Goal: Task Accomplishment & Management: Manage account settings

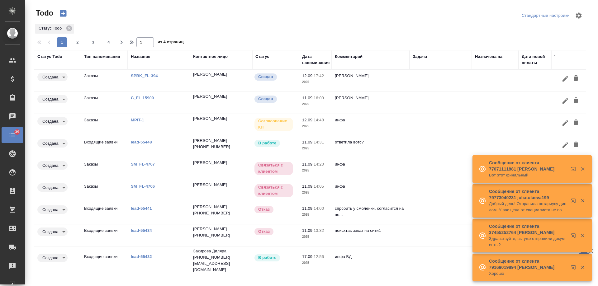
click at [317, 63] on div "Дата напоминания" at bounding box center [315, 60] width 27 height 12
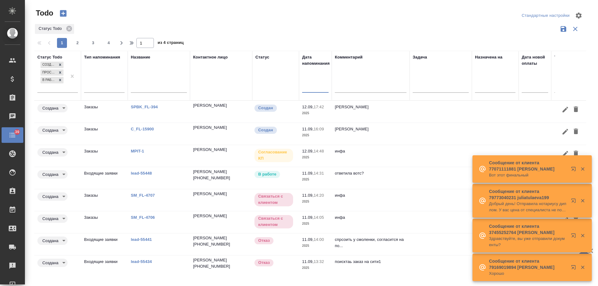
click at [311, 92] on input "text" at bounding box center [317, 87] width 23 height 9
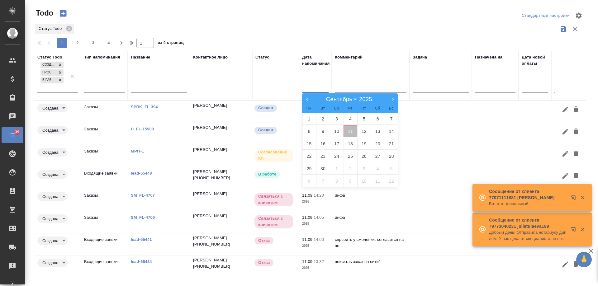
click at [352, 133] on span "11" at bounding box center [351, 131] width 14 height 12
type div "2025-09-10T21:00:00.000Z"
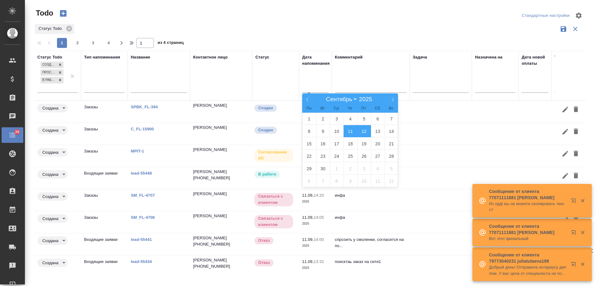
click at [365, 133] on span "12" at bounding box center [364, 131] width 14 height 12
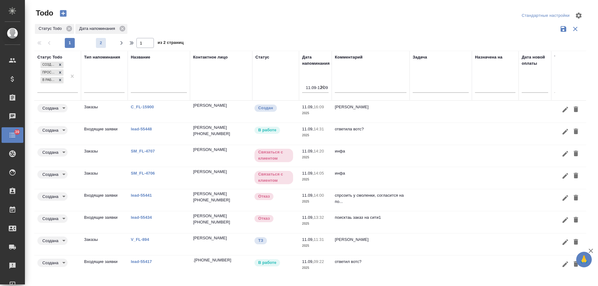
click at [102, 44] on span "2" at bounding box center [101, 43] width 10 height 6
type input "2"
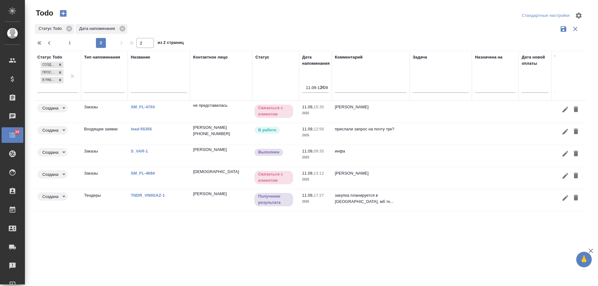
click at [142, 152] on link "S_VAR-1" at bounding box center [139, 151] width 17 height 5
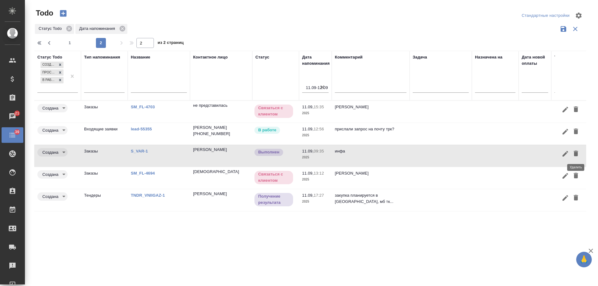
click at [576, 154] on icon "button" at bounding box center [576, 154] width 4 height 6
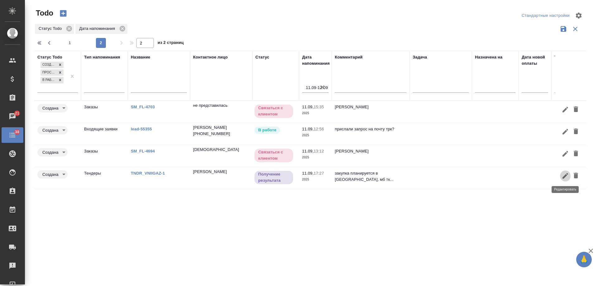
click at [568, 176] on icon "button" at bounding box center [565, 175] width 7 height 7
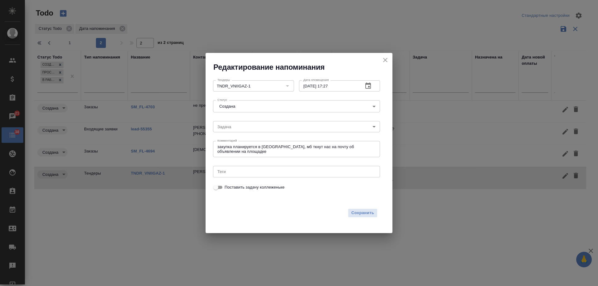
click at [369, 86] on icon "button" at bounding box center [369, 86] width 6 height 6
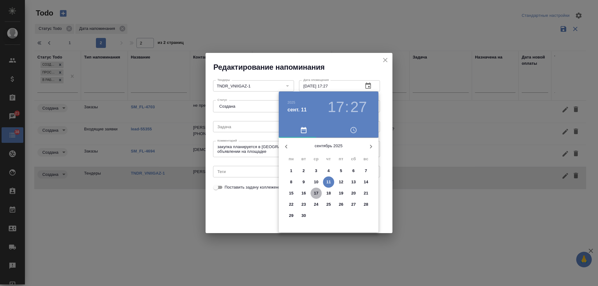
click at [317, 196] on p "17" at bounding box center [316, 193] width 5 height 6
type input "17.09.2025 17:27"
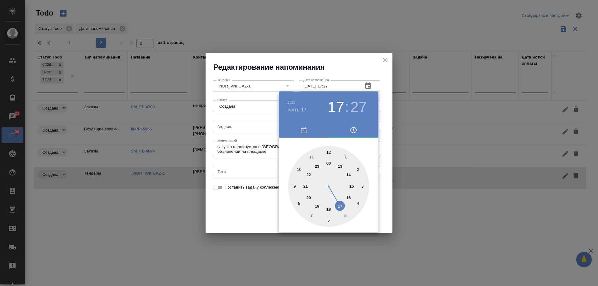
click at [233, 207] on div at bounding box center [299, 143] width 598 height 286
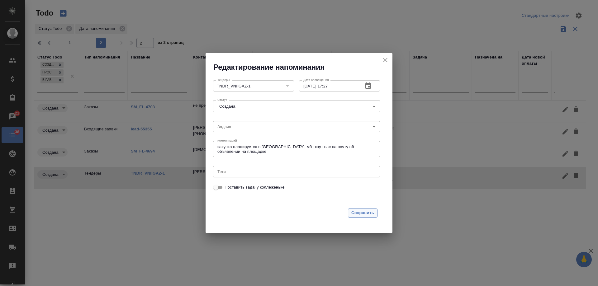
click at [355, 213] on span "Сохранить" at bounding box center [363, 213] width 23 height 7
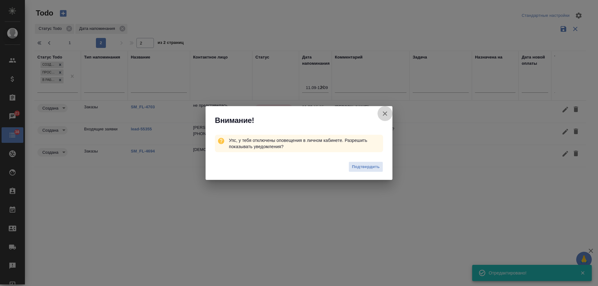
click at [384, 114] on icon "button" at bounding box center [384, 113] width 7 height 7
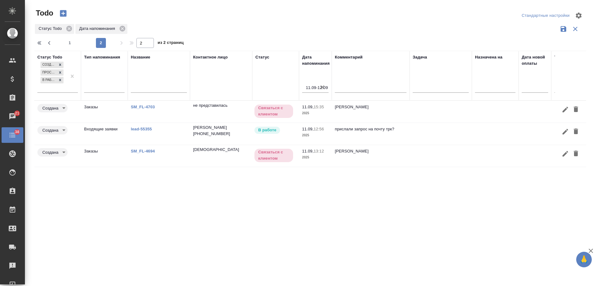
drag, startPoint x: 70, startPoint y: 44, endPoint x: 92, endPoint y: 72, distance: 35.3
click at [70, 44] on span "1" at bounding box center [70, 43] width 10 height 6
type input "1"
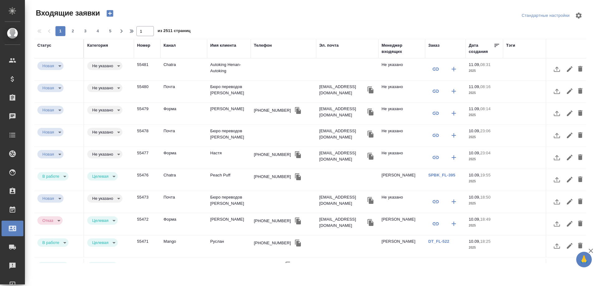
select select "RU"
click at [445, 175] on link "SPBK_FL-395" at bounding box center [442, 175] width 27 height 5
click at [218, 155] on td "Настя" at bounding box center [229, 158] width 44 height 22
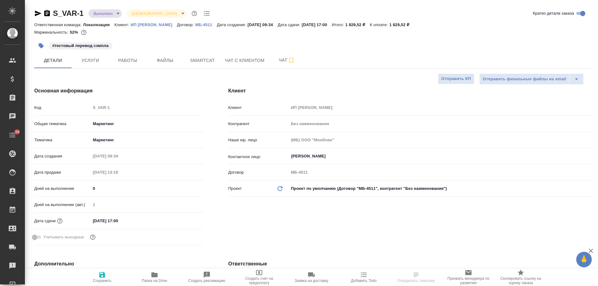
select select "RU"
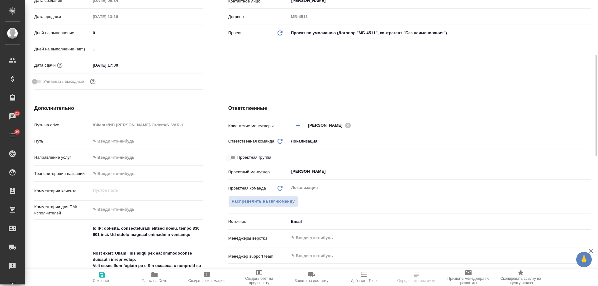
scroll to position [218, 0]
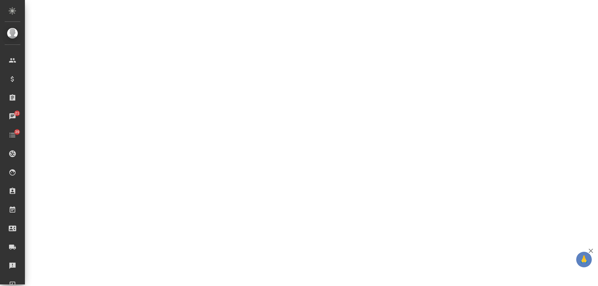
select select "RU"
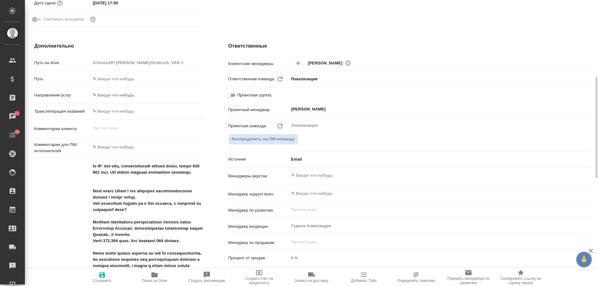
type textarea "x"
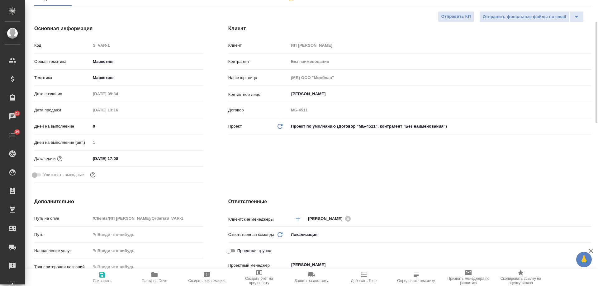
scroll to position [0, 0]
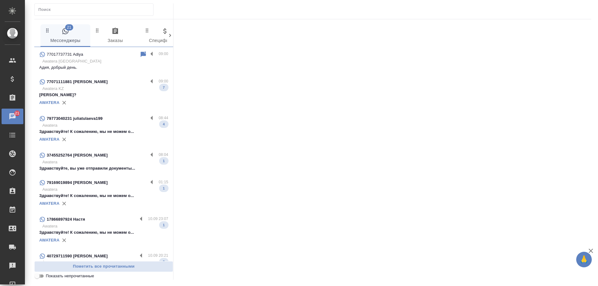
click at [36, 278] on input "Показать непрочитанные" at bounding box center [37, 276] width 22 height 7
checkbox input "true"
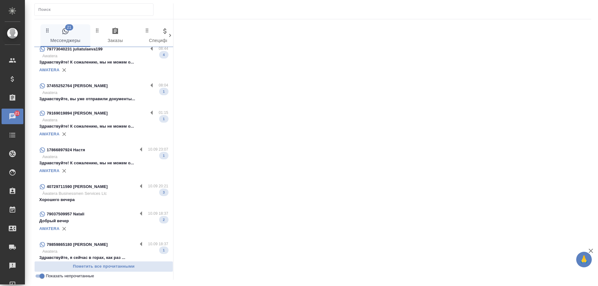
scroll to position [97, 0]
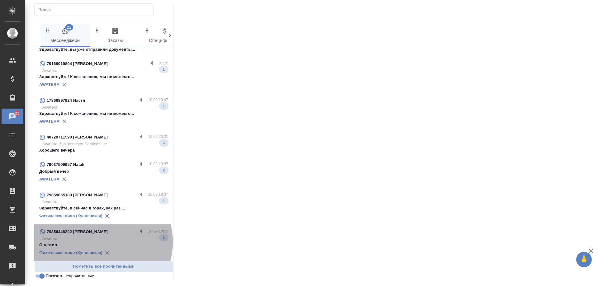
click at [98, 237] on p "Awatera" at bounding box center [105, 239] width 126 height 6
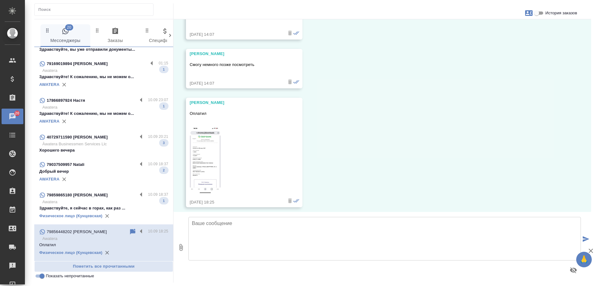
scroll to position [2970, 0]
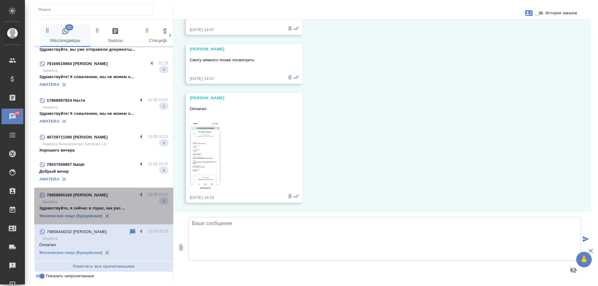
click at [105, 199] on p "Awatera" at bounding box center [105, 202] width 126 height 6
type textarea "Н"
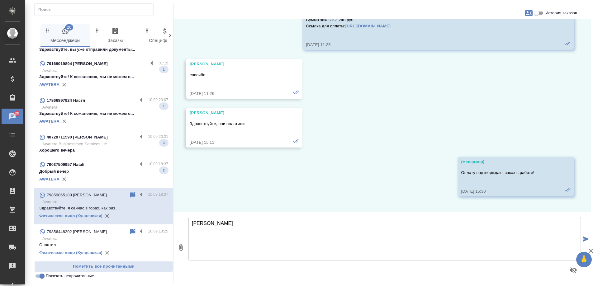
scroll to position [23807, 0]
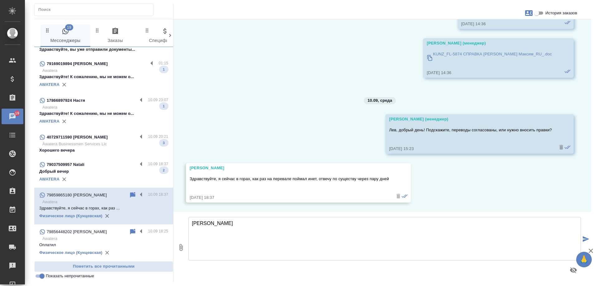
click at [99, 169] on p "Добрый вечер" at bounding box center [103, 172] width 129 height 6
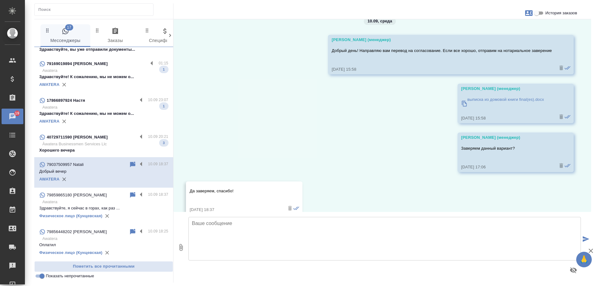
scroll to position [845, 0]
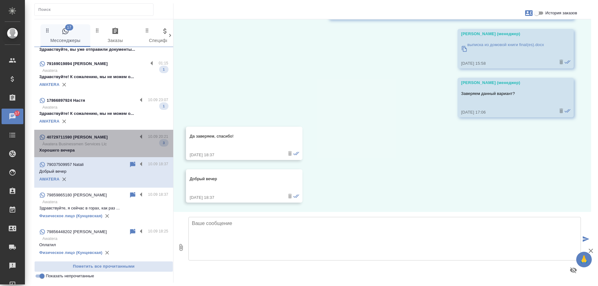
click at [117, 136] on div "40729711590 Cristina" at bounding box center [88, 137] width 98 height 7
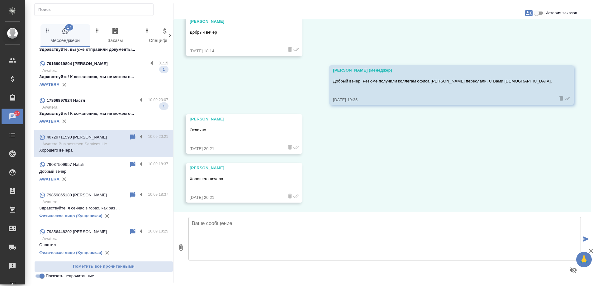
scroll to position [378, 0]
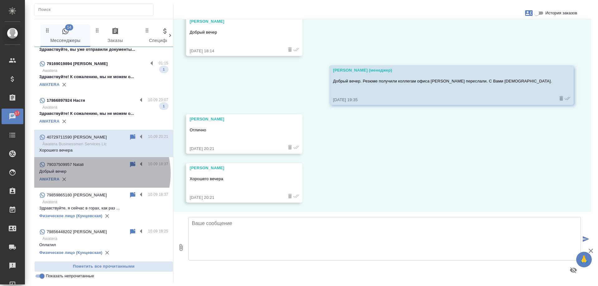
click at [95, 169] on p "Добрый вечер" at bounding box center [103, 172] width 129 height 6
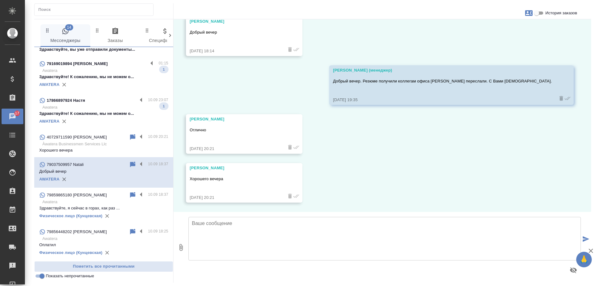
scroll to position [845, 0]
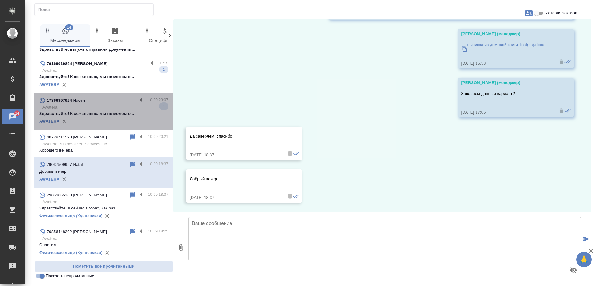
click at [117, 104] on p "Awatera" at bounding box center [105, 107] width 126 height 6
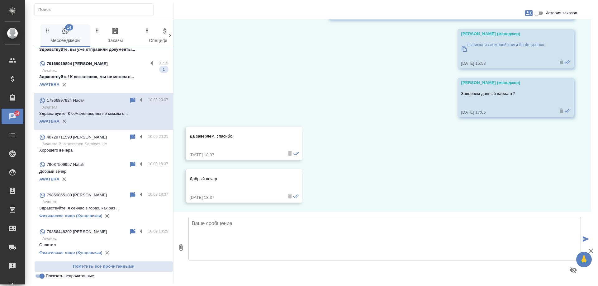
scroll to position [0, 0]
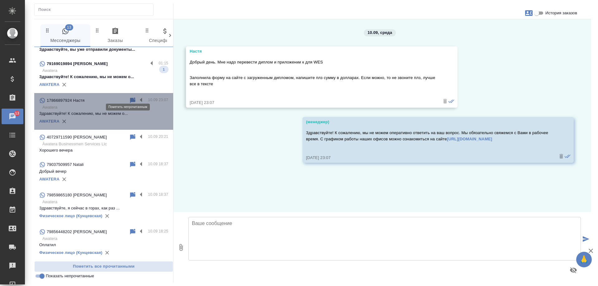
click at [130, 98] on icon at bounding box center [132, 101] width 5 height 6
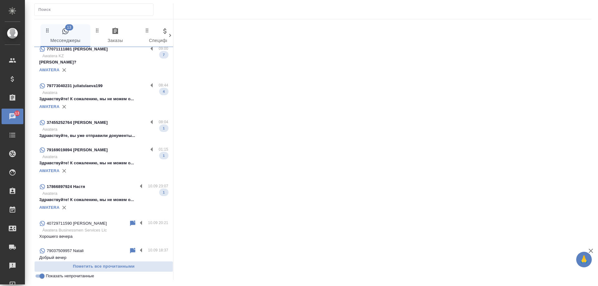
scroll to position [3, 0]
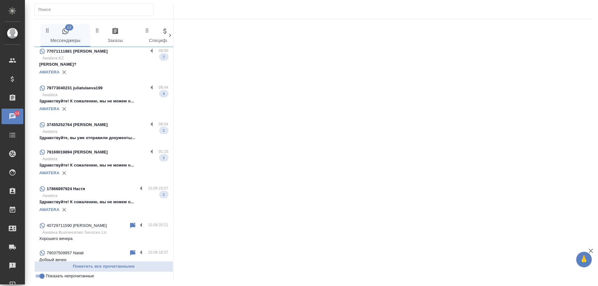
click at [112, 168] on p "Здравствуйте! К сожалению, мы не можем о..." at bounding box center [103, 165] width 129 height 6
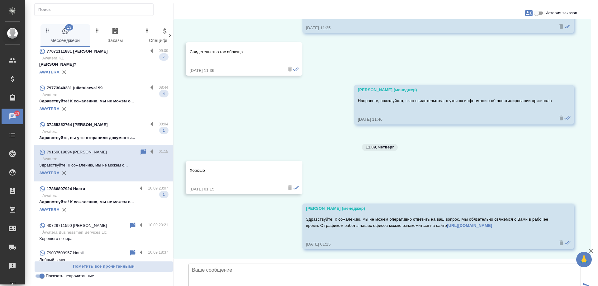
scroll to position [1366, 0]
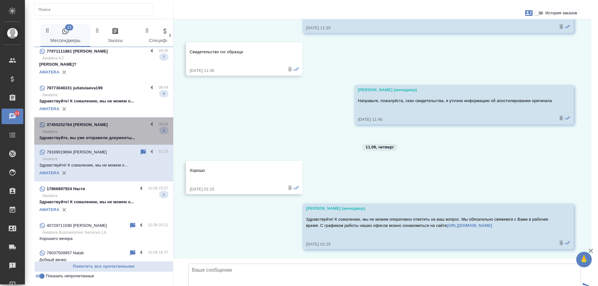
click at [119, 134] on p "Awatera" at bounding box center [105, 132] width 126 height 6
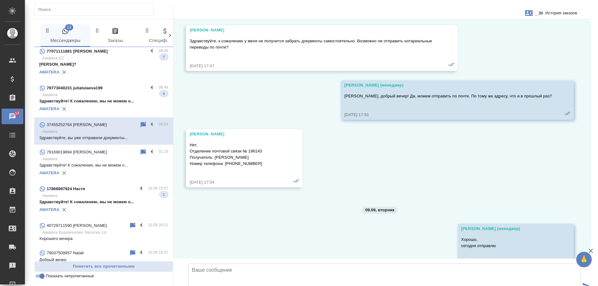
scroll to position [1577, 0]
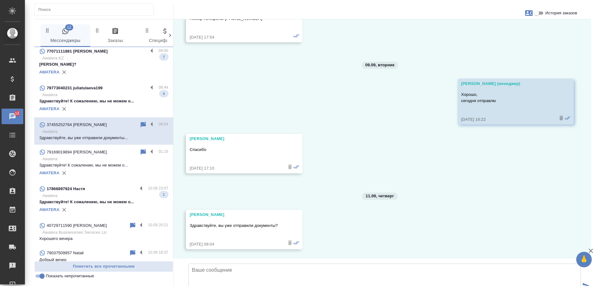
click at [118, 96] on p "Awatera" at bounding box center [105, 95] width 126 height 6
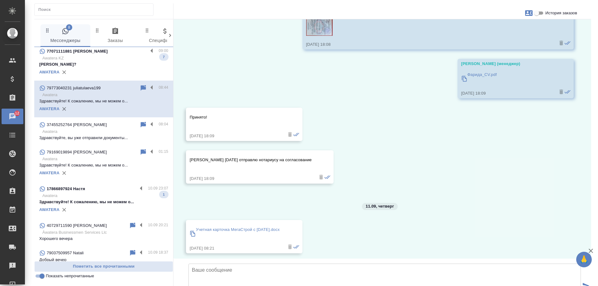
scroll to position [469, 0]
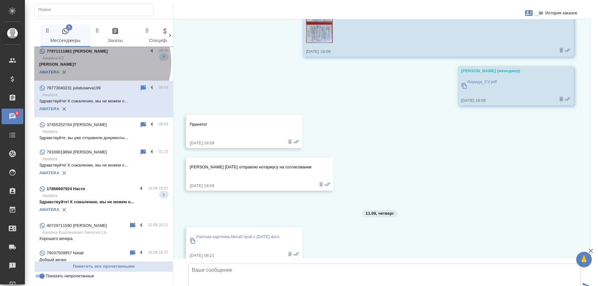
click at [99, 62] on p "Алексей?" at bounding box center [103, 64] width 129 height 6
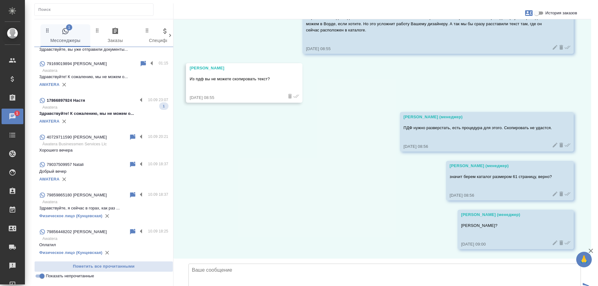
scroll to position [97, 0]
click at [42, 277] on input "Показать непрочитанные" at bounding box center [42, 276] width 22 height 7
checkbox input "false"
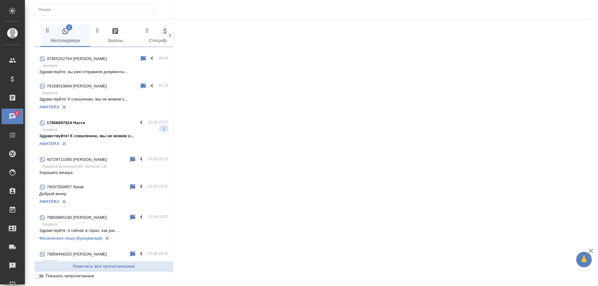
scroll to position [124, 0]
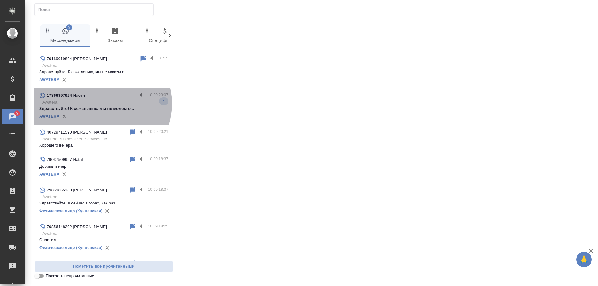
drag, startPoint x: 97, startPoint y: 104, endPoint x: 168, endPoint y: 100, distance: 71.5
click at [97, 103] on p "Awatera" at bounding box center [105, 102] width 126 height 6
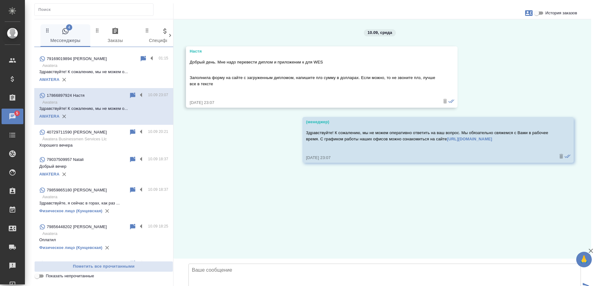
click at [265, 264] on textarea at bounding box center [385, 286] width 393 height 44
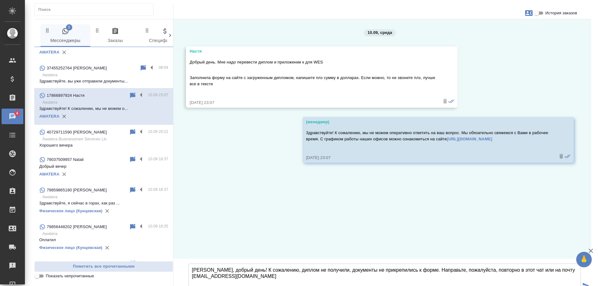
scroll to position [0, 0]
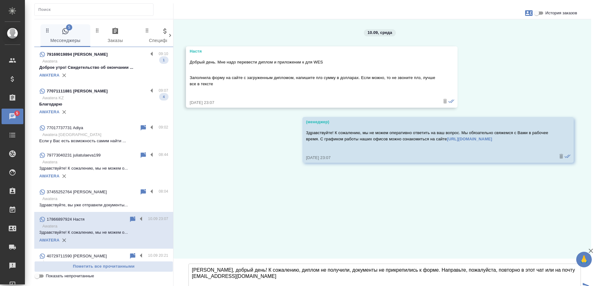
click at [426, 264] on textarea "Анастасия, добрый день! К сожалению, диплом не получили, документы не прикрепил…" at bounding box center [385, 286] width 393 height 44
type textarea "Анастасия, добрый день! К сожалению, диплом не получили, документы не прикрепил…"
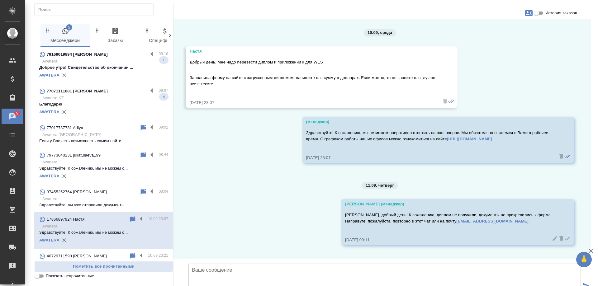
scroll to position [42, 0]
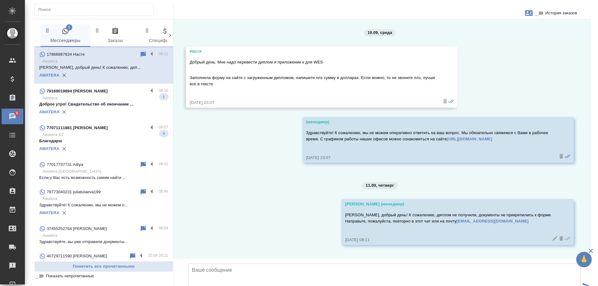
click at [316, 264] on textarea at bounding box center [385, 286] width 393 height 44
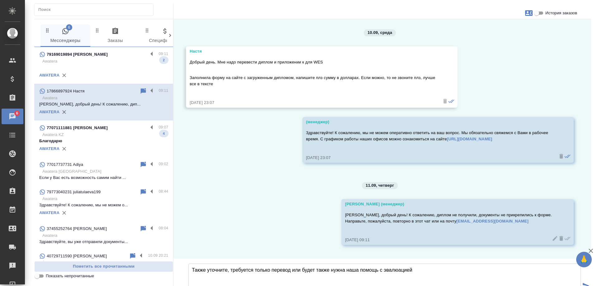
type textarea "Также уточните, требуется только перевод или будет также нужна наша помощь с эв…"
drag, startPoint x: 426, startPoint y: 225, endPoint x: 25, endPoint y: 198, distance: 402.6
click at [25, 198] on div ".cls-1 fill:#fff; AWATERA Gudina Alexandra Клиенты Спецификации Заказы 6 Чаты T…" at bounding box center [299, 143] width 598 height 286
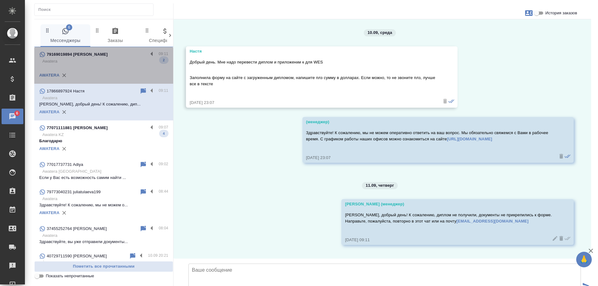
click at [107, 59] on p "Awatera" at bounding box center [105, 61] width 126 height 6
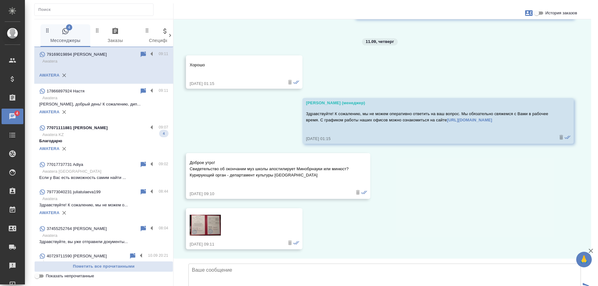
scroll to position [1472, 0]
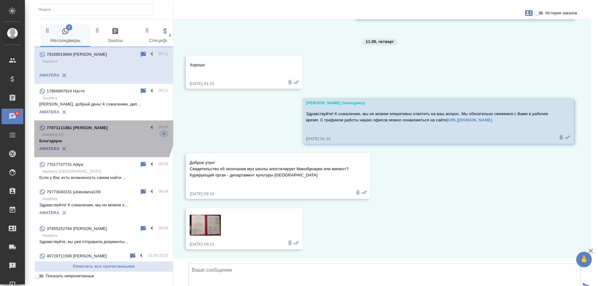
click at [96, 125] on div "77071111881 [PERSON_NAME]" at bounding box center [93, 127] width 109 height 7
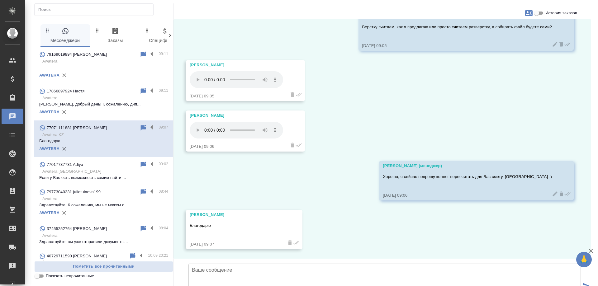
scroll to position [2372, 0]
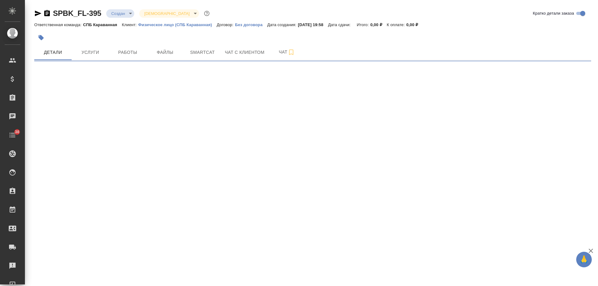
select select "RU"
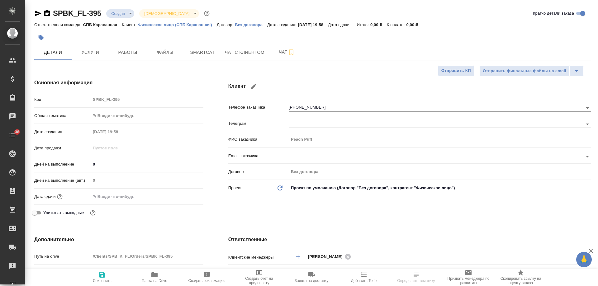
type textarea "x"
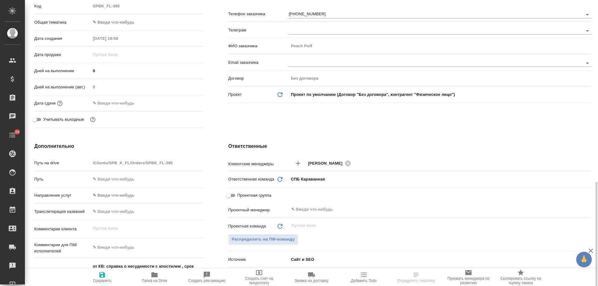
scroll to position [218, 0]
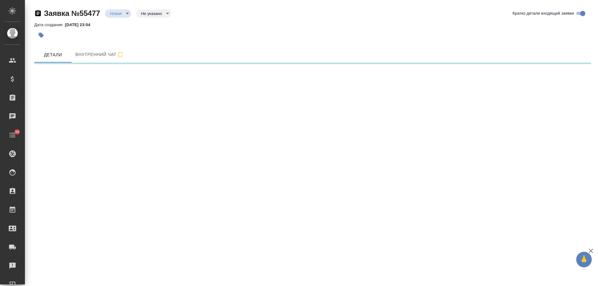
select select "RU"
select select "US"
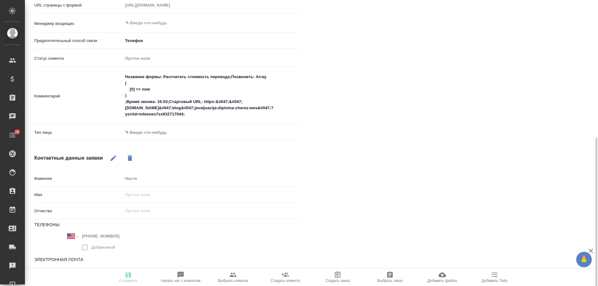
scroll to position [182, 0]
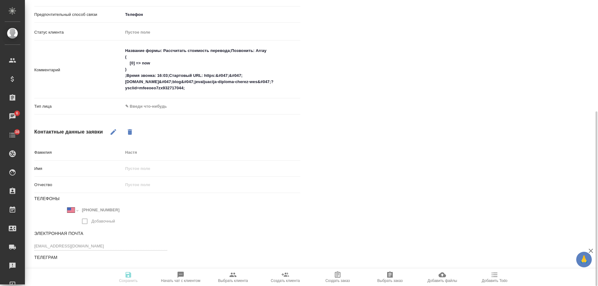
click at [161, 106] on body "🙏 .cls-1 fill:#fff; AWATERA [PERSON_NAME] Спецификации Заказы 6 Чаты 38 Todo Пр…" at bounding box center [299, 143] width 598 height 286
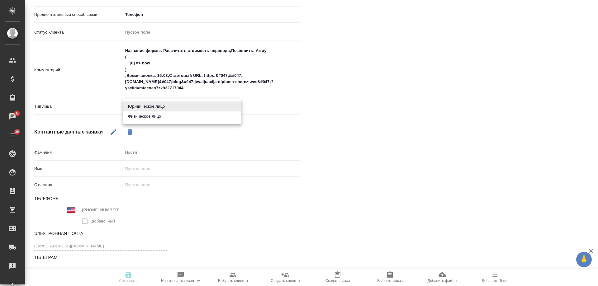
click at [157, 120] on li "Физическое лицо" at bounding box center [182, 117] width 118 height 10
type textarea "x"
type input "private"
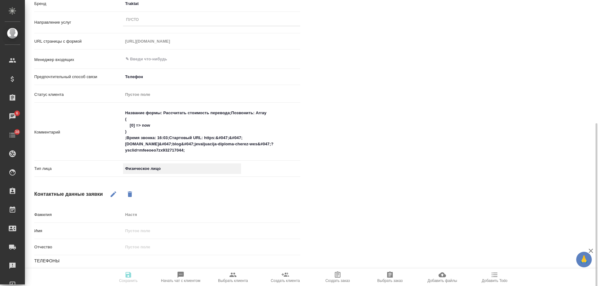
scroll to position [89, 0]
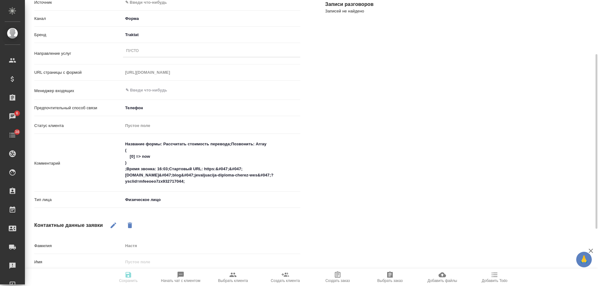
click at [150, 52] on div "Пусто" at bounding box center [211, 51] width 177 height 9
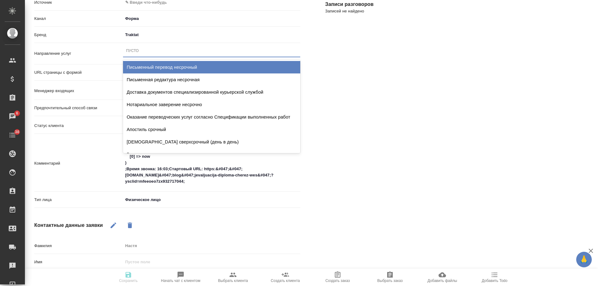
click at [156, 68] on div "Письменный перевод несрочный" at bounding box center [211, 67] width 177 height 12
type textarea "x"
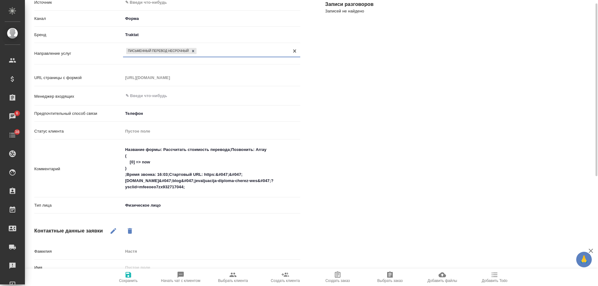
scroll to position [57, 0]
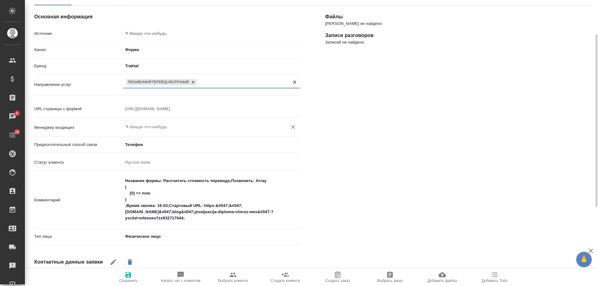
click at [150, 130] on input "text" at bounding box center [201, 126] width 153 height 7
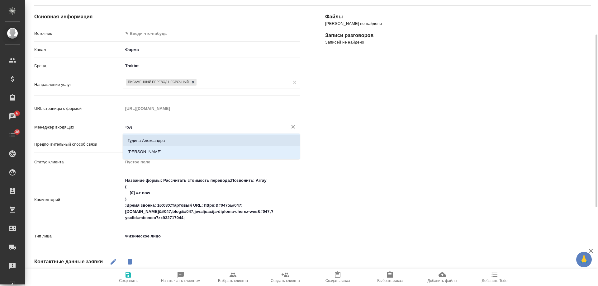
click at [160, 141] on li "Гудина Александра" at bounding box center [211, 140] width 177 height 11
type input "Гудина Александра"
type textarea "x"
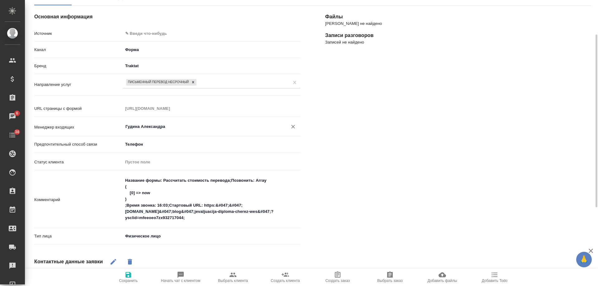
scroll to position [0, 0]
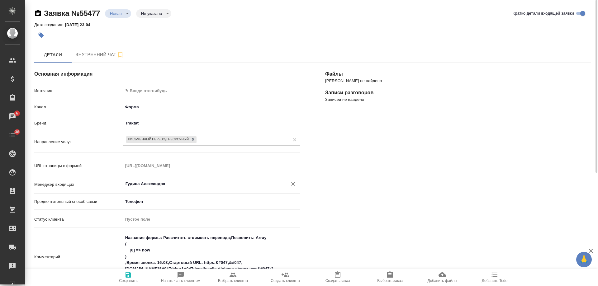
type input "Гудина Александра"
click at [151, 91] on body "🙏 .cls-1 fill:#fff; AWATERA Gudina Alexandra Клиенты Спецификации Заказы 6 Чаты…" at bounding box center [299, 143] width 598 height 286
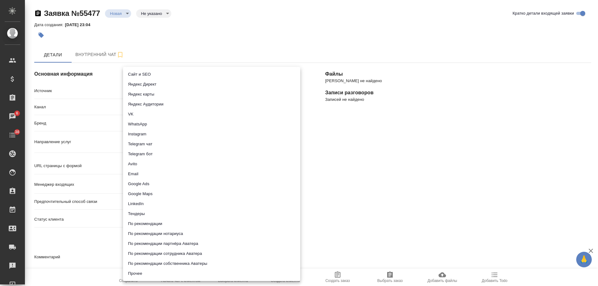
click at [151, 72] on li "Сайт и SEO" at bounding box center [211, 75] width 177 height 10
type input "seo"
type textarea "x"
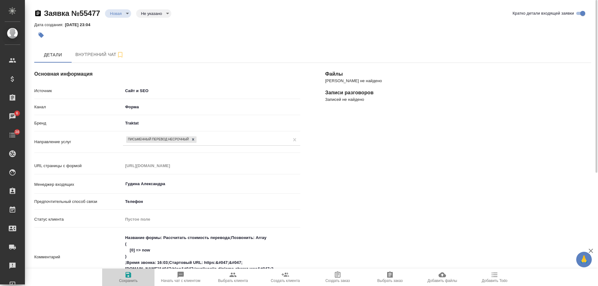
drag, startPoint x: 124, startPoint y: 276, endPoint x: 377, endPoint y: 270, distance: 252.8
click at [127, 276] on span "Сохранить" at bounding box center [128, 277] width 45 height 12
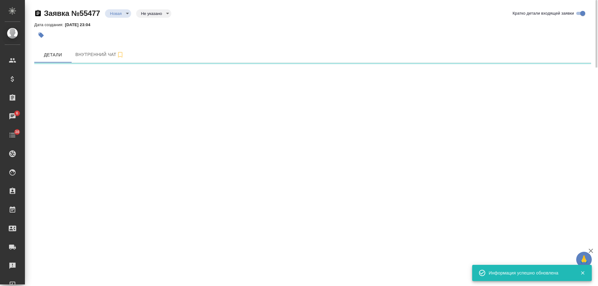
select select "RU"
select select "US"
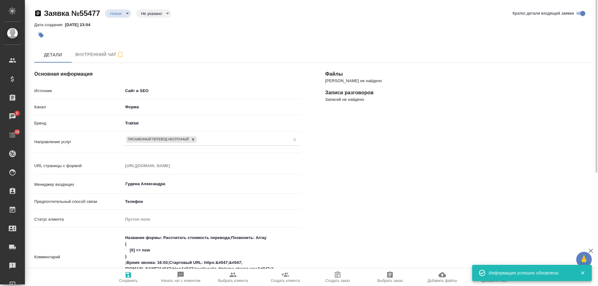
click at [583, 274] on icon "button" at bounding box center [582, 273] width 3 height 3
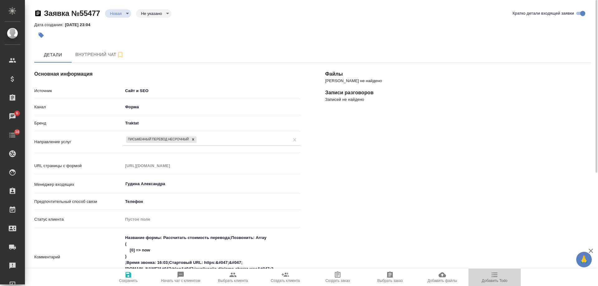
click at [490, 275] on span "Добавить Todo" at bounding box center [494, 277] width 45 height 12
type textarea "x"
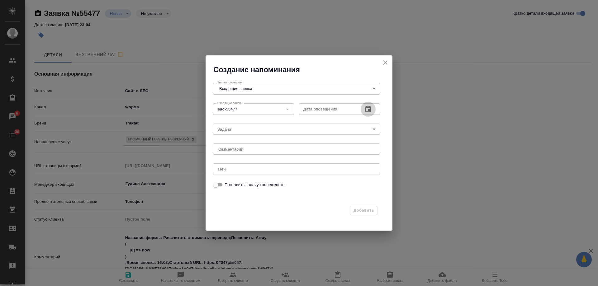
click at [363, 110] on button "button" at bounding box center [368, 109] width 15 height 15
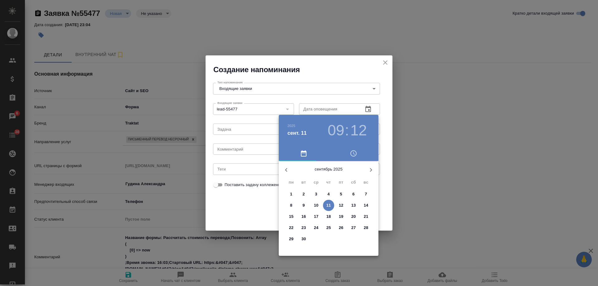
click at [329, 203] on p "11" at bounding box center [329, 206] width 5 height 6
type input "11.09.2025 09:12"
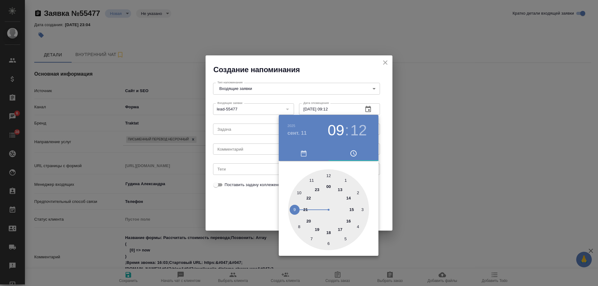
click at [247, 154] on div at bounding box center [299, 143] width 598 height 286
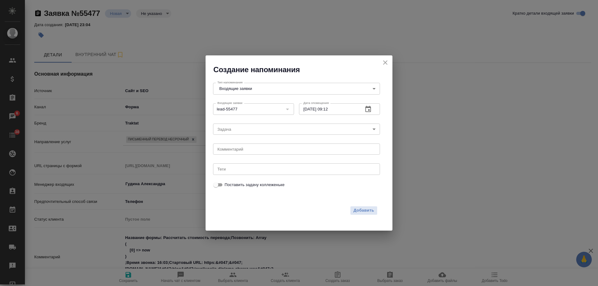
click at [245, 151] on div "2025 сент. 11 09 : 12 00 1 2 3 4 5 6 7 8 9 10 11 12 13 14 15 16 17 18 19 20 21 …" at bounding box center [299, 143] width 598 height 286
click at [245, 150] on div "2025 сент. 11 09 : 12 00 1 2 3 4 5 6 7 8 9 10 11 12 13 14 15 16 17 18 19 20 21 …" at bounding box center [299, 143] width 598 height 286
click at [245, 150] on textarea at bounding box center [297, 149] width 158 height 5
type textarea "ответила вотс? ждем док"
click at [367, 210] on span "Добавить" at bounding box center [364, 210] width 21 height 7
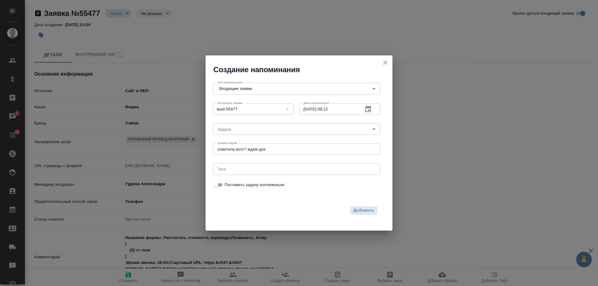
type textarea "x"
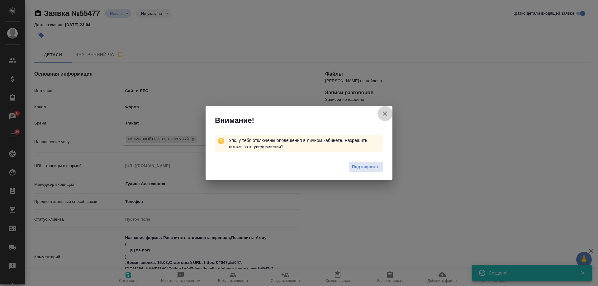
click at [386, 114] on icon "button" at bounding box center [385, 114] width 4 height 4
type textarea "x"
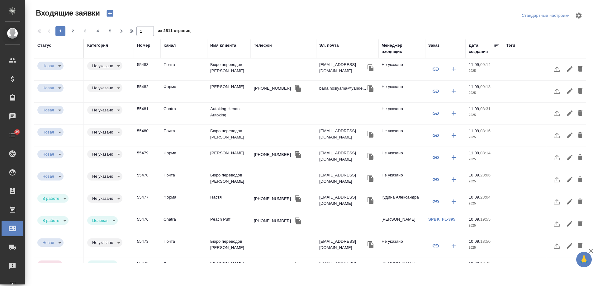
select select "RU"
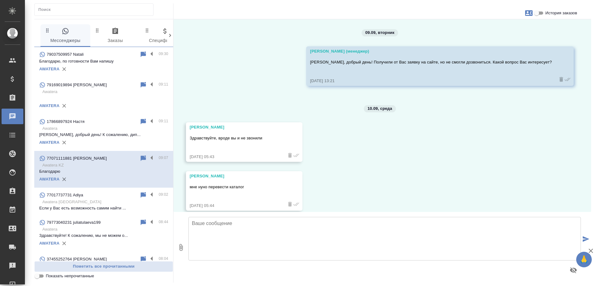
scroll to position [2372, 0]
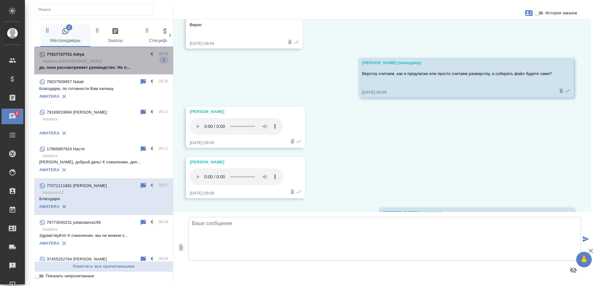
click at [110, 59] on p "Awatera Kazakhstan" at bounding box center [105, 61] width 126 height 6
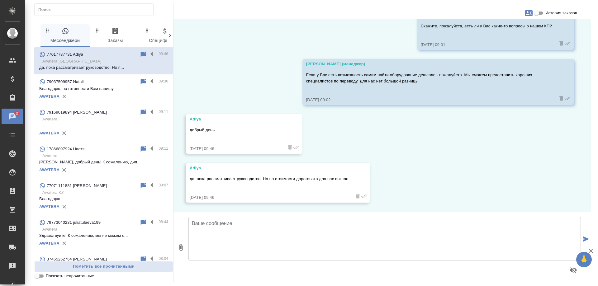
scroll to position [1552, 0]
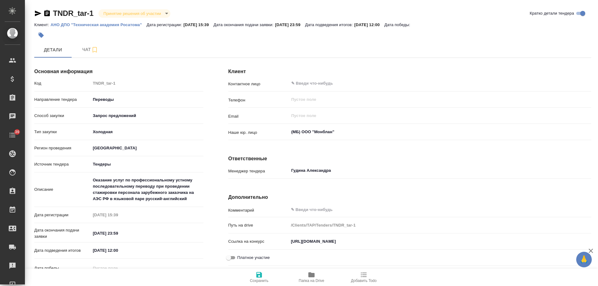
click at [376, 157] on h4 "Ответственные" at bounding box center [409, 158] width 363 height 7
click at [86, 49] on span "Чат" at bounding box center [90, 50] width 30 height 8
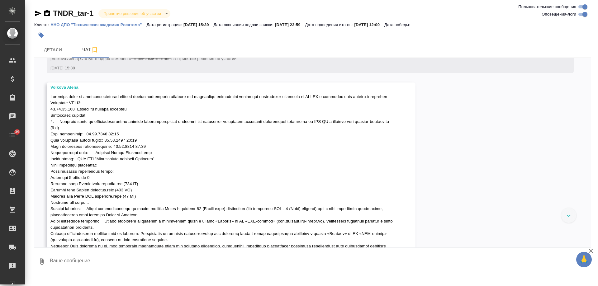
scroll to position [62, 0]
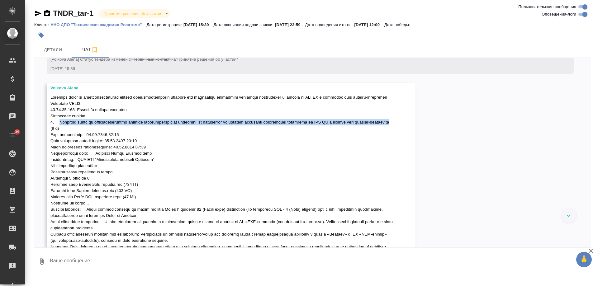
drag, startPoint x: 60, startPoint y: 128, endPoint x: 98, endPoint y: 135, distance: 38.6
click at [98, 135] on span at bounding box center [222, 175] width 344 height 161
copy span "Оказание услуг по профессиональному устному последовательному переводу при пров…"
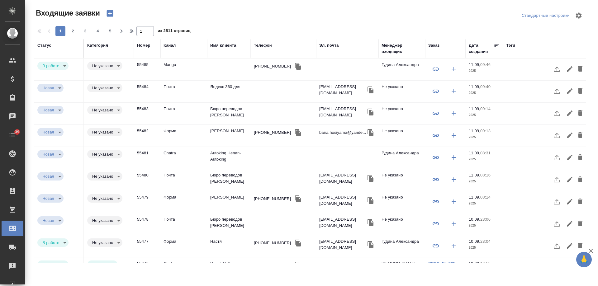
select select "RU"
click at [264, 66] on div "[PHONE_NUMBER]" at bounding box center [272, 66] width 37 height 6
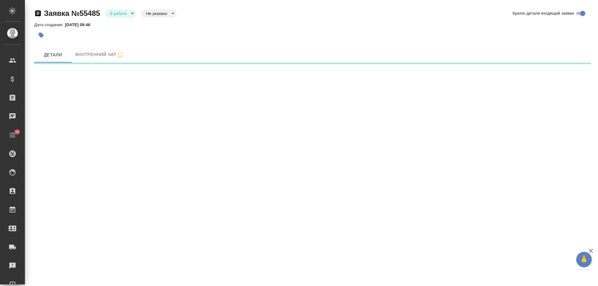
select select "RU"
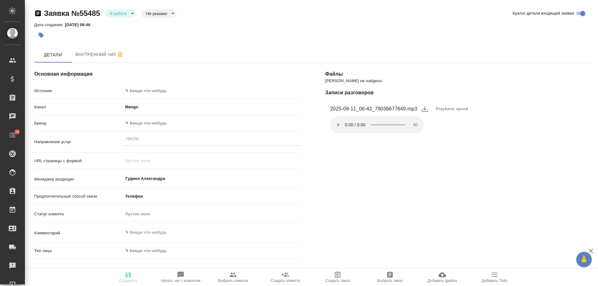
type textarea "x"
click at [165, 90] on body "🙏 .cls-1 fill:#fff; AWATERA [PERSON_NAME] Спецификации Заказы Чаты 39 Todo Прое…" at bounding box center [299, 143] width 598 height 286
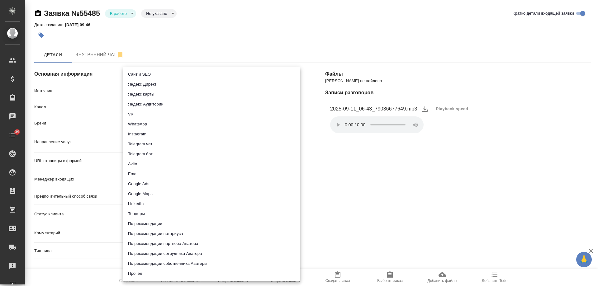
click at [153, 73] on li "Сайт и SEO" at bounding box center [211, 75] width 177 height 10
type input "seo"
type textarea "x"
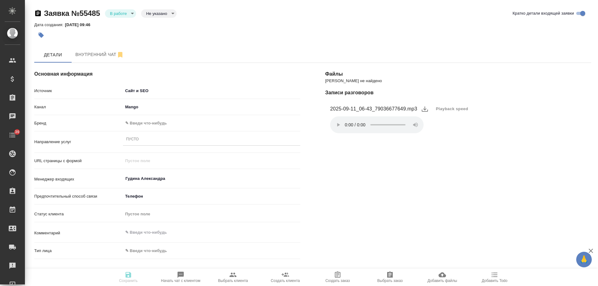
click at [139, 124] on body "🙏 .cls-1 fill:#fff; AWATERA Gudina Alexandra Клиенты Спецификации Заказы Чаты 3…" at bounding box center [299, 143] width 598 height 286
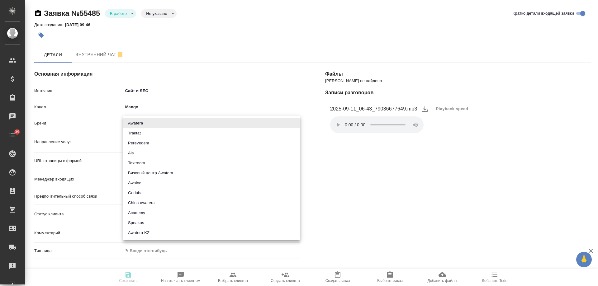
click at [140, 132] on li "Traktat" at bounding box center [211, 133] width 177 height 10
type input "traktat"
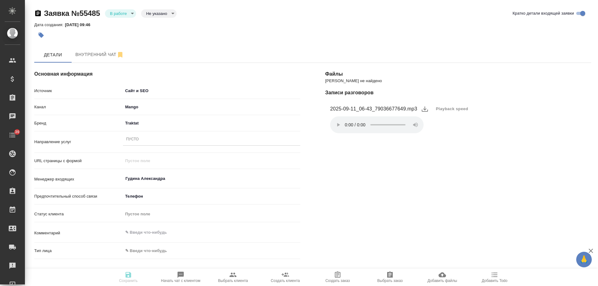
click at [141, 140] on div "Пусто" at bounding box center [211, 139] width 177 height 9
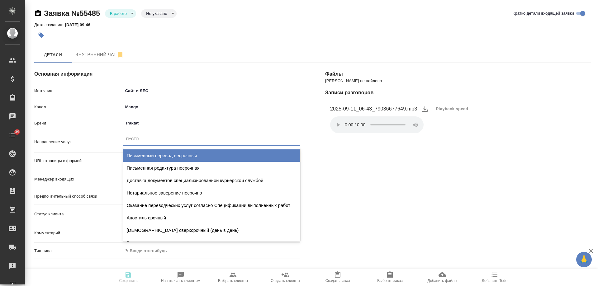
click at [152, 155] on div "Письменный перевод несрочный" at bounding box center [211, 156] width 177 height 12
type textarea "x"
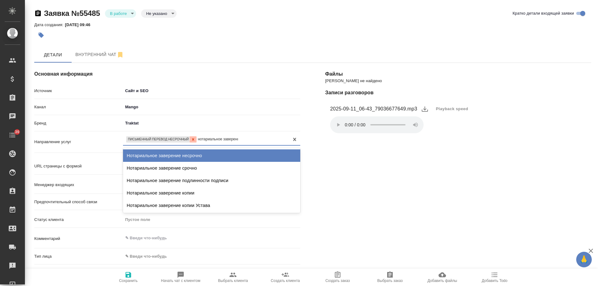
type input "нотариальное заверение"
click at [189, 157] on div "Нотариальное заверение несрочно" at bounding box center [211, 156] width 177 height 12
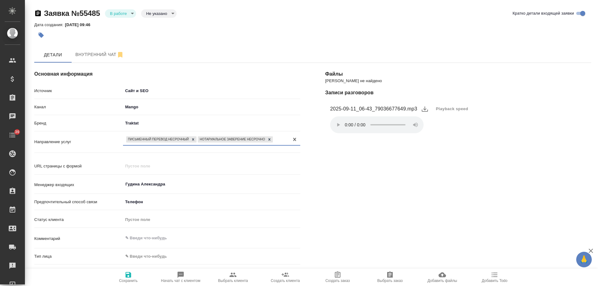
click at [174, 138] on div "Письменный перевод несрочный" at bounding box center [158, 140] width 64 height 7
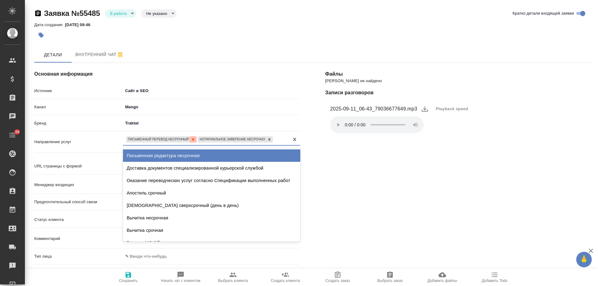
click at [192, 139] on icon at bounding box center [193, 139] width 4 height 4
type textarea "x"
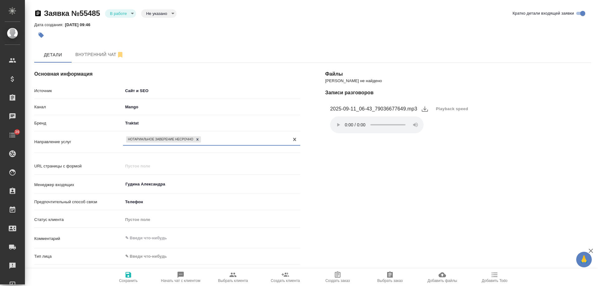
click at [227, 139] on div "Нотариальное заверение несрочно" at bounding box center [206, 139] width 166 height 9
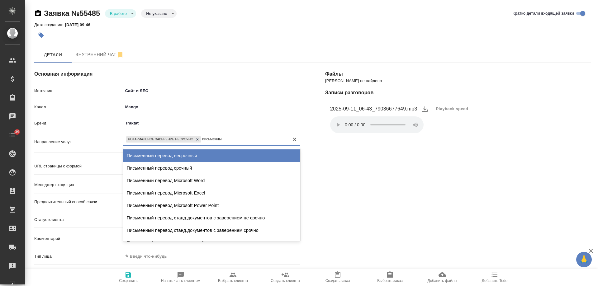
type input "письменный"
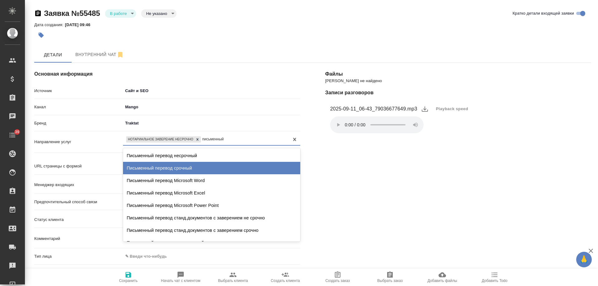
click at [212, 165] on div "Письменный перевод срочный" at bounding box center [211, 168] width 177 height 12
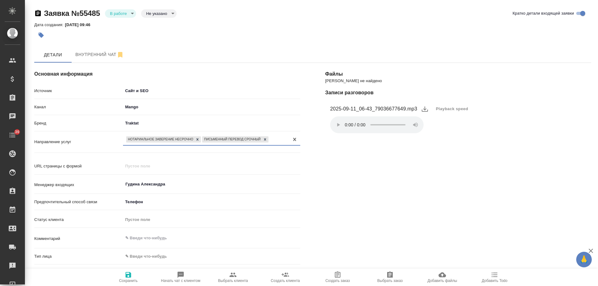
scroll to position [125, 0]
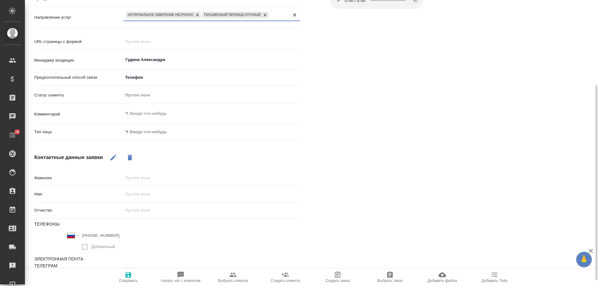
click at [156, 132] on body "🙏 .cls-1 fill:#fff; AWATERA Gudina Alexandra Клиенты Спецификации Заказы 0 Чаты…" at bounding box center [299, 143] width 598 height 286
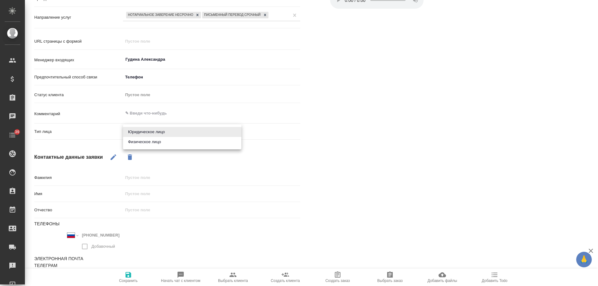
click at [152, 142] on li "Физическое лицо" at bounding box center [182, 142] width 118 height 10
type textarea "x"
type input "private"
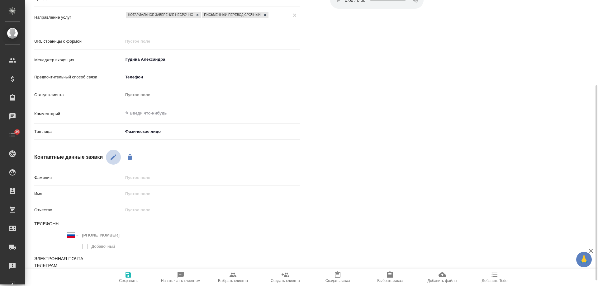
click at [115, 157] on icon "button" at bounding box center [113, 157] width 7 height 7
click at [143, 198] on div "Имя" at bounding box center [167, 194] width 266 height 11
click at [143, 194] on input "text" at bounding box center [211, 193] width 177 height 9
type input "МА"
type textarea "x"
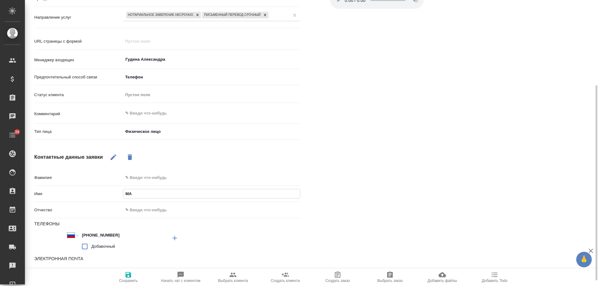
type input "МАк"
type textarea "x"
type input "МАкс"
type textarea "x"
type input "МАкси"
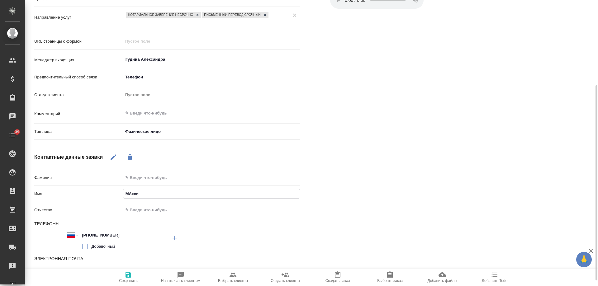
type textarea "x"
type input "МАксим"
click at [131, 194] on input "МАксим" at bounding box center [211, 193] width 177 height 9
type textarea "x"
type input "Максим"
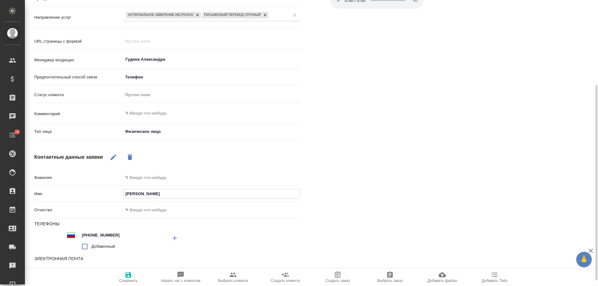
click at [129, 275] on icon "button" at bounding box center [129, 275] width 6 height 6
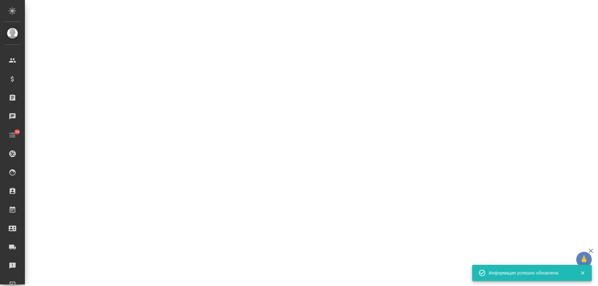
select select "RU"
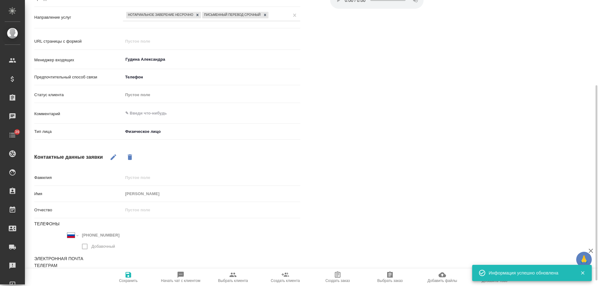
type textarea "x"
click at [156, 115] on textarea at bounding box center [211, 113] width 177 height 11
type textarea "ж"
type textarea "x"
type textarea "жд"
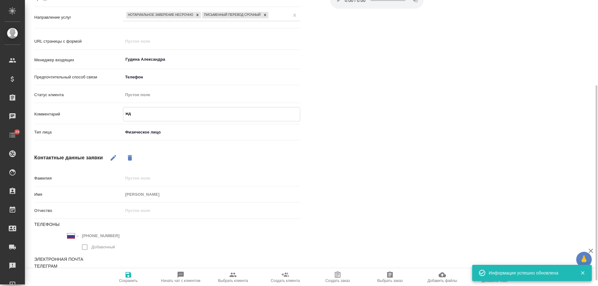
type textarea "x"
type textarea "жде"
type textarea "x"
type textarea "ждем"
type textarea "x"
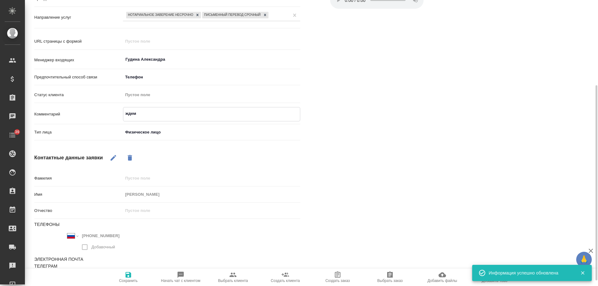
type textarea "ждем"
type textarea "x"
type textarea "ждем д"
type textarea "x"
type textarea "ждем до"
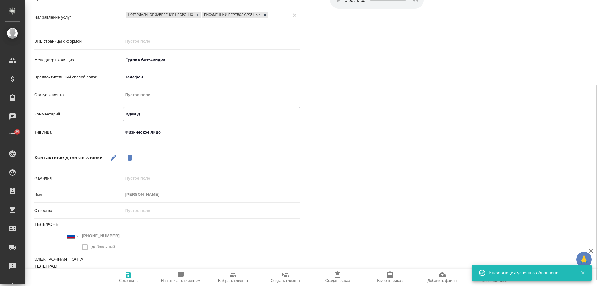
type textarea "x"
type textarea "ждем док"
type textarea "x"
type textarea "ждем доки"
type textarea "x"
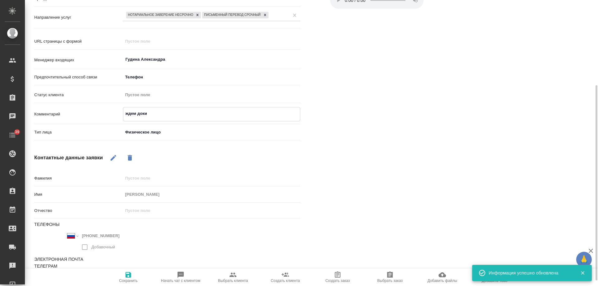
type textarea "ждем доки"
type textarea "x"
type textarea "ждем доки н"
type textarea "x"
type textarea "ждем доки на"
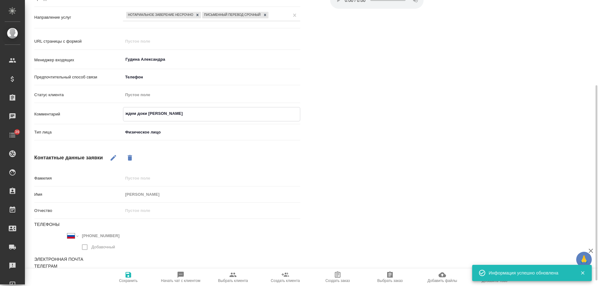
type textarea "x"
type textarea "ждем доки на"
type textarea "x"
type textarea "ждем доки на п"
type textarea "x"
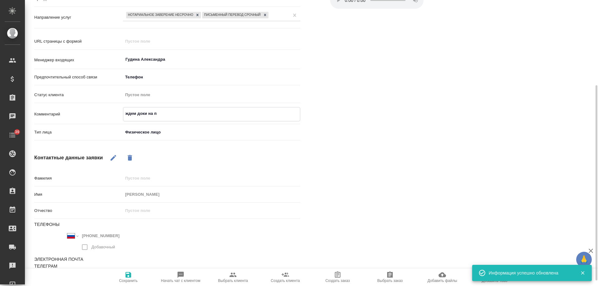
type textarea "ждем доки на по"
type textarea "x"
type textarea "ждем доки на поч"
type textarea "x"
type textarea "ждем доки на почт"
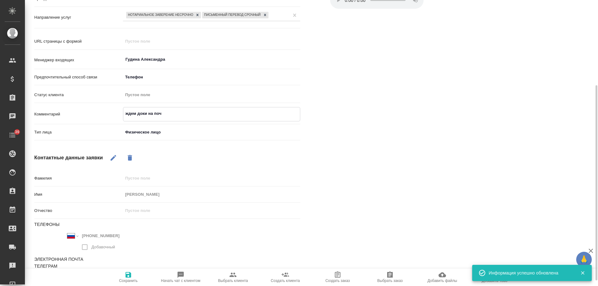
type textarea "x"
type textarea "ждем доки на почте"
type textarea "x"
type textarea "ждем доки на почте"
type textarea "x"
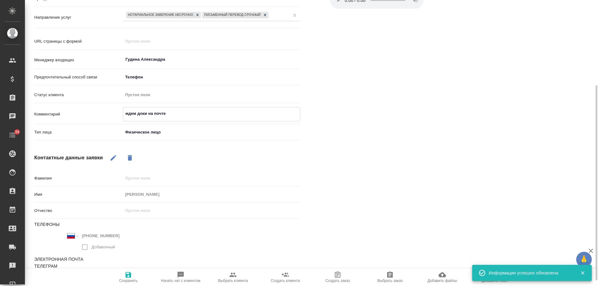
type textarea "ждем доки на почте т"
type textarea "x"
type textarea "ждем доки на почте тр"
type textarea "x"
type textarea "ждем доки на почте трк"
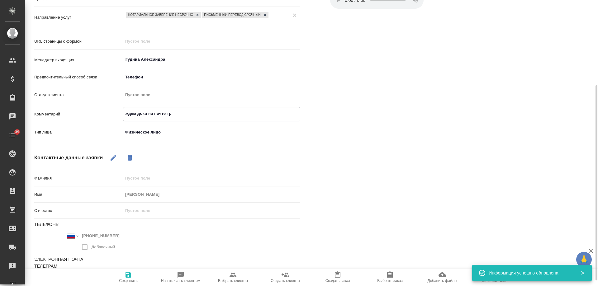
type textarea "x"
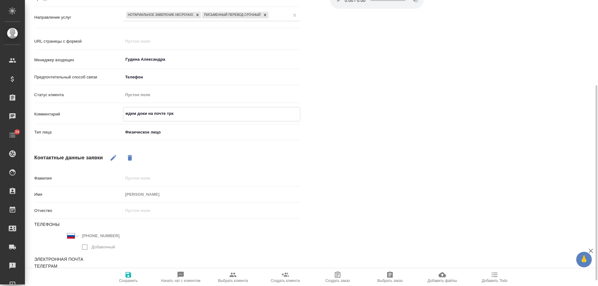
type textarea "ждем доки на почте трк"
type textarea "x"
type textarea "ждем доки на почте трк"
type textarea "x"
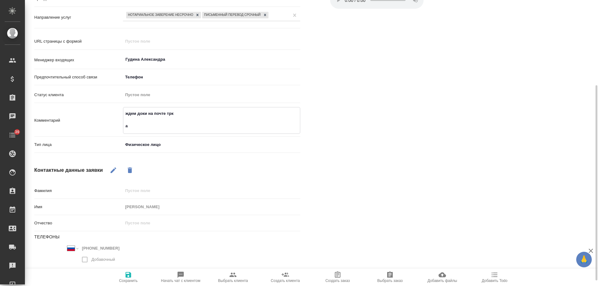
type textarea "ждем доки на почте трк ар"
type textarea "x"
type textarea "ждем доки на почте трк ара"
type textarea "x"
type textarea "ждем доки на почте трк араб"
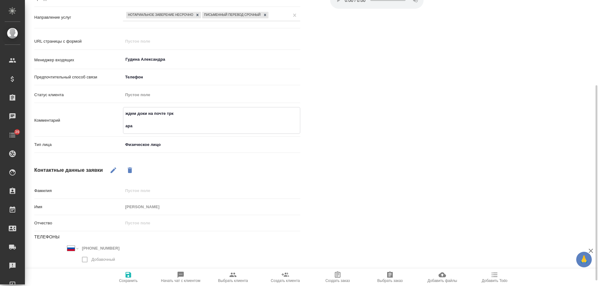
type textarea "x"
type textarea "ждем доки на почте трк араб-"
type textarea "x"
type textarea "ждем доки на почте трк араб-ру"
type textarea "x"
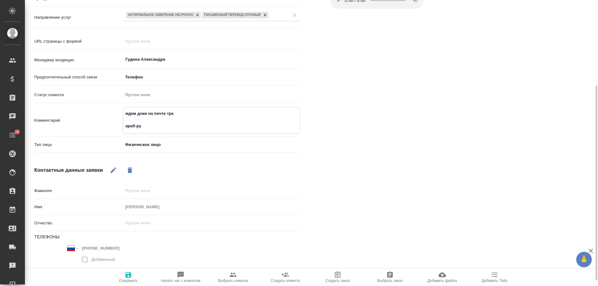
type textarea "ждем доки на почте трк араб-рус"
type textarea "x"
type textarea "ждем доки на почте трк араб-рус"
type textarea "x"
type textarea "ждем доки на почте трк араб-рус с"
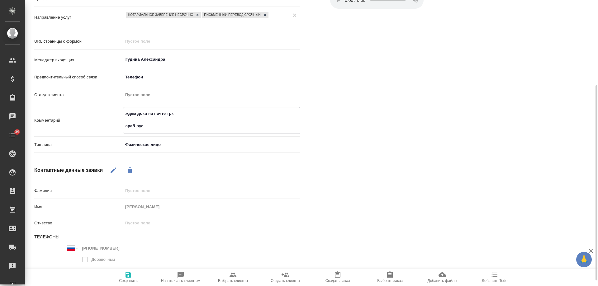
type textarea "x"
type textarea "ждем доки на почте трк араб-рус с"
type textarea "x"
type textarea "ждем доки на почте трк араб-рус с Н"
type textarea "x"
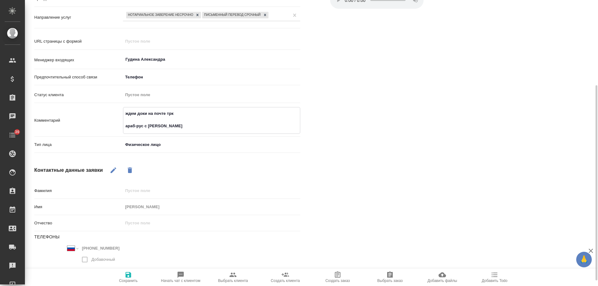
type textarea "ждем доки на почте трк араб-рус с НЗ"
type textarea "x"
type textarea "ждем доки на почте трк араб-рус с НЗ,"
type textarea "x"
type textarea "ждем доки на почте трк араб-рус с НЗ,"
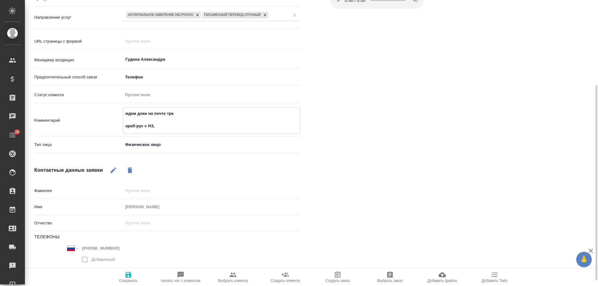
type textarea "x"
type textarea "ждем доки на почте трк араб-рус с НЗ, п"
type textarea "x"
type textarea "ждем доки на почте трк араб-рус с НЗ, по"
type textarea "x"
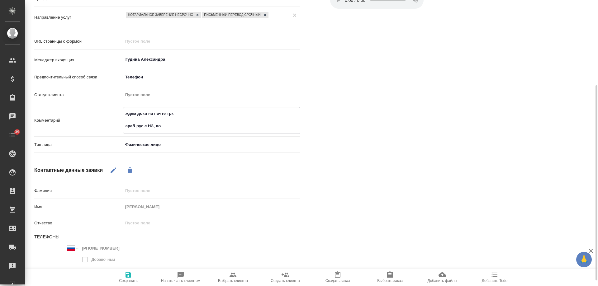
type textarea "ждем доки на почте трк араб-рус с НЗ, по"
type textarea "x"
type textarea "ждем доки на почте трк араб-рус с НЗ, по с"
type textarea "x"
type textarea "ждем доки на почте трк араб-рус с НЗ, по ср"
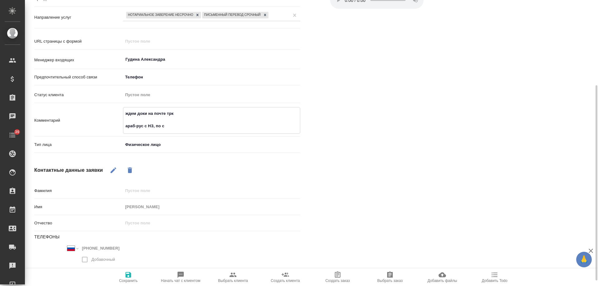
type textarea "x"
type textarea "ждем доки на почте трк араб-рус с НЗ, по срок"
type textarea "x"
type textarea "ждем доки на почте трк араб-рус с НЗ, по срока"
type textarea "x"
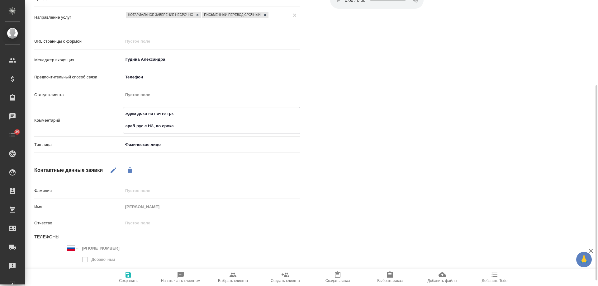
type textarea "ждем доки на почте трк араб-рус с НЗ, по срокам"
type textarea "x"
type textarea "ждем доки на почте трк араб-рус с НЗ, по срокам"
type textarea "x"
type textarea "ждем доки на почте трк араб-рус с НЗ, по срокам ж"
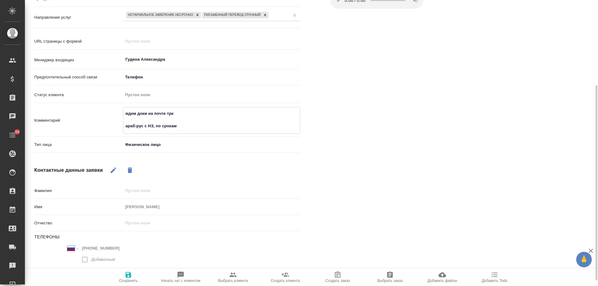
type textarea "x"
type textarea "ждем доки на почте трк араб-рус с НЗ, по срокам же"
type textarea "x"
type textarea "ждем доки на почте трк араб-рус с НЗ, по срокам жел"
type textarea "x"
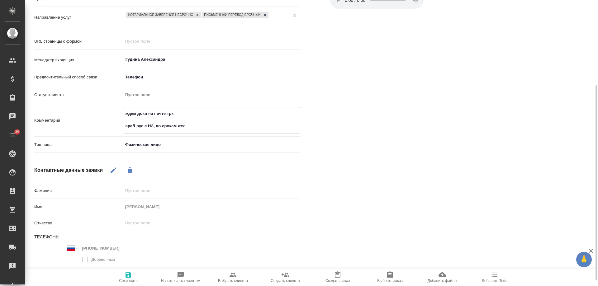
type textarea "ждем доки на почте трк араб-рус с НЗ, по срокам жела"
type textarea "x"
type textarea "ждем доки на почте трк араб-рус с НЗ, по срокам желат"
type textarea "x"
type textarea "ждем доки на почте трк араб-рус с НЗ, по срокам желате"
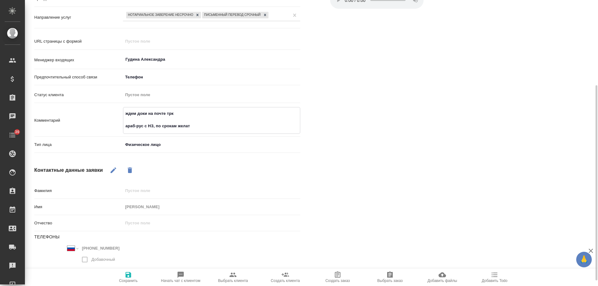
type textarea "x"
type textarea "ждем доки на почте трк араб-рус с НЗ, по срокам желател"
type textarea "x"
type textarea "ждем доки на почте трк араб-рус с НЗ, по срокам желательн"
type textarea "x"
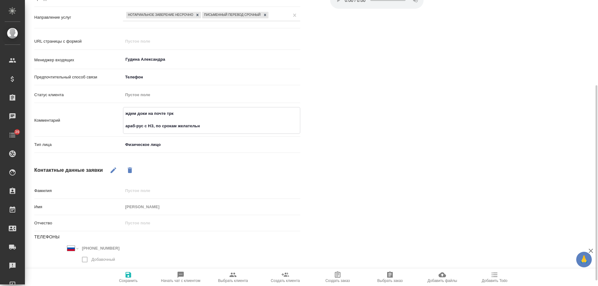
type textarea "ждем доки на почте трк араб-рус с НЗ, по срокам желательно"
type textarea "x"
type textarea "ждем доки на почте трк араб-рус с НЗ, по срокам желательно"
type textarea "x"
type textarea "ждем доки на почте трк араб-рус с НЗ, по срокам желательно к"
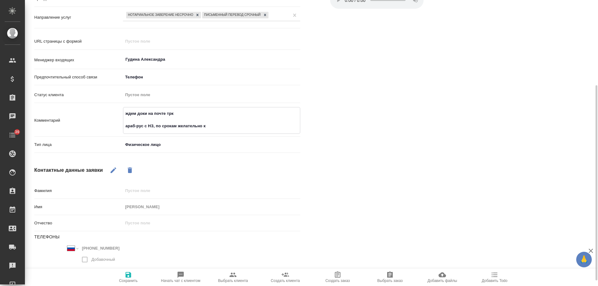
type textarea "x"
type textarea "ждем доки на почте трк араб-рус с НЗ, по срокам желательно ко"
type textarea "x"
type textarea "ждем доки на почте трк араб-рус с НЗ, по срокам желательно к"
type textarea "x"
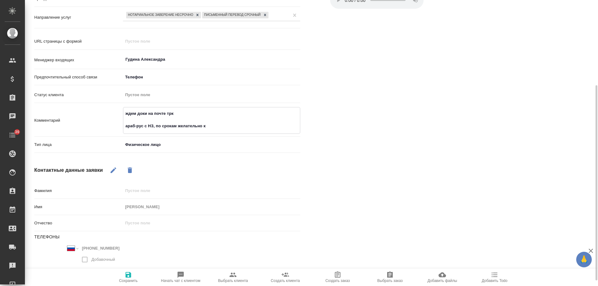
type textarea "ждем доки на почте трк араб-рус с НЗ, по срокам желательно"
type textarea "x"
type textarea "ждем доки на почте трк араб-рус с НЗ, по срокам желательно за"
type textarea "x"
type textarea "ждем доки на почте трк араб-рус с НЗ, по срокам желательно зав"
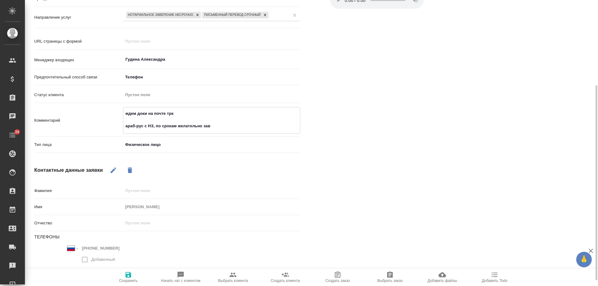
type textarea "x"
type textarea "ждем доки на почте трк араб-рус с НЗ, по срокам желательно завт"
type textarea "x"
type textarea "ждем доки на почте трк араб-рус с НЗ, по срокам желательно завтр"
type textarea "x"
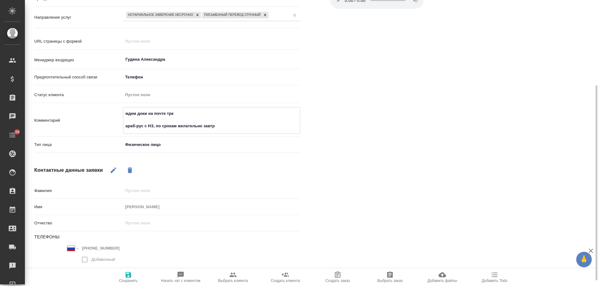
type textarea "ждем доки на почте трк араб-рус с НЗ, по срокам желательно завтра"
type textarea "x"
type textarea "ждем доки на почте трк араб-рус с НЗ, по срокам желательно завтра"
type textarea "x"
type textarea "ждем доки на почте трк араб-рус с НЗ, по срокам желательно завтра д"
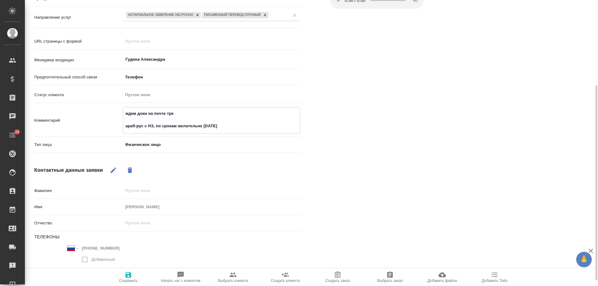
type textarea "x"
type textarea "ждем доки на почте трк араб-рус с НЗ, по срокам желательно завтра до"
type textarea "x"
type textarea "ждем доки на почте трк араб-рус с НЗ, по срокам желательно завтра до"
type textarea "x"
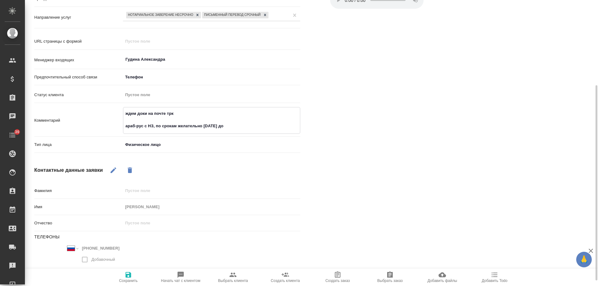
type textarea "ждем доки на почте трк араб-рус с НЗ, по срокам желательно завтра до о"
type textarea "x"
type textarea "ждем доки на почте трк араб-рус с НЗ, по срокам желательно завтра до об"
type textarea "x"
type textarea "ждем доки на почте трк араб-рус с НЗ, по срокам желательно завтра до обе"
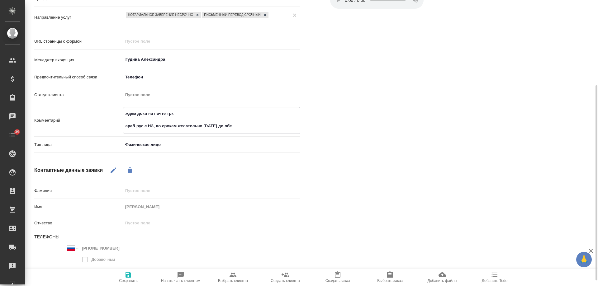
type textarea "x"
type textarea "ждем доки на почте трк араб-рус с НЗ, по срокам желательно завтра до обед"
type textarea "x"
type textarea "ждем доки на почте трк араб-рус с НЗ, по срокам желательно завтра до обеда"
type textarea "x"
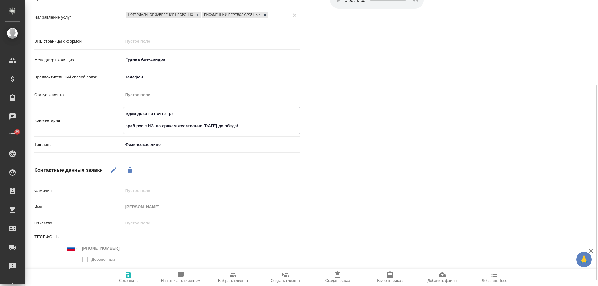
type textarea "ждем доки на почте трк араб-рус с НЗ, по срокам желательно завтра до обеда/,"
type textarea "x"
type textarea "ждем доки на почте трк араб-рус с НЗ, по срокам желательно завтра до обеда/,"
type textarea "x"
type textarea "ждем доки на почте трк араб-рус с НЗ, по срокам желательно завтра до обеда/,"
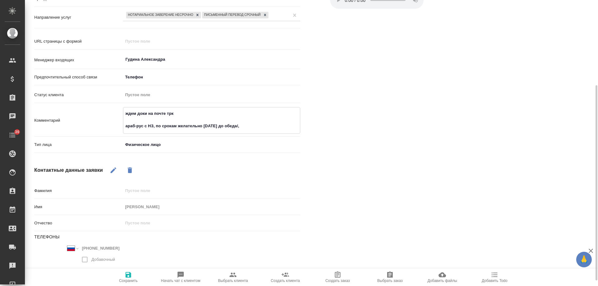
type textarea "x"
type textarea "ждем доки на почте трк араб-рус с НЗ, по срокам желательно завтра до обеда/"
type textarea "x"
type textarea "ждем доки на почте трк араб-рус с НЗ, по срокам желательно завтра до обеда"
type textarea "x"
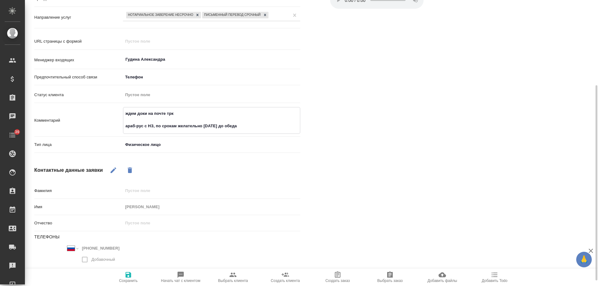
type textarea "ждем доки на почте трк араб-рус с НЗ, по срокам желательно завтра до обеда,"
type textarea "x"
type textarea "ждем доки на почте трк араб-рус с НЗ, по срокам желательно завтра до обеда,"
type textarea "x"
type textarea "ждем доки на почте трк араб-рус с НЗ, по срокам желательно завтра до обеда, вы"
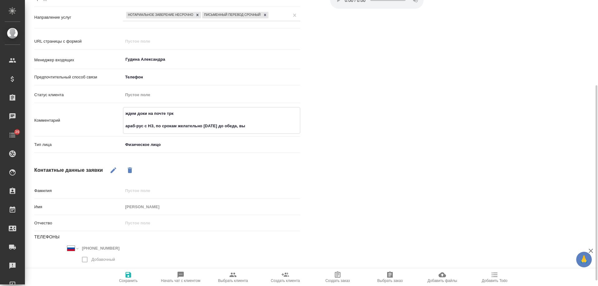
type textarea "x"
type textarea "ждем доки на почте трк араб-рус с НЗ, по срокам желательно завтра до обеда, выс"
type textarea "x"
type textarea "ждем доки на почте трк араб-рус с НЗ, по срокам желательно завтра до обеда, высл"
type textarea "x"
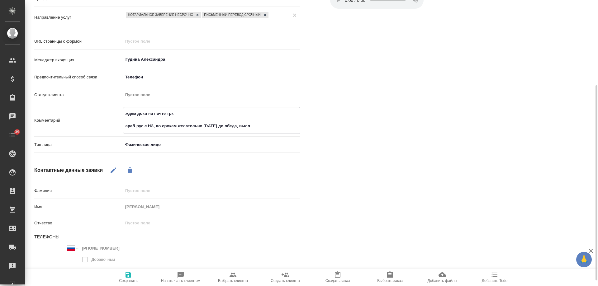
type textarea "ждем доки на почте трк араб-рус с НЗ, по срокам желательно завтра до обеда, выс…"
type textarea "x"
type textarea "ждем доки на почте трк араб-рус с НЗ, по срокам желательно завтра до обеда, выс…"
type textarea "x"
click at [236, 128] on textarea "ждем доки на почте трк араб-рус с НЗ, по срокам желательно завтра до обеда, пер…" at bounding box center [211, 119] width 177 height 23
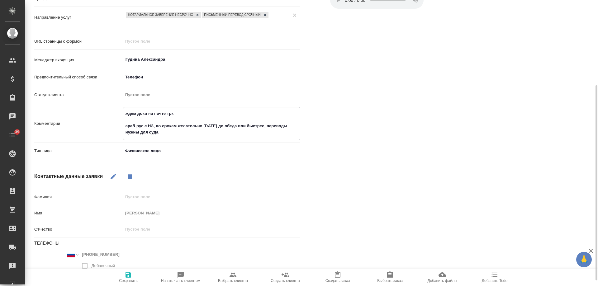
click at [163, 132] on textarea "ждем доки на почте трк араб-рус с НЗ, по срокам желательно завтра до обеда или …" at bounding box center [211, 122] width 177 height 29
click at [127, 276] on icon "button" at bounding box center [129, 275] width 6 height 6
drag, startPoint x: 158, startPoint y: 132, endPoint x: 103, endPoint y: 128, distance: 55.3
click at [103, 128] on div "Комментарий ждем доки на почте трк араб-рус с НЗ, по срокам желательно завтра д…" at bounding box center [167, 123] width 266 height 33
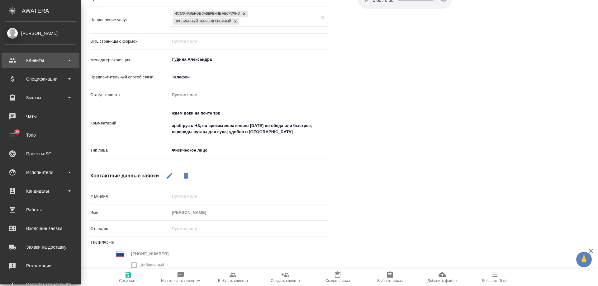
click at [14, 59] on div "Клиенты" at bounding box center [41, 60] width 72 height 9
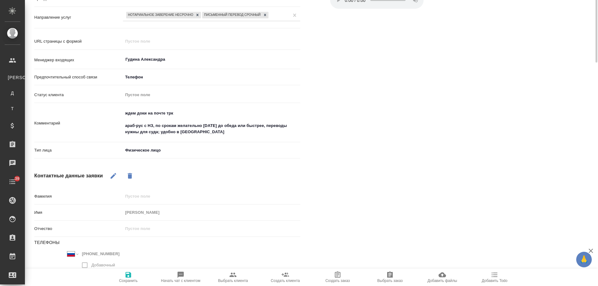
scroll to position [0, 0]
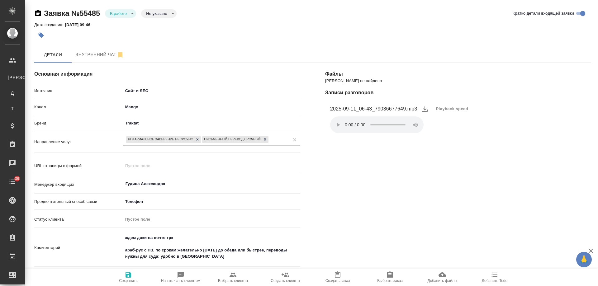
drag, startPoint x: 543, startPoint y: 0, endPoint x: 535, endPoint y: 2, distance: 8.5
click at [443, 30] on div at bounding box center [312, 35] width 557 height 14
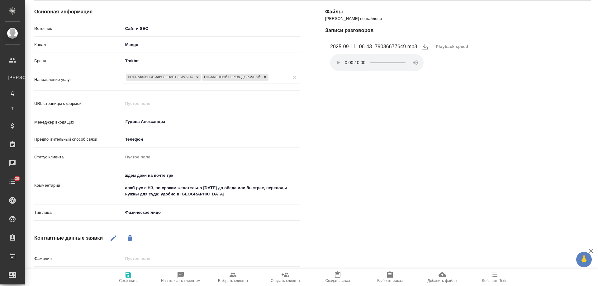
click at [290, 277] on span "Создать клиента" at bounding box center [285, 277] width 45 height 12
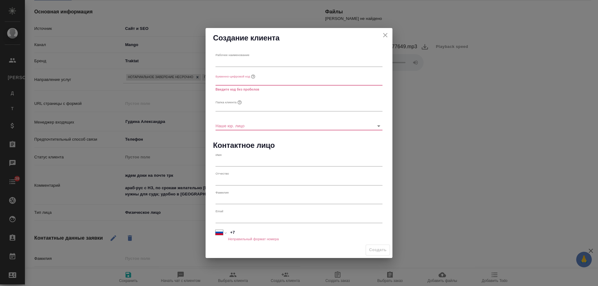
click at [251, 64] on input "text" at bounding box center [299, 62] width 167 height 9
paste input "ООО "Холдсвей""
click at [247, 108] on input "text" at bounding box center [299, 107] width 167 height 9
paste input "ООО "Холдсвей""
click at [231, 77] on input "text" at bounding box center [299, 81] width 167 height 9
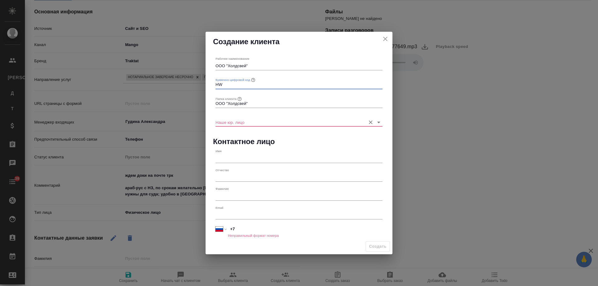
click at [246, 118] on input "Наше юр. лицо" at bounding box center [289, 122] width 147 height 8
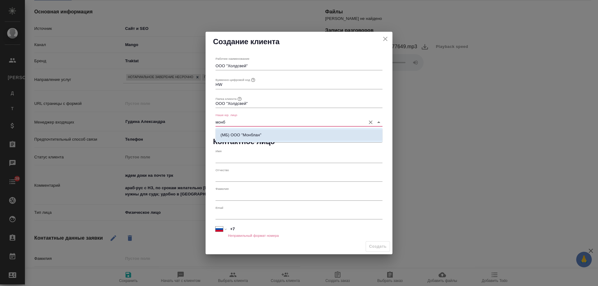
click at [237, 133] on p "(МБ) ООО "Монблан"" at bounding box center [241, 135] width 41 height 6
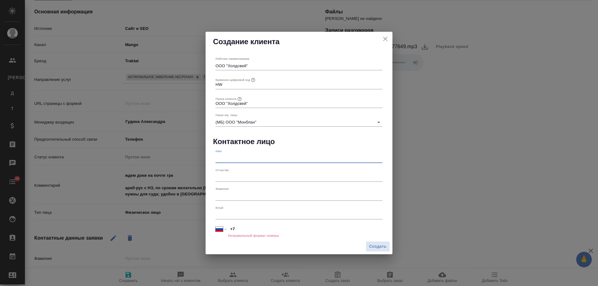
click at [231, 156] on input "text" at bounding box center [299, 158] width 167 height 9
paste input "Максим Мерцалов"
drag, startPoint x: 231, startPoint y: 196, endPoint x: 229, endPoint y: 167, distance: 29.0
click at [231, 195] on input "text" at bounding box center [299, 196] width 167 height 9
paste input "Максим Мерцалов"
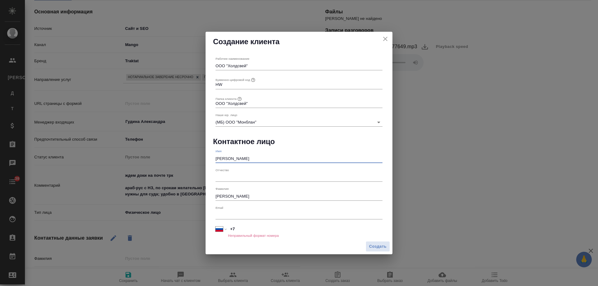
drag, startPoint x: 239, startPoint y: 157, endPoint x: 289, endPoint y: 157, distance: 49.6
click at [289, 157] on input "Максим Мерцалов" at bounding box center [299, 158] width 167 height 9
drag, startPoint x: 232, startPoint y: 198, endPoint x: 199, endPoint y: 194, distance: 33.8
click at [199, 194] on div "Создание клиента Рабочее наименование ООО "Холдсвей" Буквенно-цифровой код HW П…" at bounding box center [299, 143] width 598 height 286
click at [377, 248] on span "Создать" at bounding box center [377, 246] width 17 height 7
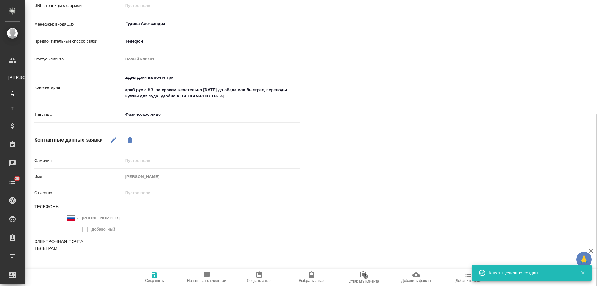
scroll to position [170, 0]
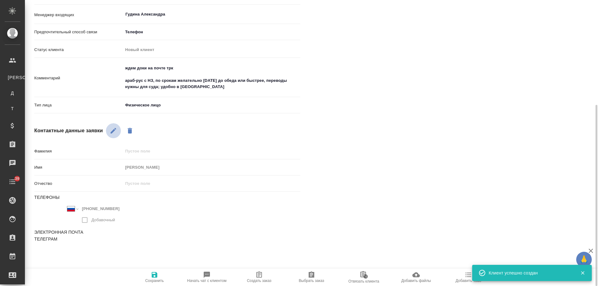
click at [115, 125] on button "button" at bounding box center [113, 130] width 15 height 15
click at [148, 150] on input "text" at bounding box center [211, 151] width 177 height 9
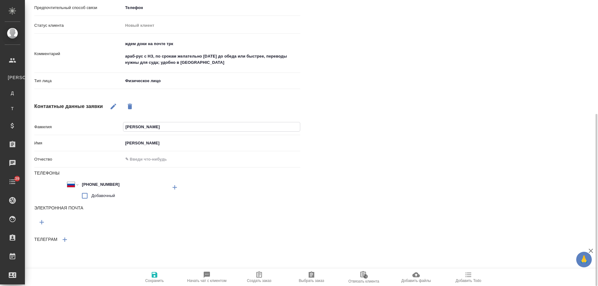
scroll to position [218, 0]
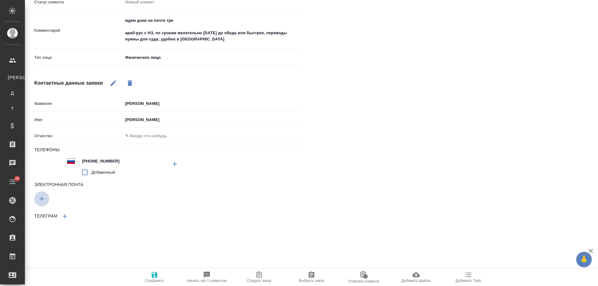
click at [47, 197] on button "button" at bounding box center [41, 199] width 15 height 15
click at [67, 196] on input "text" at bounding box center [100, 198] width 133 height 8
paste input "mmertsalov@holdsway.ru"
click at [155, 276] on icon "button" at bounding box center [155, 275] width 6 height 6
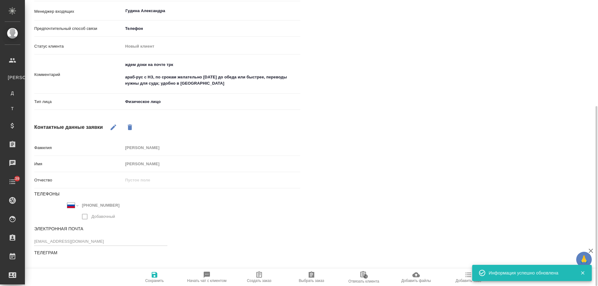
scroll to position [173, 0]
drag, startPoint x: 200, startPoint y: 84, endPoint x: 66, endPoint y: 76, distance: 134.2
click at [66, 76] on div "Комментарий ждем доки на почте трк араб-рус с НЗ, по срокам желательно завтра д…" at bounding box center [167, 75] width 266 height 33
click at [257, 279] on span "Создать заказ" at bounding box center [259, 281] width 25 height 4
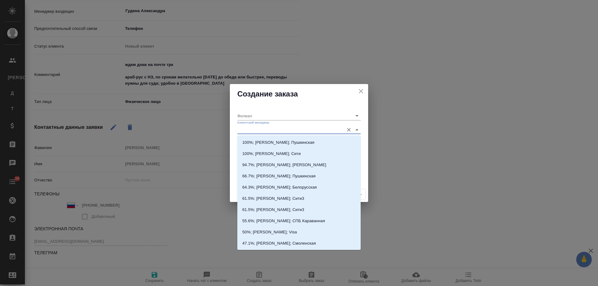
click at [254, 131] on input "Клиентский менеджер" at bounding box center [288, 130] width 103 height 8
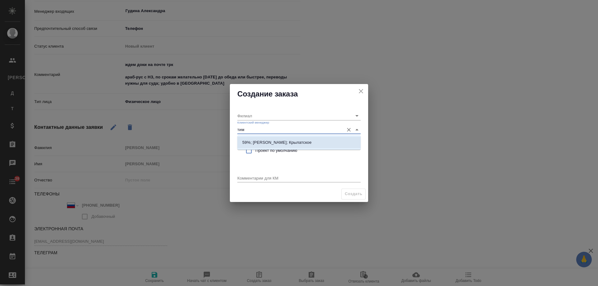
click at [282, 143] on p "59%; Касымов Тимур; Крылатское" at bounding box center [276, 143] width 69 height 6
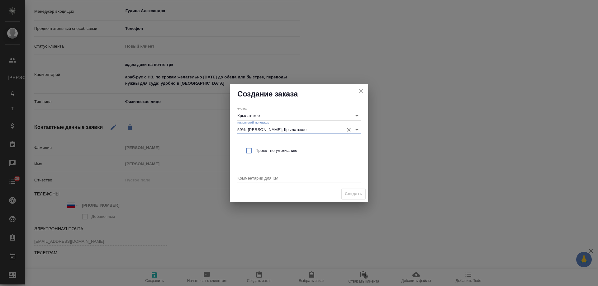
click at [268, 151] on span "Проект по умолчанию" at bounding box center [306, 151] width 100 height 6
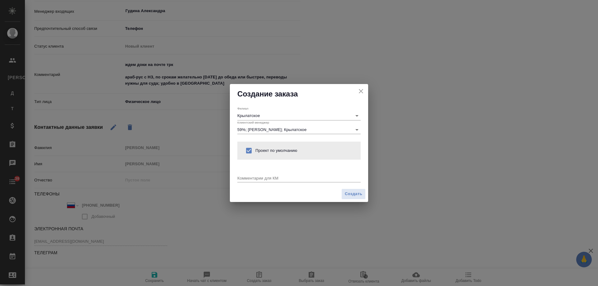
click at [265, 179] on textarea at bounding box center [298, 178] width 123 height 5
paste textarea "араб-рус с НЗ, по срокам желательно завтра до обеда или быстрее, переводы нужны…"
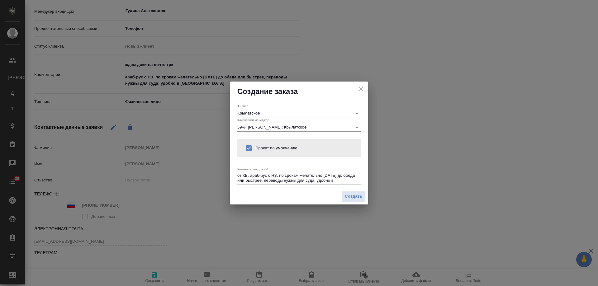
click at [354, 182] on textarea "от КВ: араб-рус с НЗ, по срокам желательно завтра до обеда или быстрее, перевод…" at bounding box center [298, 178] width 123 height 10
click at [360, 197] on span "Создать" at bounding box center [353, 196] width 17 height 7
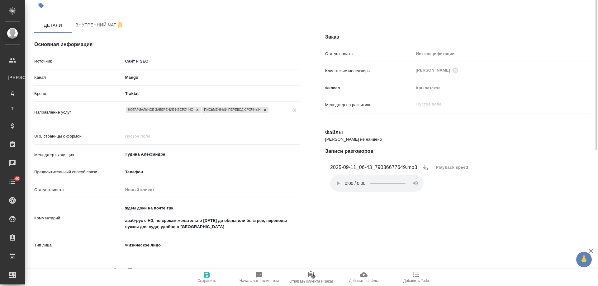
scroll to position [0, 0]
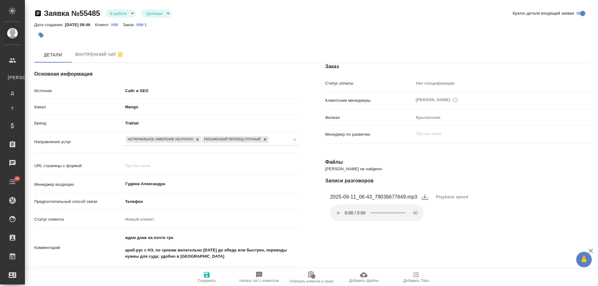
click at [152, 24] on p "HW-1" at bounding box center [144, 24] width 15 height 5
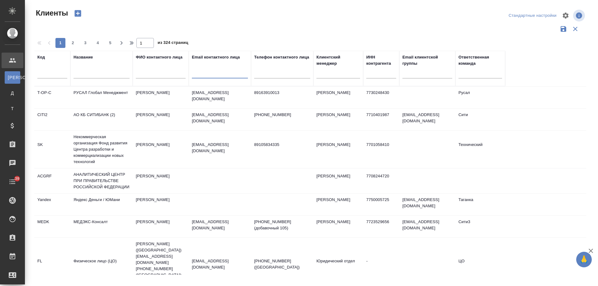
select select "RU"
drag, startPoint x: 214, startPoint y: 74, endPoint x: 82, endPoint y: 63, distance: 132.3
click at [82, 63] on tr "Код Название ФИО контактного лица Email контактного лица mmertsalov@holdsway.ru…" at bounding box center [269, 69] width 471 height 36
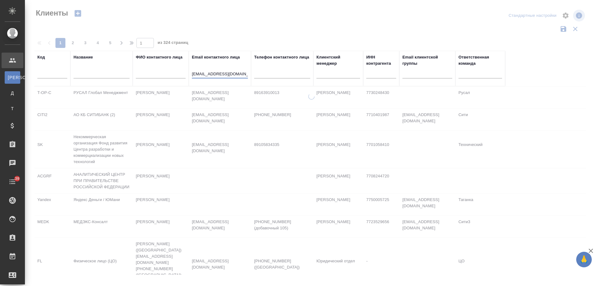
type input "@holdsway.ru"
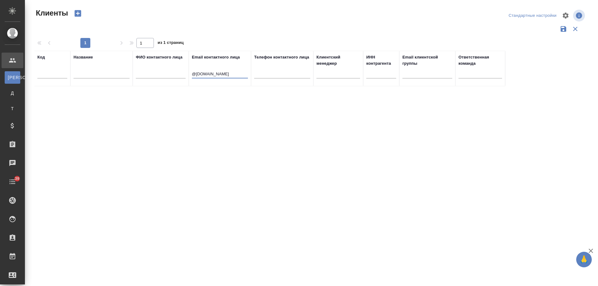
drag, startPoint x: 223, startPoint y: 73, endPoint x: 79, endPoint y: 66, distance: 144.5
click at [79, 66] on tr "Код Название ФИО контактного лица Email контактного лица @holdsway.ru Телефон к…" at bounding box center [269, 69] width 471 height 36
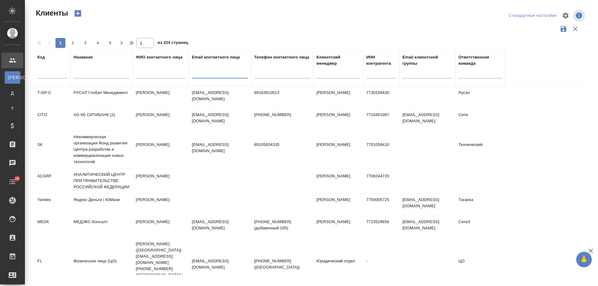
click at [98, 74] on input "text" at bounding box center [102, 75] width 56 height 8
paste input "Холдсвей"
type input "Холдсвей"
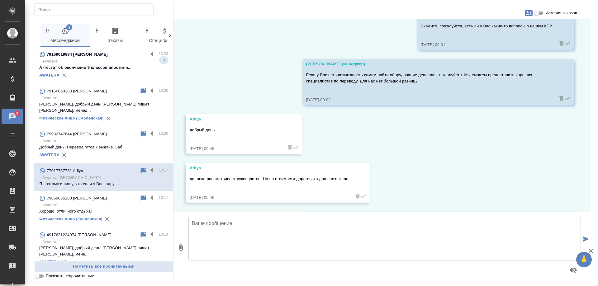
scroll to position [1619, 0]
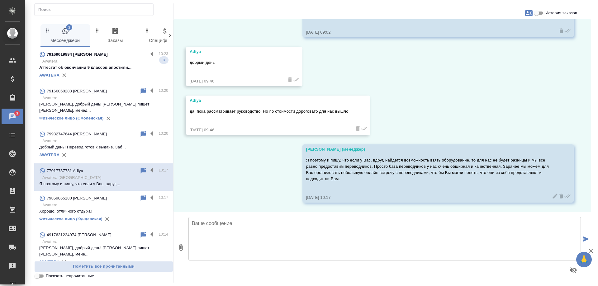
click at [104, 56] on div "79169019894 [PERSON_NAME]" at bounding box center [93, 54] width 109 height 7
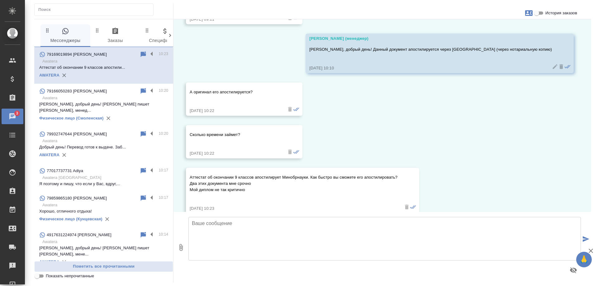
scroll to position [1661, 0]
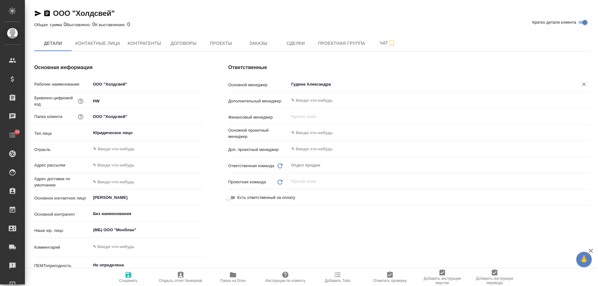
type textarea "x"
drag, startPoint x: 337, startPoint y: 81, endPoint x: 237, endPoint y: 80, distance: 100.1
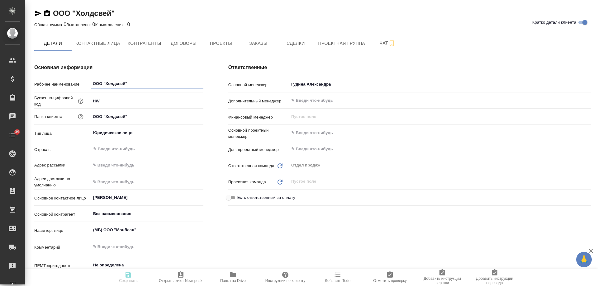
click at [237, 80] on div "Основной менеджер Гудина Александра ​" at bounding box center [409, 84] width 363 height 11
type textarea "x"
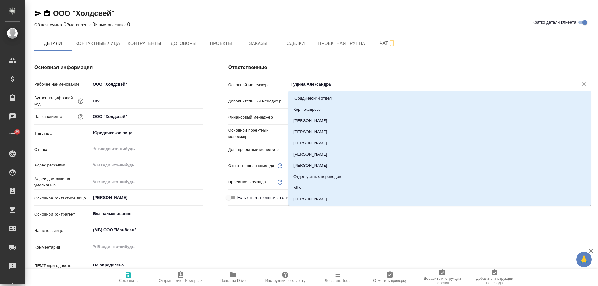
drag, startPoint x: 339, startPoint y: 84, endPoint x: 233, endPoint y: 79, distance: 106.7
click at [233, 79] on div "Основной менеджер Гудина Александра ​" at bounding box center [409, 84] width 363 height 11
type textarea "x"
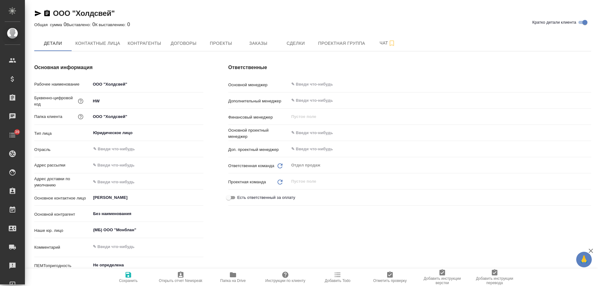
drag, startPoint x: 295, startPoint y: 242, endPoint x: 275, endPoint y: 240, distance: 20.4
click at [291, 240] on div "Ответственные Основной менеджер ​ Дополнительный менеджер ​ Финансовый менеджер…" at bounding box center [410, 179] width 388 height 256
click at [131, 276] on icon "button" at bounding box center [129, 275] width 6 height 6
type textarea "x"
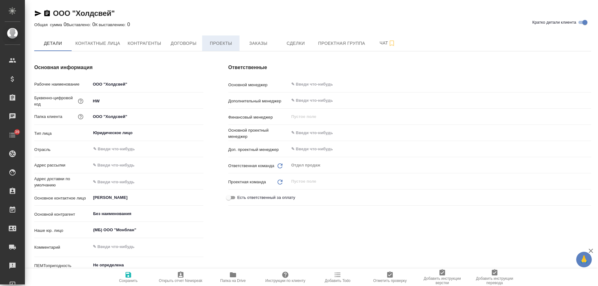
type textarea "x"
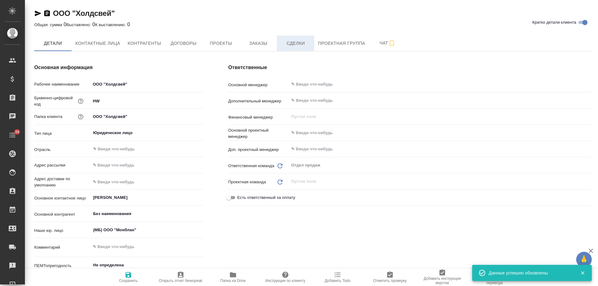
type textarea "x"
click at [226, 42] on span "Проекты" at bounding box center [221, 44] width 30 height 8
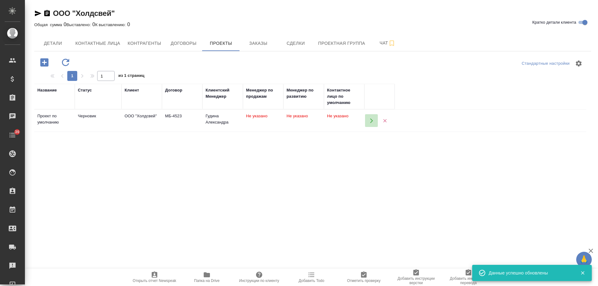
click at [373, 119] on icon "button" at bounding box center [372, 121] width 6 height 6
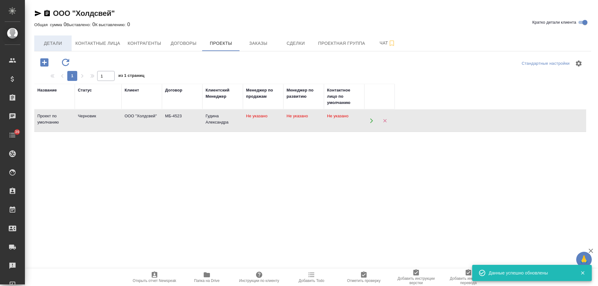
click at [54, 45] on span "Детали" at bounding box center [53, 44] width 30 height 8
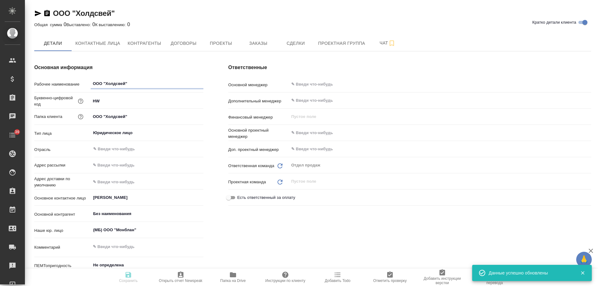
type textarea "x"
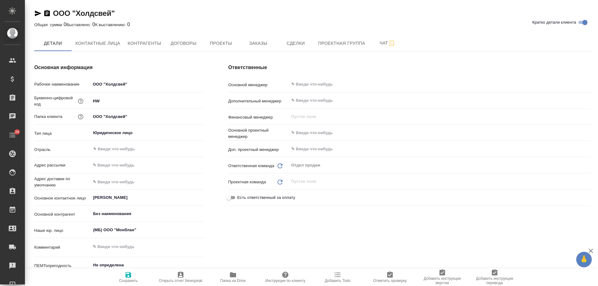
click at [49, 14] on icon "button" at bounding box center [47, 13] width 6 height 6
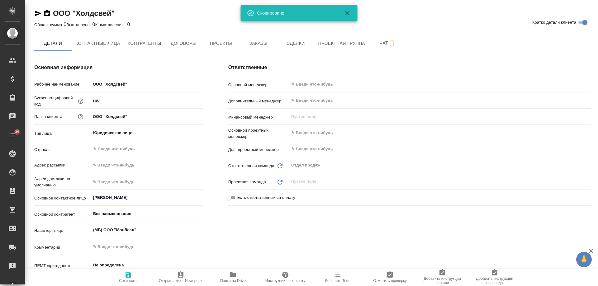
type textarea "x"
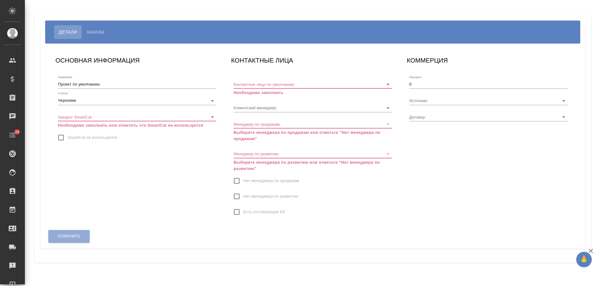
type input "МБ-4523"
type input "Гудина Александра"
drag, startPoint x: 72, startPoint y: 139, endPoint x: 84, endPoint y: 140, distance: 12.8
click at [72, 139] on span "SmartCat не используется" at bounding box center [93, 138] width 50 height 6
click at [250, 180] on span "Нет менеджера по продажам" at bounding box center [271, 181] width 56 height 6
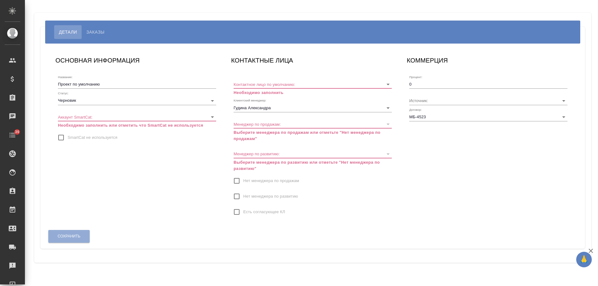
click at [243, 180] on input "Нет менеджера по продажам" at bounding box center [236, 181] width 13 height 13
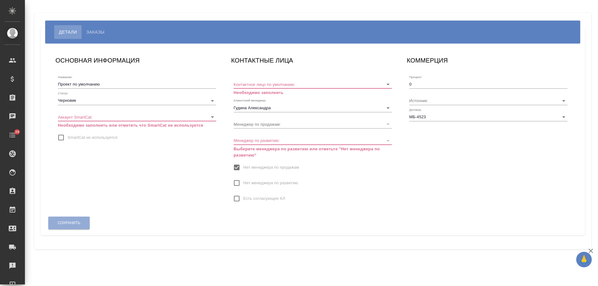
click at [237, 183] on input "Нет менеджера по развитию" at bounding box center [236, 183] width 13 height 13
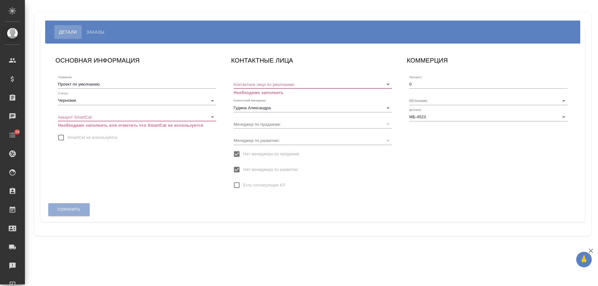
click at [67, 136] on input "SmartCat не используется" at bounding box center [61, 137] width 13 height 13
checkbox input "true"
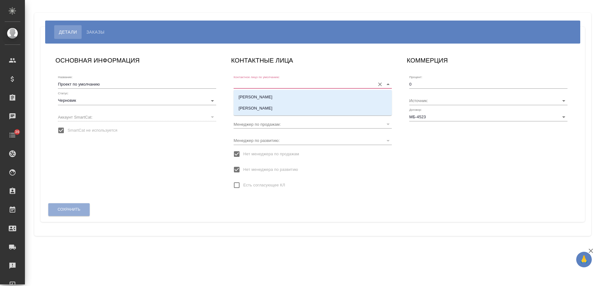
click at [250, 81] on input "Контактное лицо по умолчанию:" at bounding box center [303, 84] width 138 height 8
click at [251, 108] on p "[PERSON_NAME]" at bounding box center [256, 108] width 34 height 6
type input "[PERSON_NAME]"
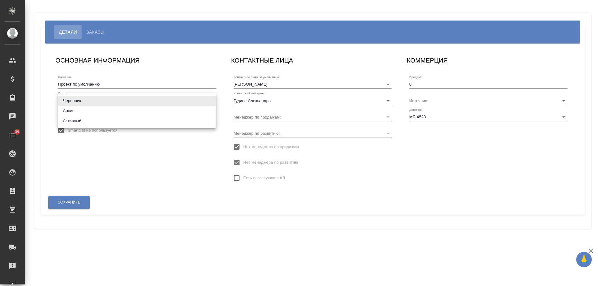
click at [79, 102] on body "🙏 .cls-1 fill:#fff; AWATERA Gudina Alexandra Клиенты Спецификации Заказы 0 Чаты…" at bounding box center [299, 143] width 598 height 286
click at [80, 122] on li "Активный" at bounding box center [137, 121] width 158 height 10
type input "active"
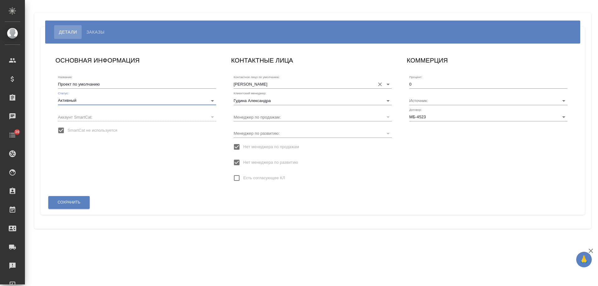
click at [255, 85] on input "[PERSON_NAME]" at bounding box center [303, 84] width 138 height 8
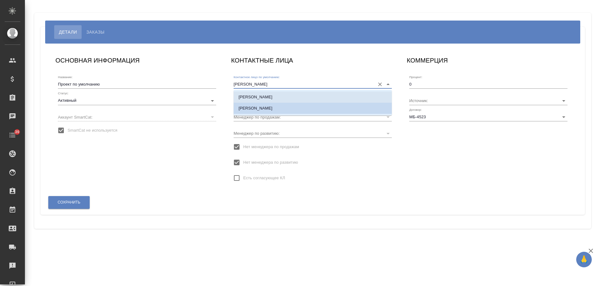
click at [251, 100] on p "Максим" at bounding box center [256, 97] width 34 height 6
type input "Максим"
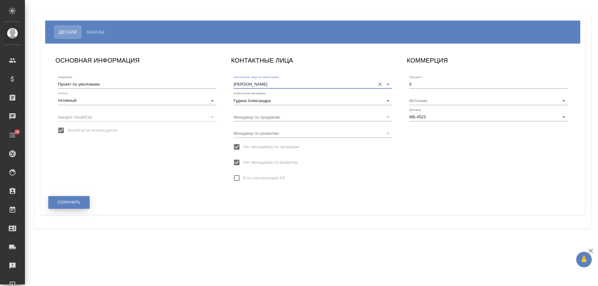
click at [74, 201] on span "Сохранить" at bounding box center [69, 202] width 23 height 5
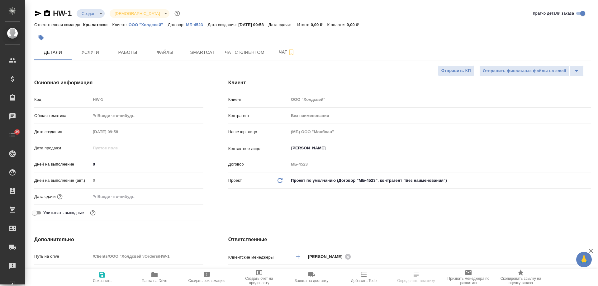
select select "RU"
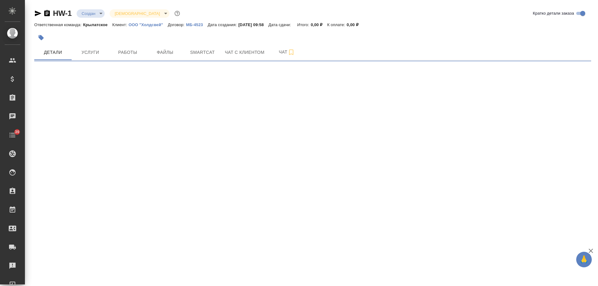
select select "RU"
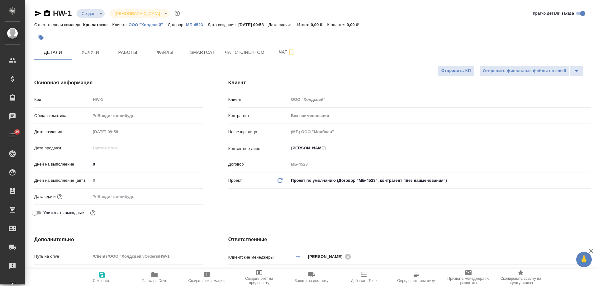
type textarea "x"
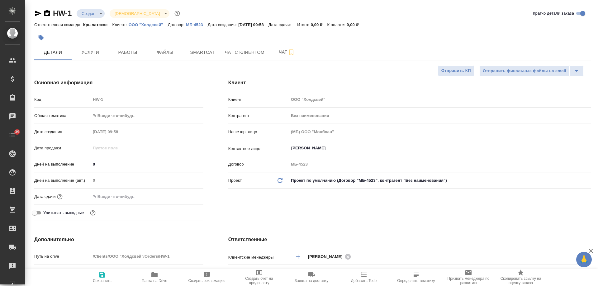
type textarea "x"
click at [46, 13] on icon "button" at bounding box center [47, 13] width 6 height 6
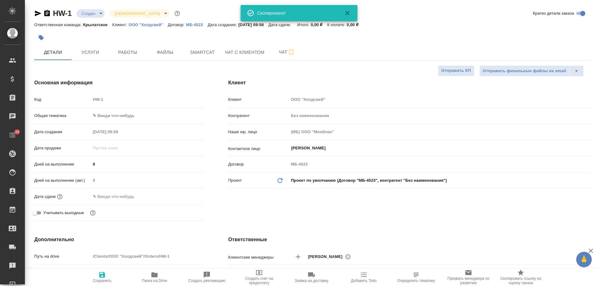
type textarea "x"
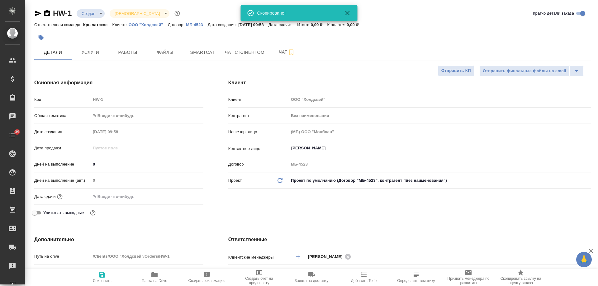
type textarea "x"
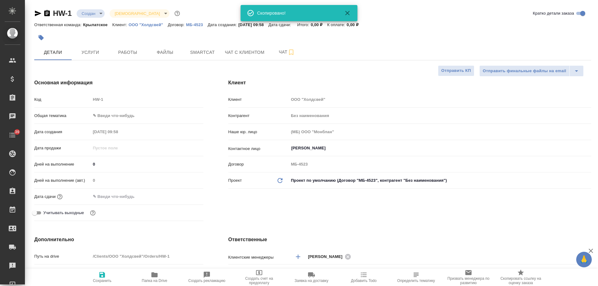
type textarea "x"
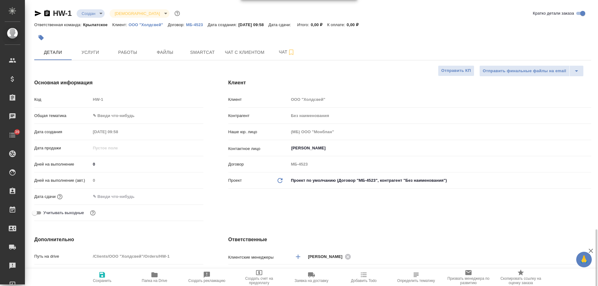
scroll to position [187, 0]
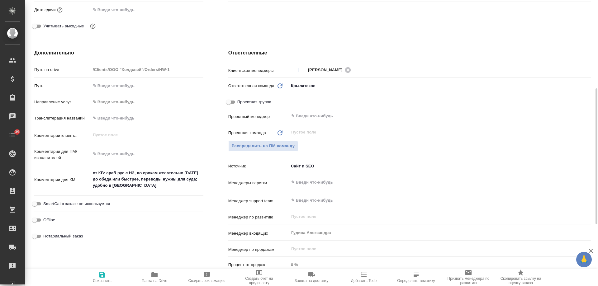
click at [69, 236] on span "Нотариальный заказ" at bounding box center [63, 236] width 40 height 6
click at [46, 236] on input "Нотариальный заказ" at bounding box center [34, 236] width 22 height 7
checkbox input "true"
type textarea "x"
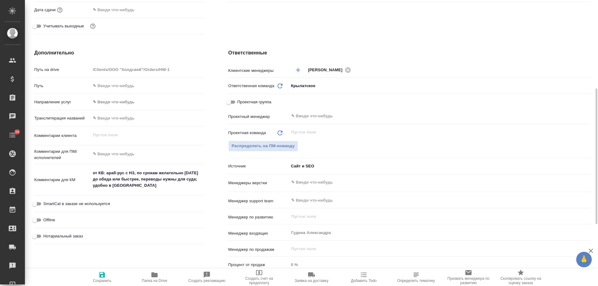
type textarea "x"
click at [104, 274] on icon "button" at bounding box center [102, 275] width 6 height 6
type textarea "x"
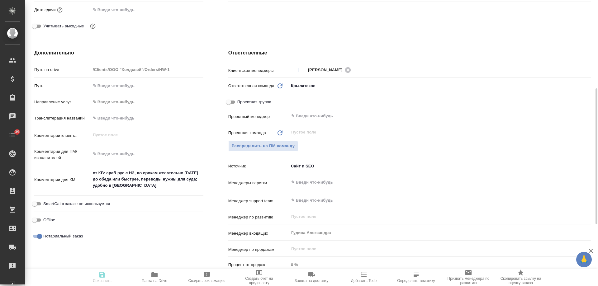
type textarea "x"
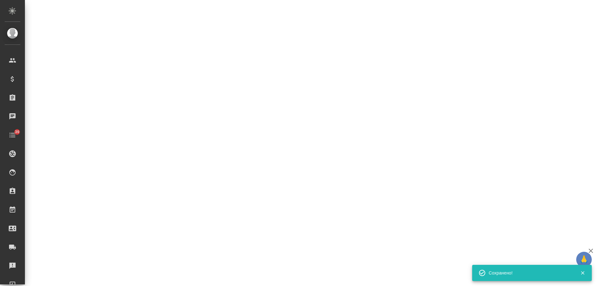
select select "RU"
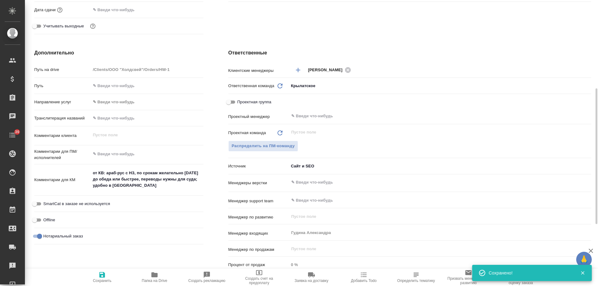
type textarea "x"
click at [364, 279] on icon "button" at bounding box center [363, 274] width 7 height 7
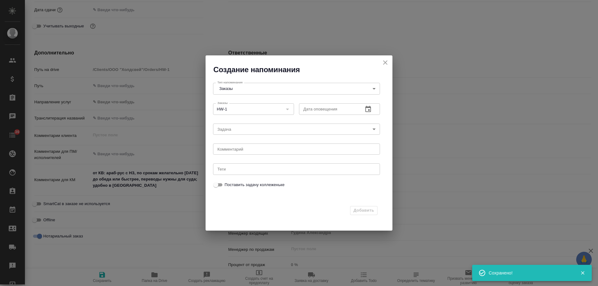
click at [371, 108] on icon "button" at bounding box center [369, 109] width 6 height 6
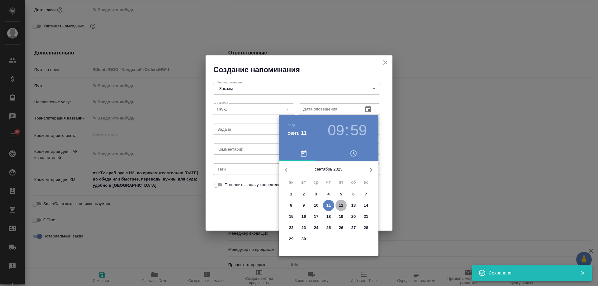
click at [341, 207] on p "12" at bounding box center [341, 206] width 5 height 6
type input "12.09.2025 09:59"
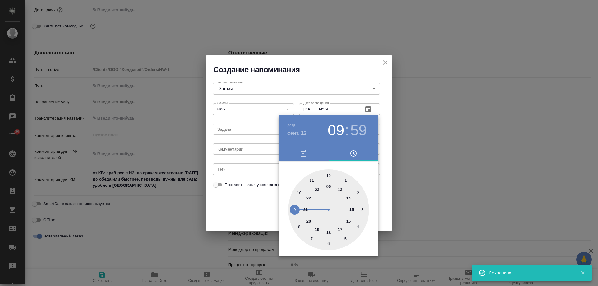
click at [237, 149] on div at bounding box center [299, 143] width 598 height 286
click at [236, 149] on div "2025 сент. 12 09 : 59 00 1 2 3 4 5 6 7 8 9 10 11 12 13 14 15 16 17 18 19 20 21 …" at bounding box center [299, 143] width 598 height 286
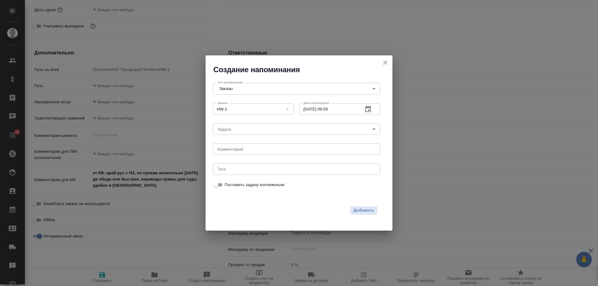
click at [235, 150] on div "2025 сент. 12 09 : 59 00 1 2 3 4 5 6 7 8 9 10 11 12 13 14 15 16 17 18 19 20 21 …" at bounding box center [299, 143] width 598 height 286
click at [234, 150] on textarea at bounding box center [297, 149] width 158 height 5
type textarea "инфа"
click at [367, 211] on span "Добавить" at bounding box center [364, 210] width 21 height 7
type textarea "x"
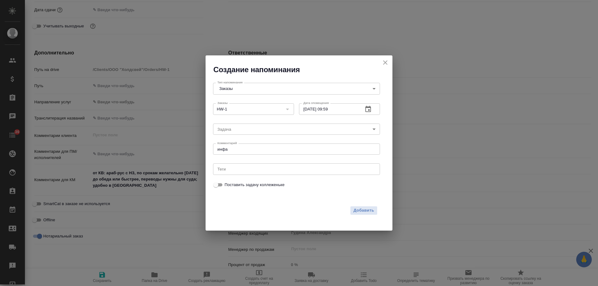
type textarea "x"
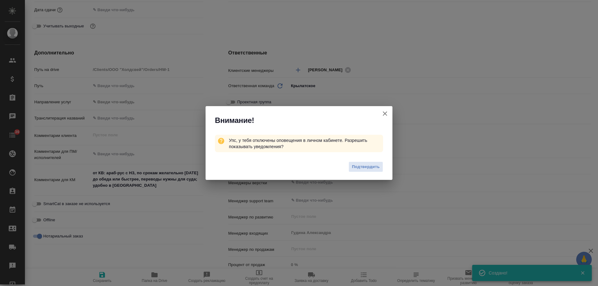
type textarea "x"
drag, startPoint x: 387, startPoint y: 111, endPoint x: 384, endPoint y: 112, distance: 3.3
click at [387, 111] on icon "button" at bounding box center [384, 113] width 7 height 7
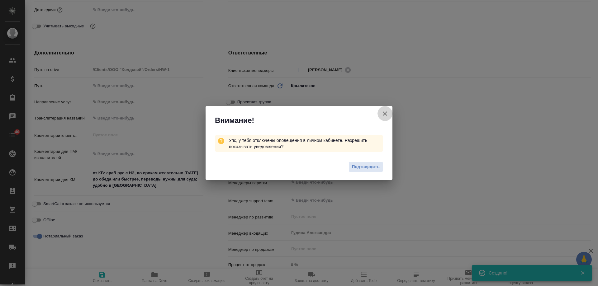
type textarea "x"
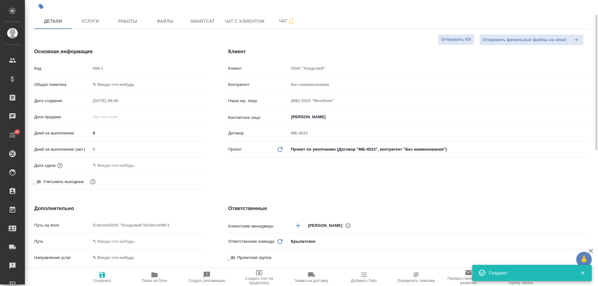
scroll to position [0, 0]
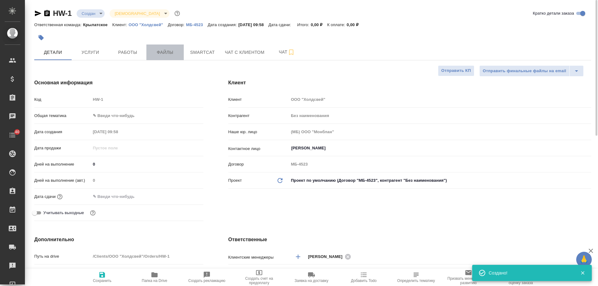
click at [169, 51] on span "Файлы" at bounding box center [165, 53] width 30 height 8
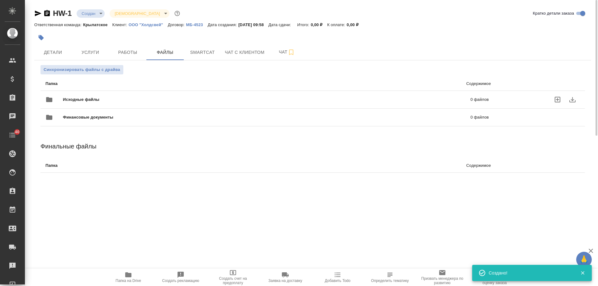
click at [164, 97] on span "Исходные файлы" at bounding box center [174, 100] width 222 height 6
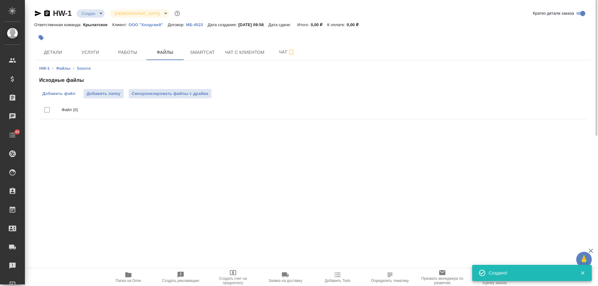
click at [53, 92] on span "Добавить файл" at bounding box center [58, 94] width 33 height 6
click at [0, 0] on input "Добавить файл" at bounding box center [0, 0] width 0 height 0
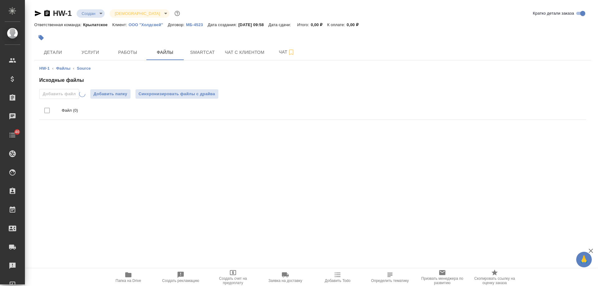
click at [37, 14] on icon "button" at bounding box center [38, 14] width 7 height 6
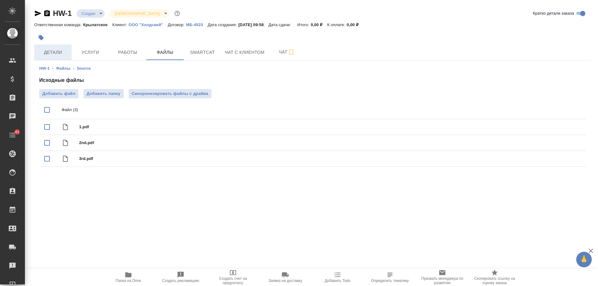
click at [50, 51] on span "Детали" at bounding box center [53, 53] width 30 height 8
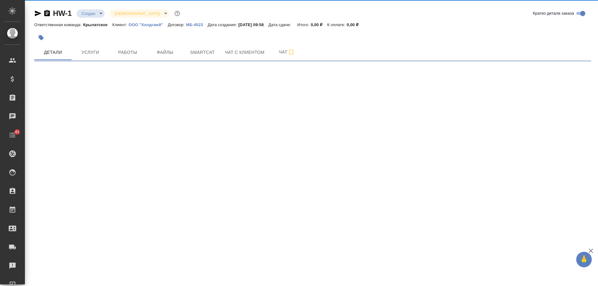
select select "RU"
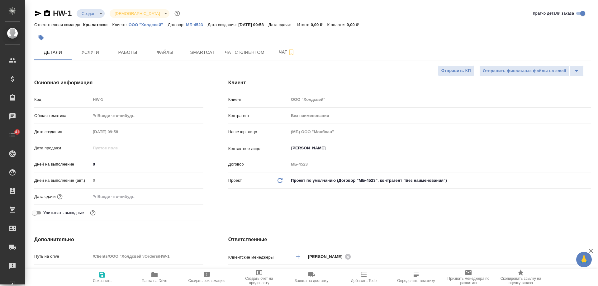
type textarea "x"
select select "RU"
click at [172, 49] on span "Файлы" at bounding box center [165, 53] width 30 height 8
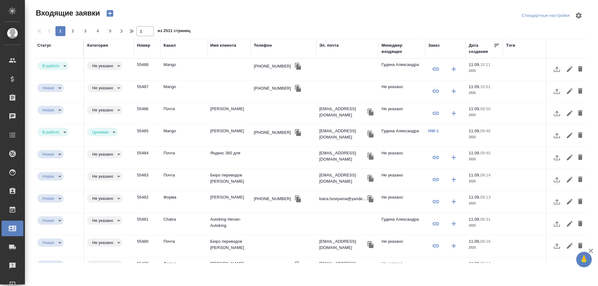
select select "RU"
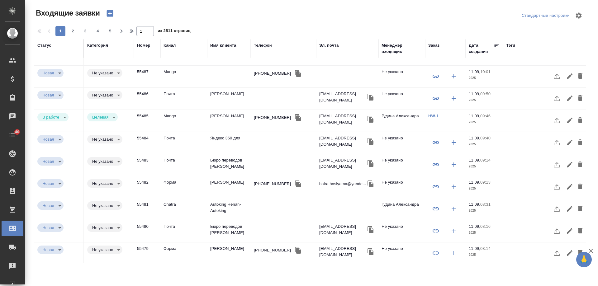
scroll to position [31, 0]
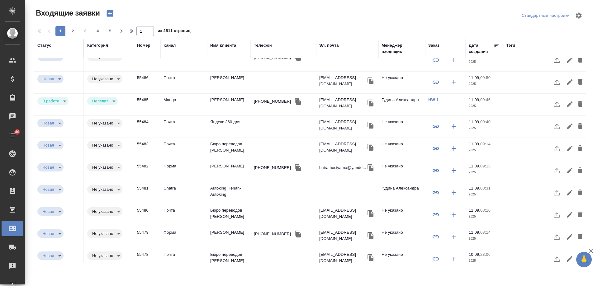
click at [219, 239] on td "[PERSON_NAME]" at bounding box center [229, 238] width 44 height 22
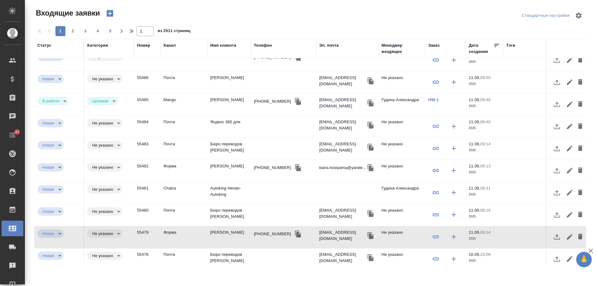
click at [226, 192] on td "Autoking Henan-Autoking" at bounding box center [229, 193] width 44 height 22
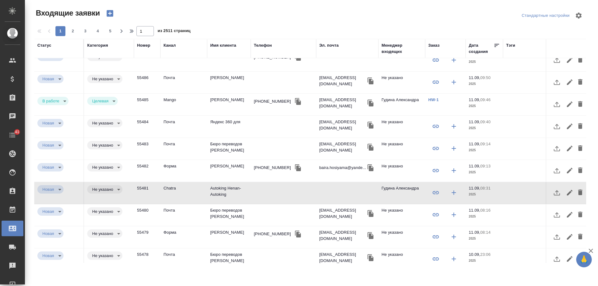
click at [224, 174] on td "[PERSON_NAME]" at bounding box center [229, 171] width 44 height 22
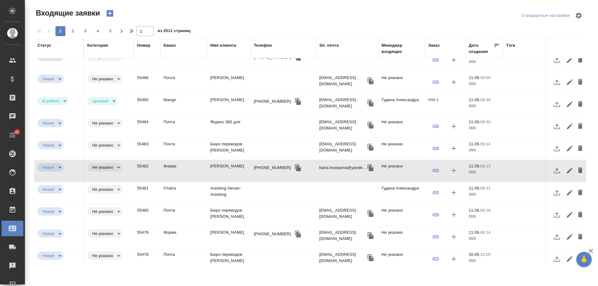
scroll to position [0, 0]
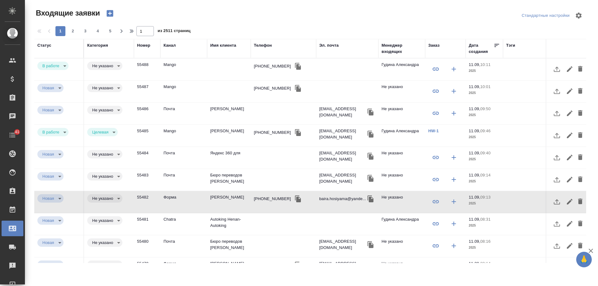
click at [258, 68] on div "[PHONE_NUMBER]" at bounding box center [272, 66] width 37 height 6
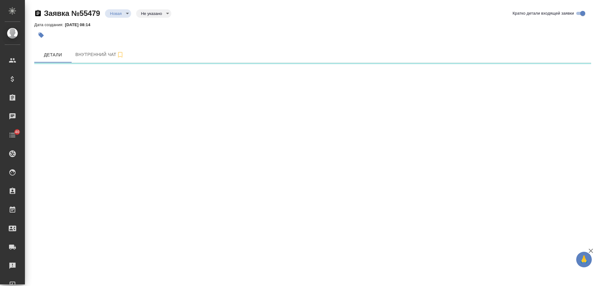
select select "RU"
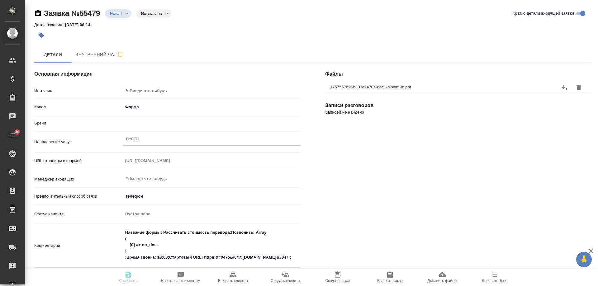
type textarea "x"
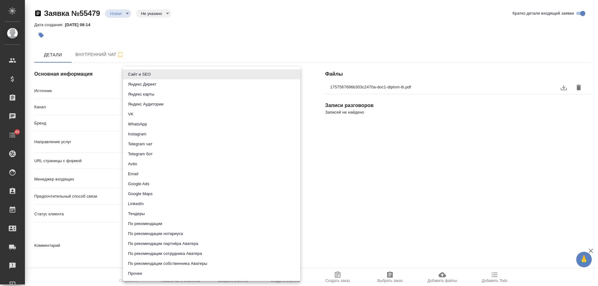
click at [151, 91] on body "🙏 .cls-1 fill:#fff; AWATERA [PERSON_NAME] Спецификации Заказы 0 Чаты 40 Todo Пр…" at bounding box center [299, 143] width 598 height 286
click at [146, 73] on li "Сайт и SEO" at bounding box center [211, 75] width 177 height 10
type input "seo"
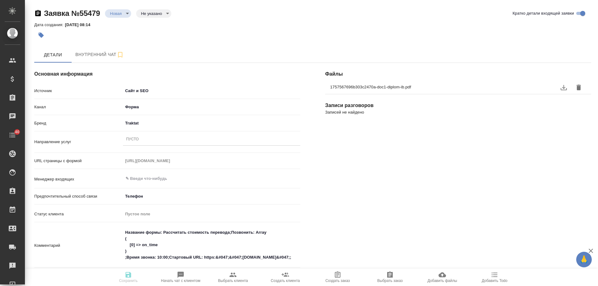
click at [150, 140] on div "Пусто" at bounding box center [211, 139] width 177 height 9
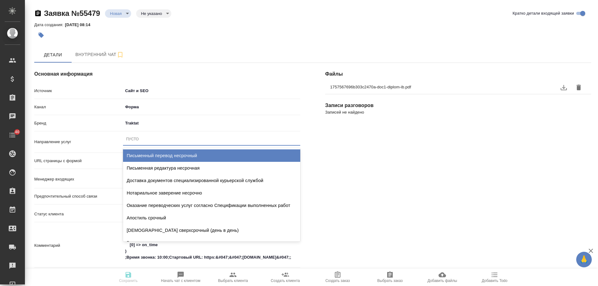
click at [164, 155] on div "Письменный перевод несрочный" at bounding box center [211, 156] width 177 height 12
type textarea "x"
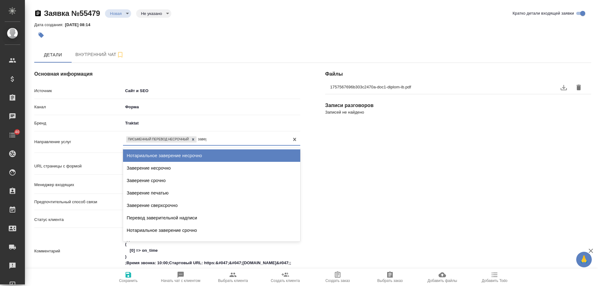
type input "завере"
click at [197, 156] on div "Нотариальное заверение несрочно" at bounding box center [211, 156] width 177 height 12
type textarea "x"
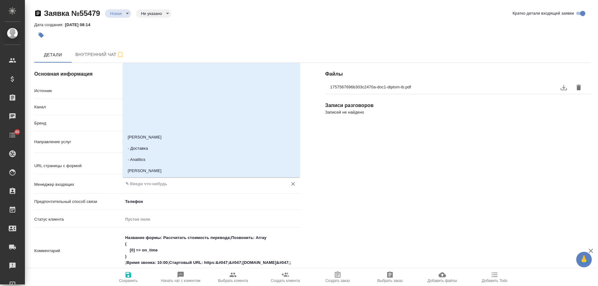
click at [144, 187] on input "text" at bounding box center [201, 183] width 153 height 7
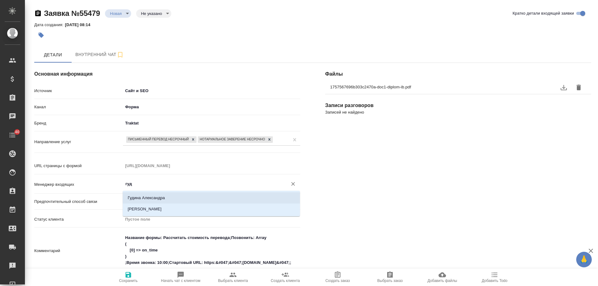
click at [148, 197] on li "Гудина Александра" at bounding box center [211, 198] width 177 height 11
type input "Гудина Александра"
type textarea "x"
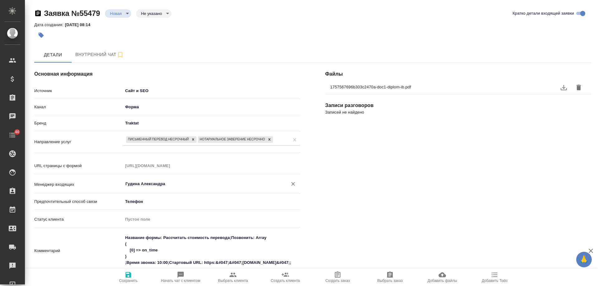
scroll to position [156, 0]
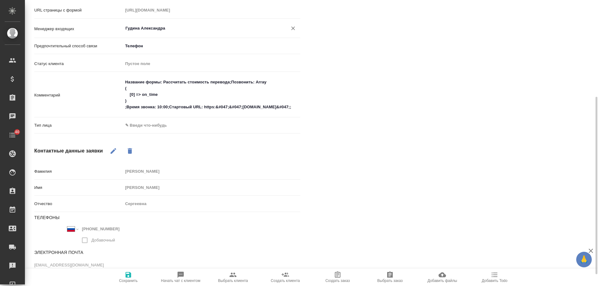
type input "Гудина Александра"
click at [137, 126] on body "🙏 .cls-1 fill:#fff; AWATERA [PERSON_NAME] Спецификации Заказы 0 Чаты 40 Todo Пр…" at bounding box center [299, 143] width 598 height 286
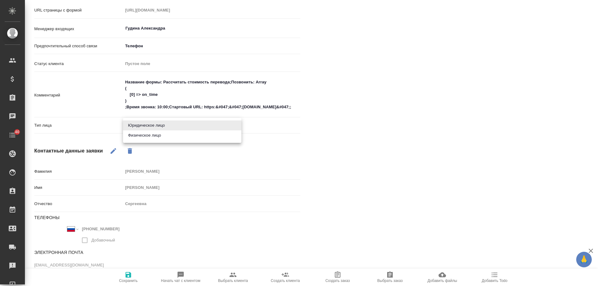
click at [141, 136] on li "Физическое лицо" at bounding box center [182, 136] width 118 height 10
type textarea "x"
type input "private"
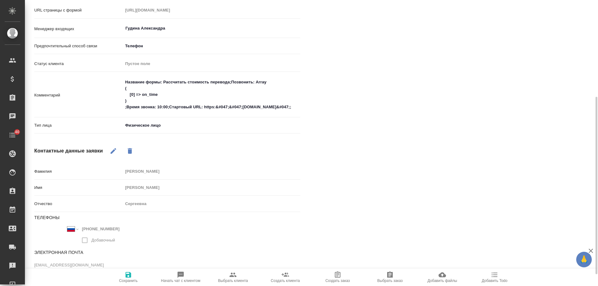
click at [125, 276] on icon "button" at bounding box center [128, 274] width 7 height 7
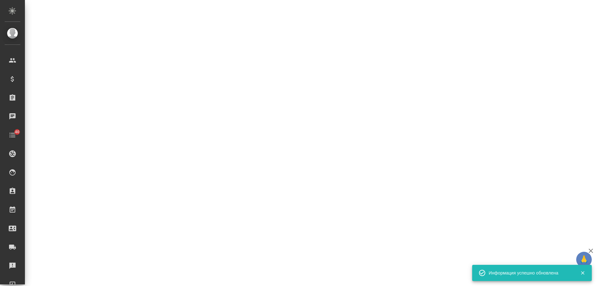
select select "RU"
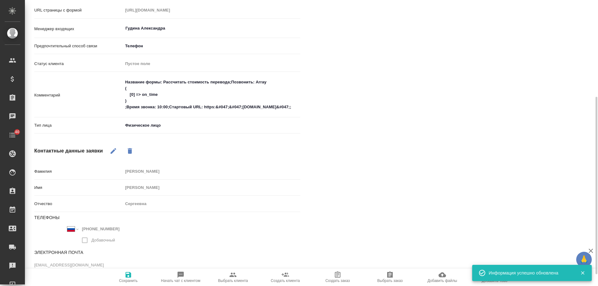
click at [233, 276] on icon "button" at bounding box center [233, 275] width 7 height 4
type textarea "x"
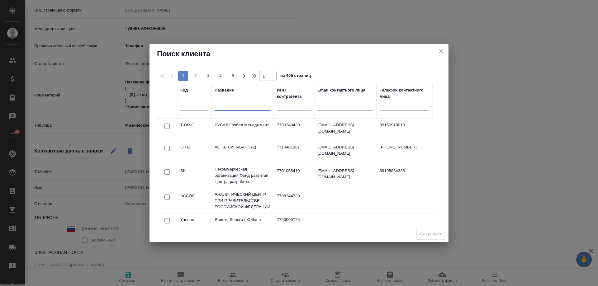
click at [229, 108] on input "text" at bounding box center [243, 107] width 56 height 8
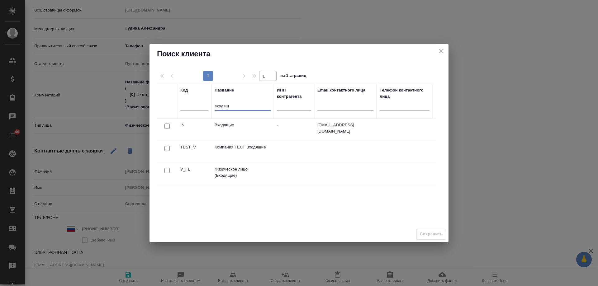
type input "входящ"
click at [167, 172] on input "checkbox" at bounding box center [167, 170] width 5 height 5
checkbox input "true"
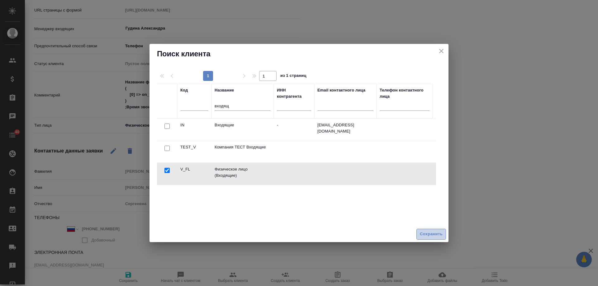
click at [436, 232] on span "Сохранить" at bounding box center [431, 234] width 23 height 7
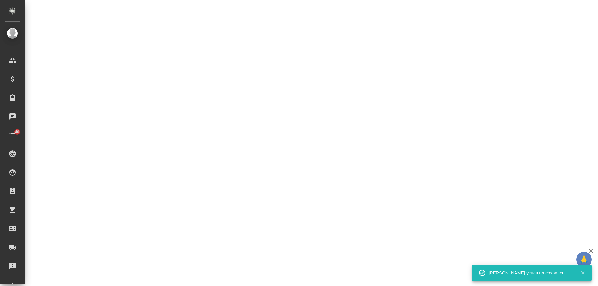
select select "RU"
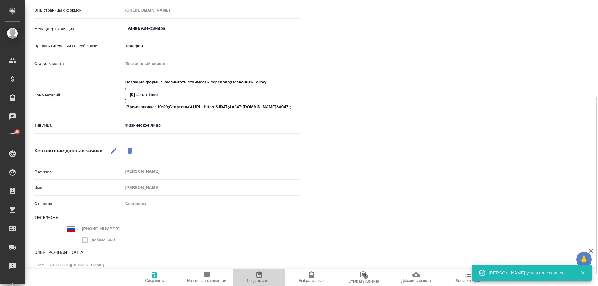
click at [261, 277] on icon "button" at bounding box center [259, 274] width 7 height 7
type textarea "x"
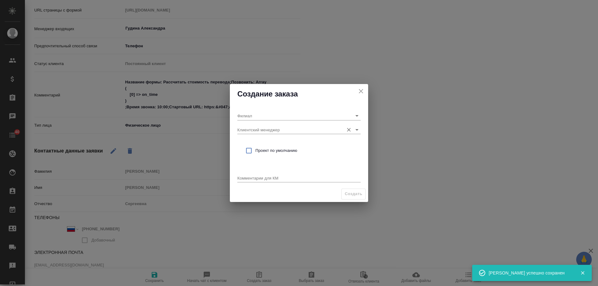
click at [273, 130] on input "Клиентский менеджер" at bounding box center [288, 130] width 103 height 8
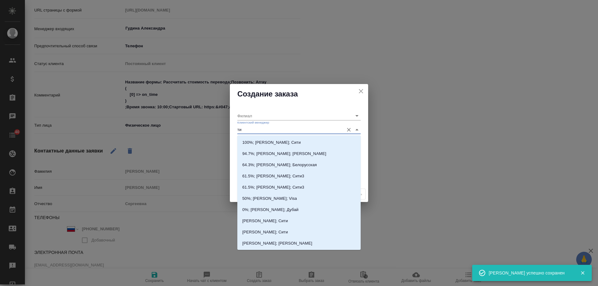
type input "тим"
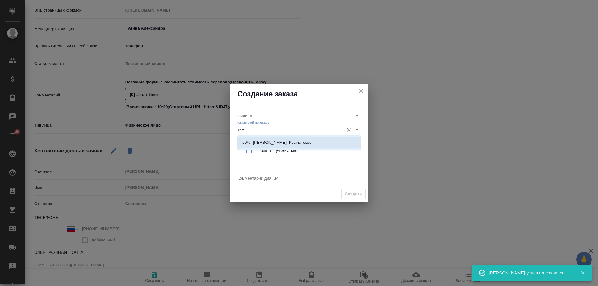
drag, startPoint x: 275, startPoint y: 137, endPoint x: 268, endPoint y: 153, distance: 17.2
click at [275, 138] on li "59%; [PERSON_NAME]; Крылатское" at bounding box center [298, 142] width 123 height 11
type input "Крылатское"
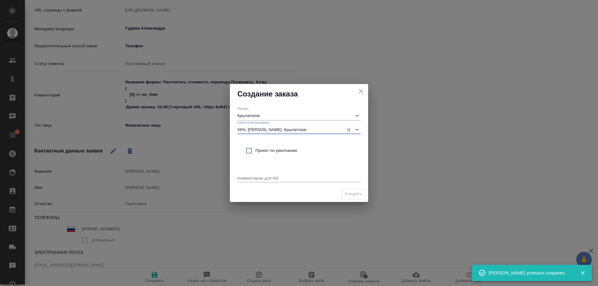
type input "59%; [PERSON_NAME]; Крылатское"
click at [268, 153] on span "Проект по умолчанию" at bounding box center [306, 151] width 100 height 6
checkbox input "true"
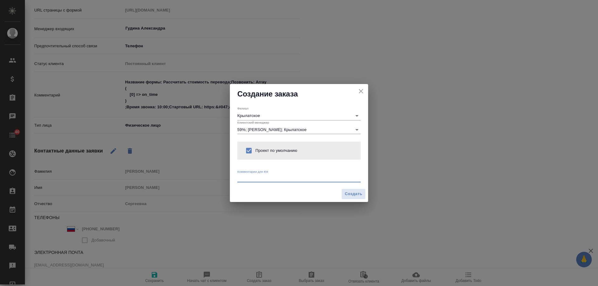
click at [270, 178] on textarea at bounding box center [298, 178] width 123 height 5
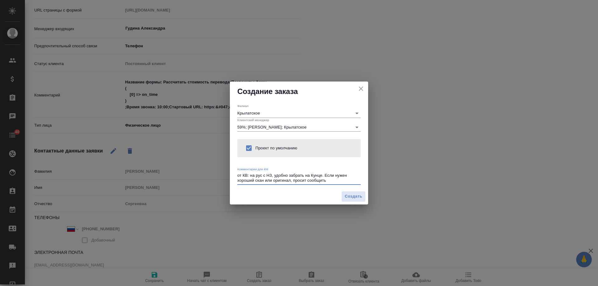
drag, startPoint x: 256, startPoint y: 181, endPoint x: 235, endPoint y: 179, distance: 20.7
click at [235, 179] on div "Филиал Крылатское Клиентский менеджер 59%; [PERSON_NAME]; Крылатское Проект по …" at bounding box center [299, 145] width 138 height 87
click at [361, 175] on textarea "от КВ: на рус с НЗ, удобно забрать на Кунце. Если нужен скан или оригинал, прос…" at bounding box center [298, 178] width 123 height 10
drag, startPoint x: 274, startPoint y: 180, endPoint x: 300, endPoint y: 181, distance: 26.2
click at [300, 181] on textarea "от КВ: на рус с НЗ, удобно забрать на Кунце. Если нужен скан лучше по качеству …" at bounding box center [298, 178] width 123 height 10
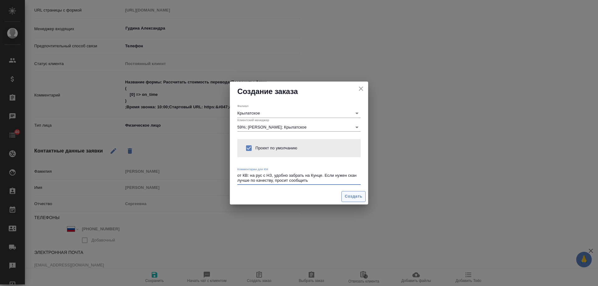
type textarea "от КВ: на рус с НЗ, удобно забрать на Кунце. Если нужен скан лучше по качеству,…"
click at [353, 195] on span "Создать" at bounding box center [353, 196] width 17 height 7
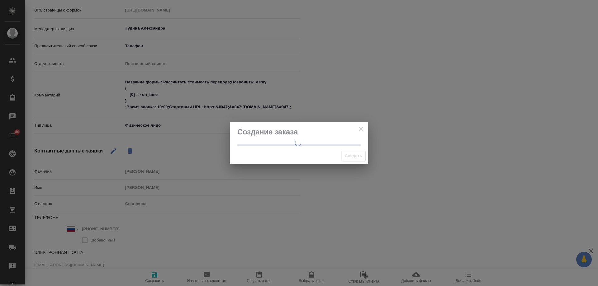
type textarea "x"
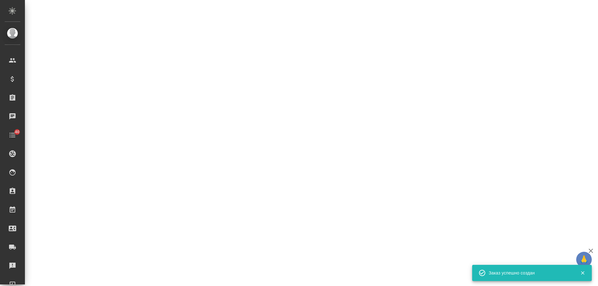
select select "RU"
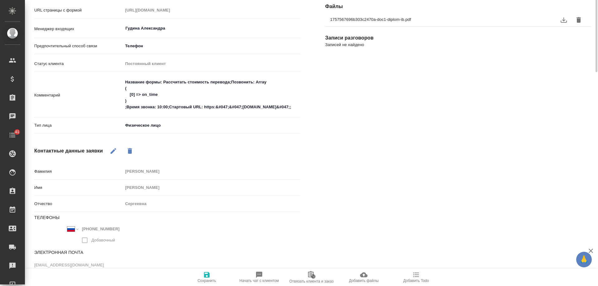
scroll to position [0, 0]
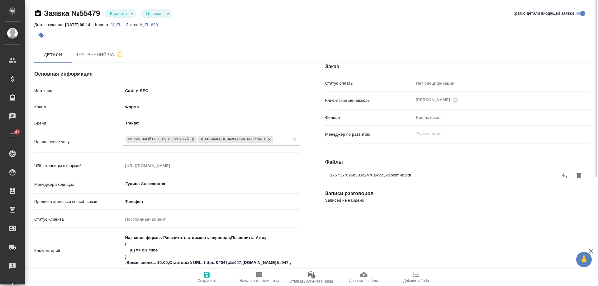
click at [435, 233] on div "Заказ Статус оплаты Нет спецификации new Клиентские менеджеры Касымов Тимур ​ Ф…" at bounding box center [458, 255] width 291 height 411
type textarea "x"
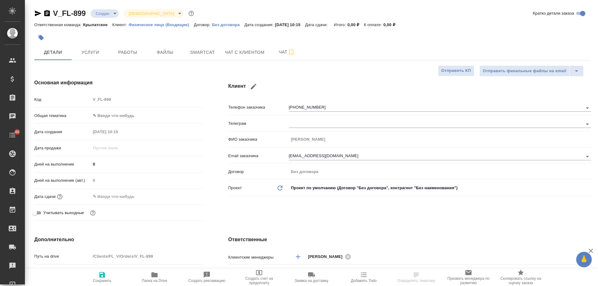
select select "RU"
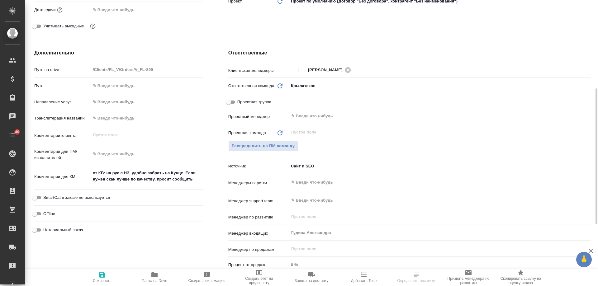
scroll to position [187, 0]
click at [73, 228] on span "Нотариальный заказ" at bounding box center [63, 230] width 40 height 6
click at [46, 228] on input "Нотариальный заказ" at bounding box center [34, 230] width 22 height 7
checkbox input "true"
click at [108, 276] on span "Сохранить" at bounding box center [102, 277] width 45 height 12
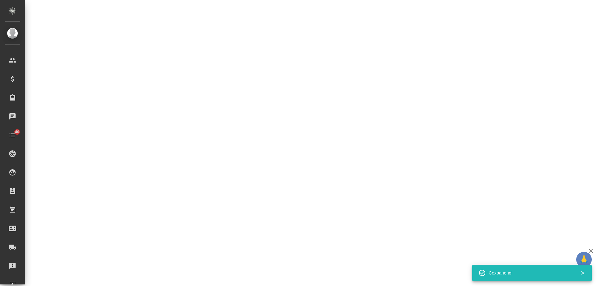
select select "RU"
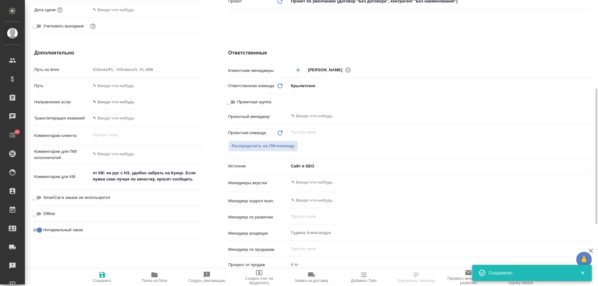
type textarea "x"
click at [363, 277] on icon "button" at bounding box center [364, 275] width 6 height 5
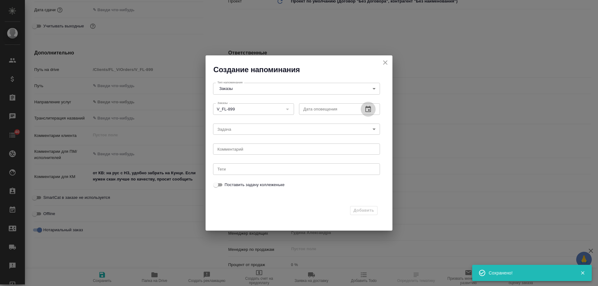
click at [368, 111] on icon "button" at bounding box center [368, 109] width 7 height 7
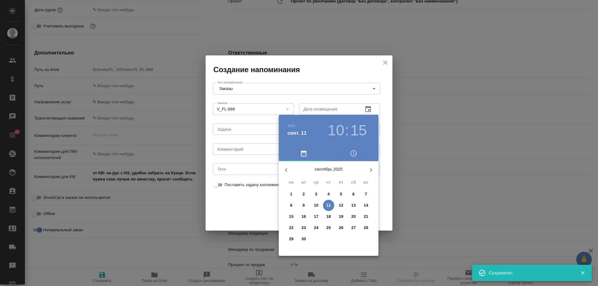
click at [343, 207] on p "12" at bounding box center [341, 206] width 5 height 6
type input "12.09.2025 10:15"
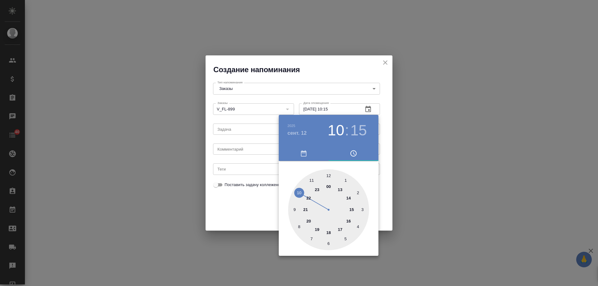
click at [248, 149] on div at bounding box center [299, 143] width 598 height 286
click at [248, 149] on div "2025 сент. 12 10 : 15 00 1 2 3 4 5 6 7 8 9 10 11 12 13 14 15 16 17 18 19 20 21 …" at bounding box center [299, 143] width 598 height 286
click at [246, 149] on div "2025 сент. 12 10 : 15 00 1 2 3 4 5 6 7 8 9 10 11 12 13 14 15 16 17 18 19 20 21 …" at bounding box center [299, 143] width 598 height 286
select select "RU"
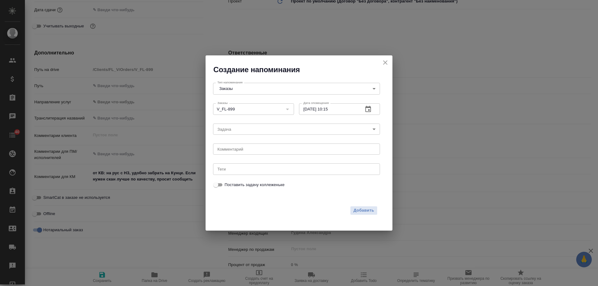
type textarea "x"
click at [241, 148] on textarea at bounding box center [297, 149] width 158 height 5
type textarea "инфа вотс"
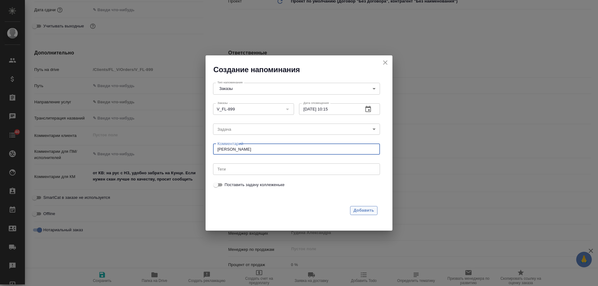
click at [356, 211] on span "Добавить" at bounding box center [364, 210] width 21 height 7
type textarea "x"
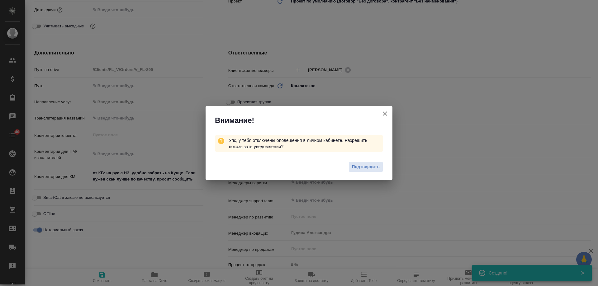
type textarea "x"
click at [385, 113] on icon "button" at bounding box center [385, 114] width 4 height 4
type textarea "x"
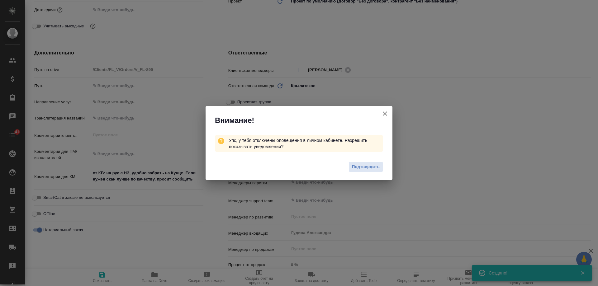
type textarea "x"
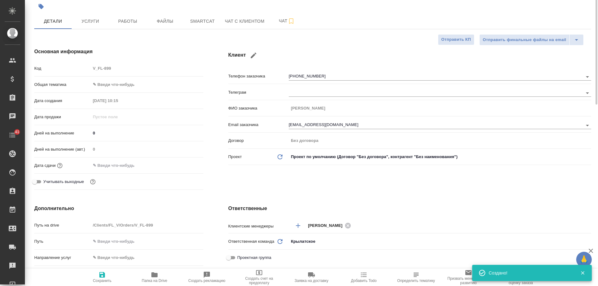
scroll to position [0, 0]
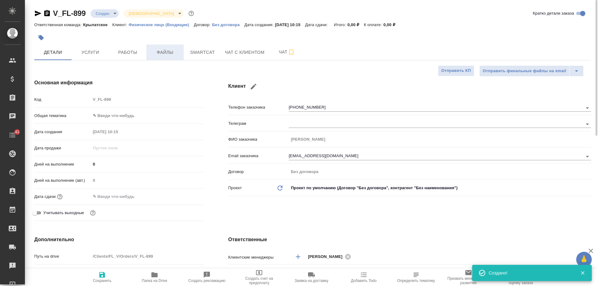
click at [169, 54] on span "Файлы" at bounding box center [165, 53] width 30 height 8
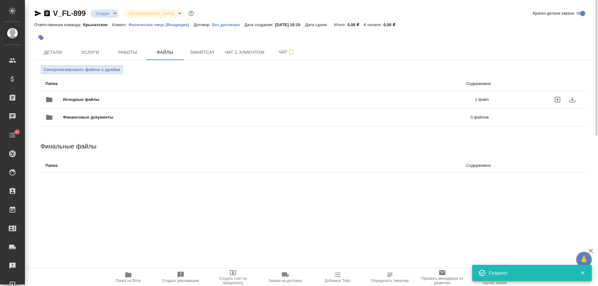
click at [170, 100] on span "Исходные файлы" at bounding box center [175, 100] width 224 height 6
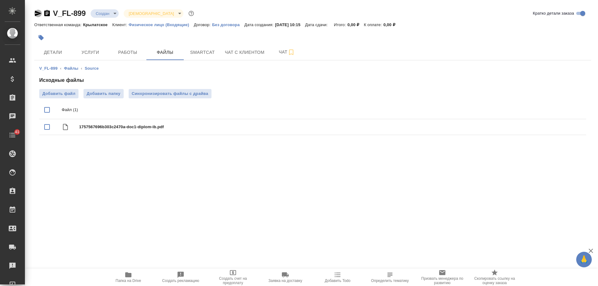
click at [35, 14] on icon "button" at bounding box center [37, 13] width 7 height 7
click at [53, 54] on span "Детали" at bounding box center [53, 53] width 30 height 8
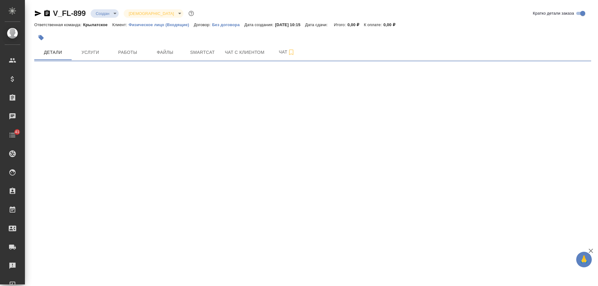
select select "RU"
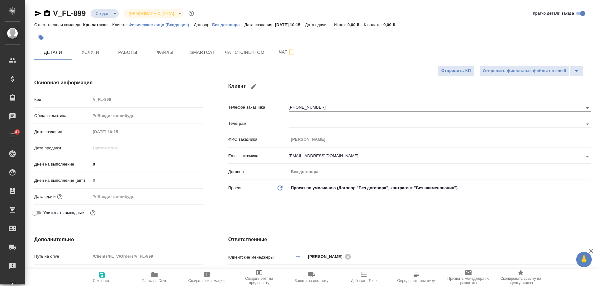
type textarea "x"
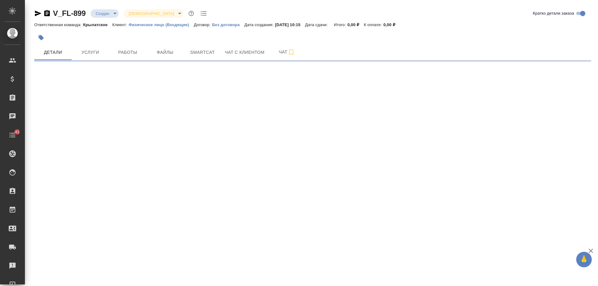
select select "RU"
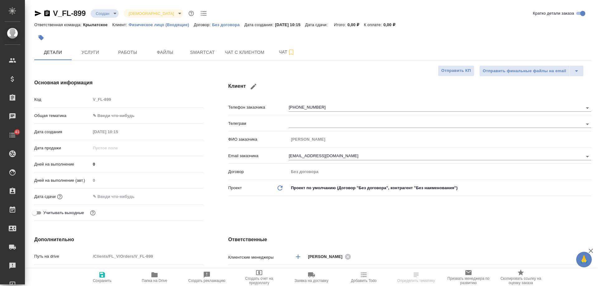
type textarea "x"
select select "RU"
type textarea "x"
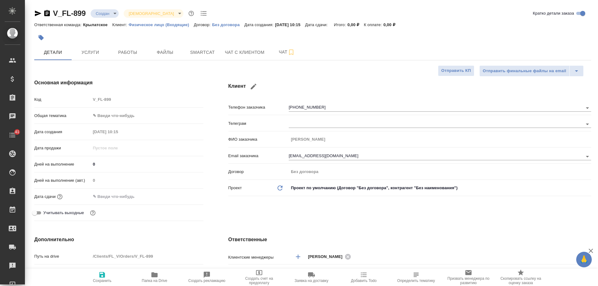
type textarea "x"
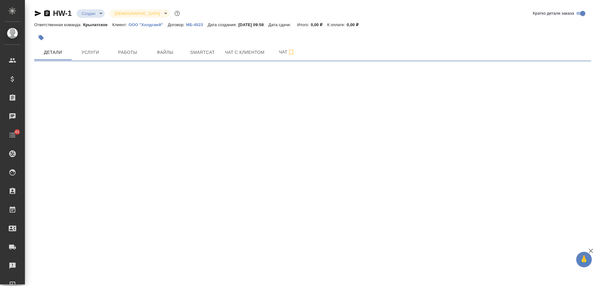
select select "RU"
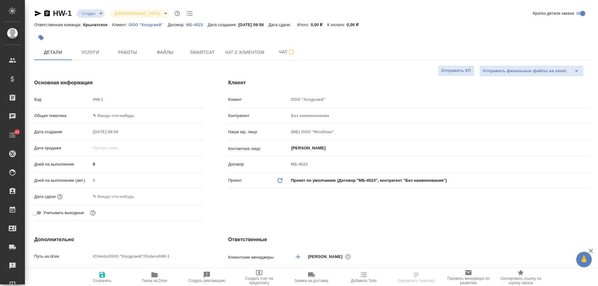
type textarea "x"
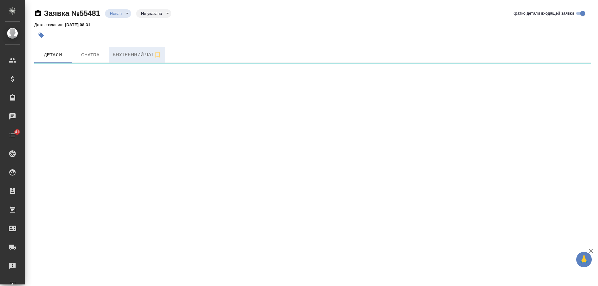
select select "RU"
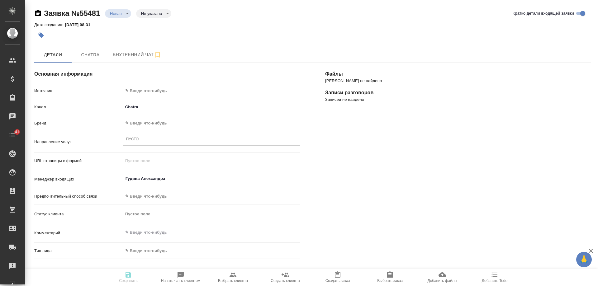
type textarea "x"
click at [147, 90] on body "🙏 .cls-1 fill:#fff; AWATERA [PERSON_NAME] Спецификации Заказы Чаты 41 Todo Прое…" at bounding box center [299, 143] width 598 height 286
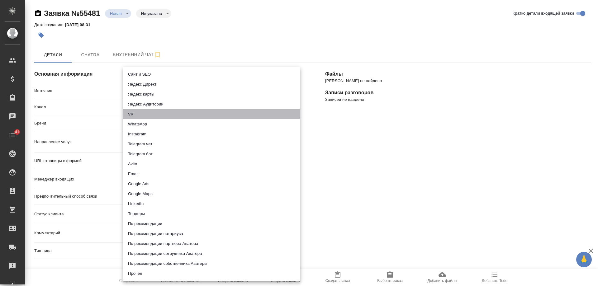
click at [137, 114] on li "VK" at bounding box center [211, 114] width 177 height 10
type input "vk"
type textarea "x"
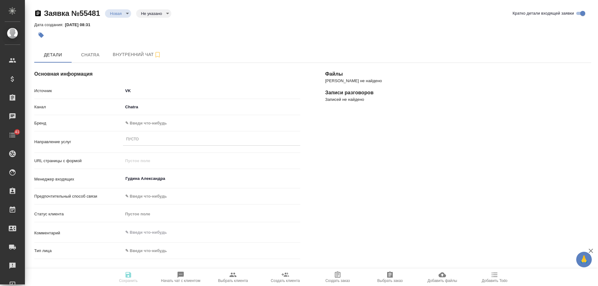
click at [138, 125] on body "🙏 .cls-1 fill:#fff; AWATERA [PERSON_NAME] Спецификации Заказы 0 Чаты 41 Todo Пр…" at bounding box center [299, 143] width 598 height 286
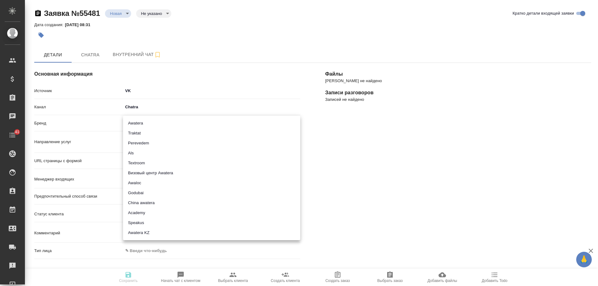
click at [144, 126] on li "Awatera" at bounding box center [211, 123] width 177 height 10
type input "awatera"
type textarea "x"
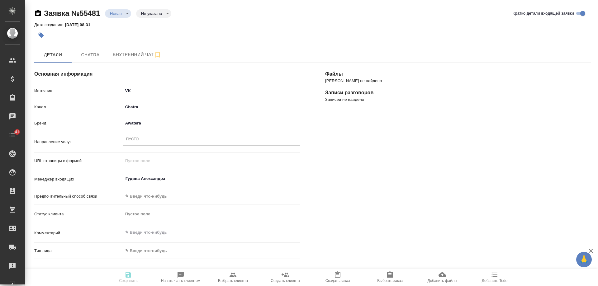
click at [142, 140] on div "Пусто" at bounding box center [211, 139] width 177 height 9
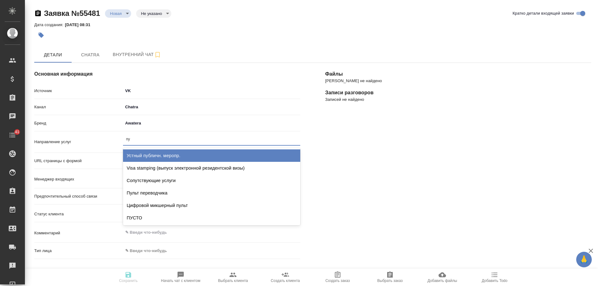
type input "пус"
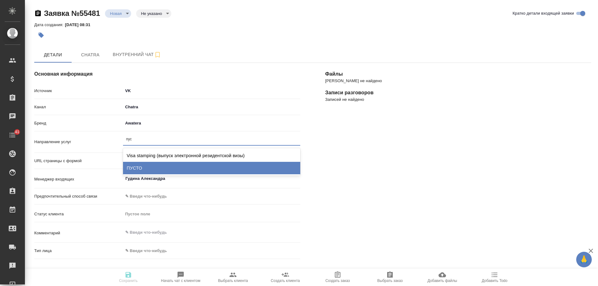
click at [142, 164] on div "ПУСТО" at bounding box center [211, 168] width 177 height 12
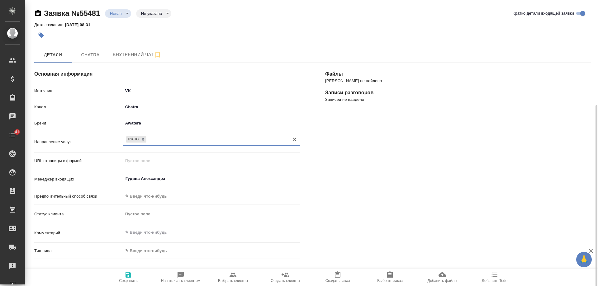
scroll to position [93, 0]
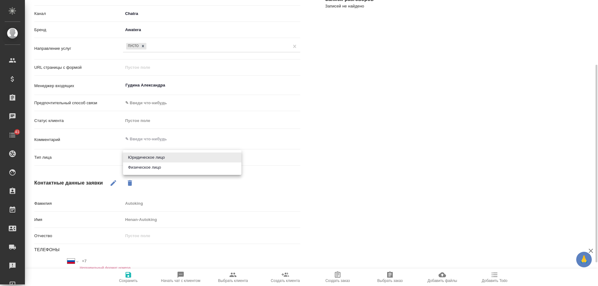
click at [149, 159] on body "🙏 .cls-1 fill:#fff; AWATERA [PERSON_NAME] Спецификации Заказы 0 Чаты 41 Todo Пр…" at bounding box center [299, 143] width 598 height 286
click at [147, 168] on li "Физическое лицо" at bounding box center [182, 168] width 118 height 10
type textarea "x"
type input "private"
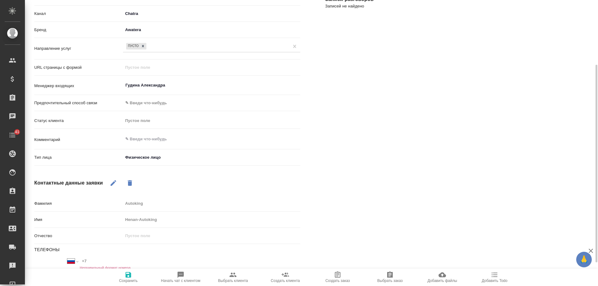
click at [130, 275] on icon "button" at bounding box center [129, 275] width 6 height 6
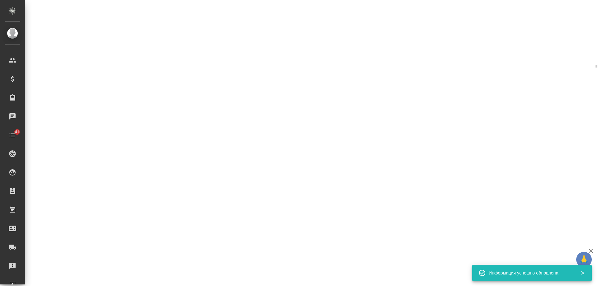
select select "RU"
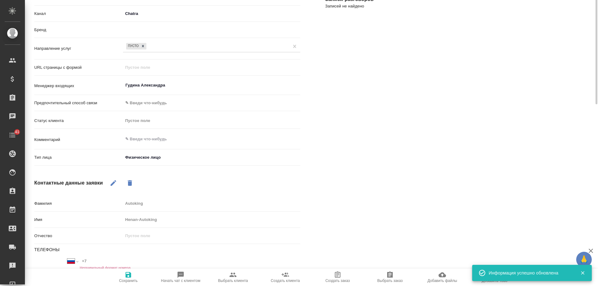
type textarea "x"
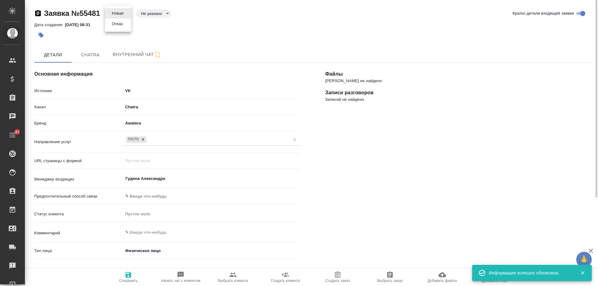
click at [118, 14] on body "🙏 .cls-1 fill:#fff; AWATERA [PERSON_NAME] Спецификации Заказы 0 Чаты 41 Todo Пр…" at bounding box center [299, 143] width 598 height 286
click at [116, 26] on button "Отказ" at bounding box center [117, 24] width 15 height 7
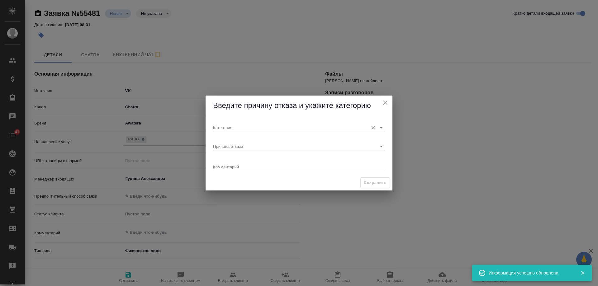
click at [232, 121] on div "Категория" at bounding box center [299, 125] width 172 height 14
click at [231, 127] on input "Категория" at bounding box center [289, 127] width 152 height 8
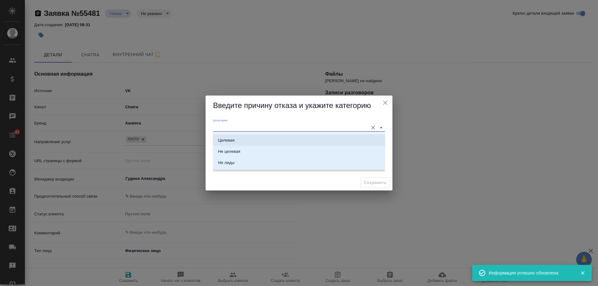
click at [230, 139] on div "Целевая" at bounding box center [226, 140] width 17 height 6
type input "Целевая"
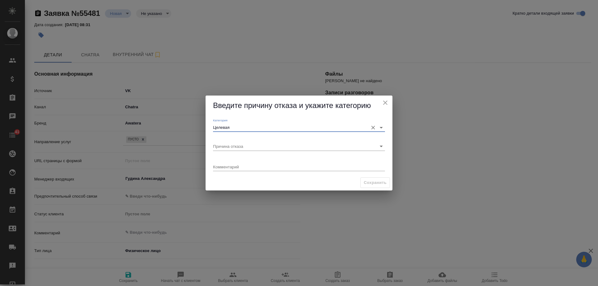
drag, startPoint x: 370, startPoint y: 129, endPoint x: 356, endPoint y: 129, distance: 14.0
click at [369, 129] on button "Очистить" at bounding box center [373, 127] width 9 height 9
click at [338, 127] on input "Категория" at bounding box center [289, 127] width 152 height 8
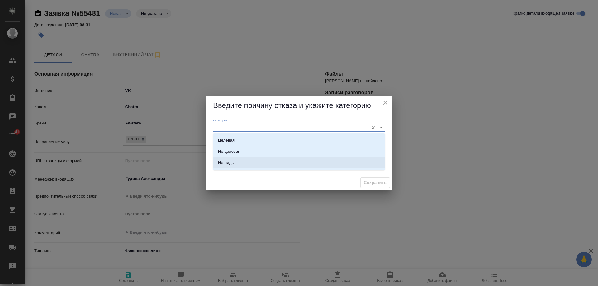
click at [220, 162] on div "Не лиды" at bounding box center [226, 163] width 17 height 6
type input "Не лиды"
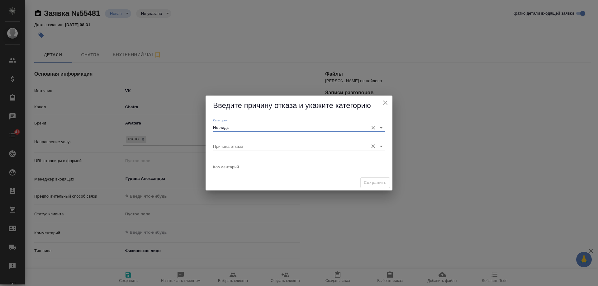
click at [239, 147] on input "Причина отказа" at bounding box center [289, 146] width 152 height 8
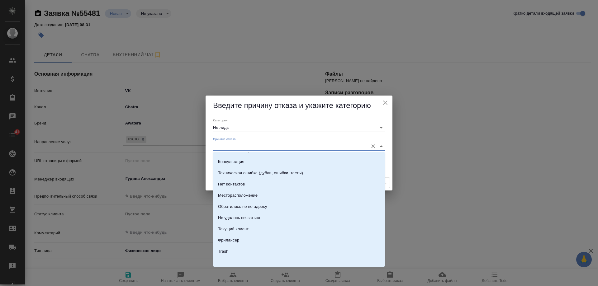
scroll to position [89, 0]
click at [236, 227] on div "Текущий клиент" at bounding box center [233, 227] width 31 height 6
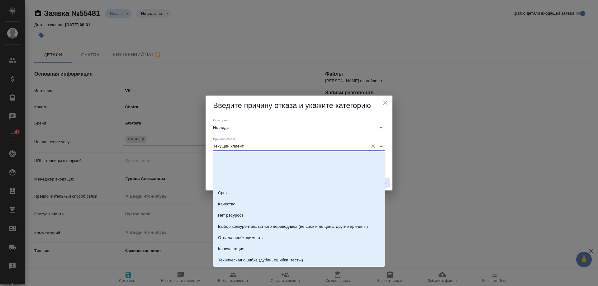
click at [253, 150] on input "Текущий клиент" at bounding box center [289, 146] width 152 height 8
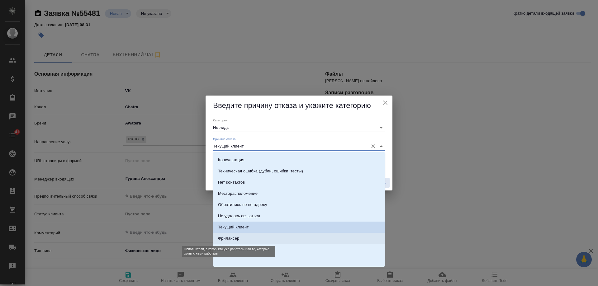
click at [236, 237] on div "Фрилансер" at bounding box center [228, 239] width 21 height 6
type input "Фрилансер"
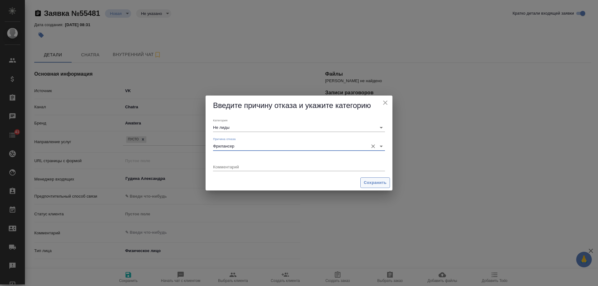
click at [375, 181] on span "Сохранить" at bounding box center [375, 183] width 23 height 7
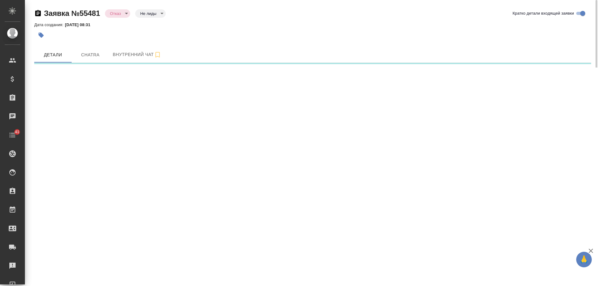
select select "RU"
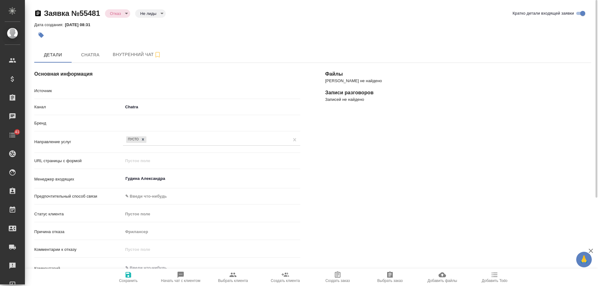
type textarea "x"
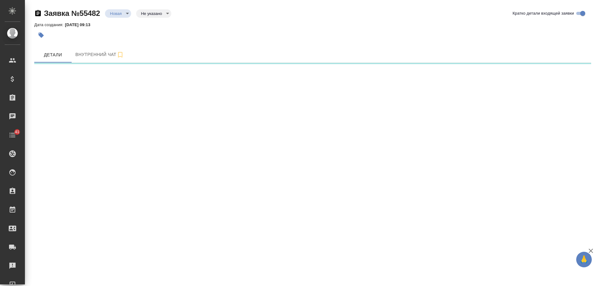
select select "RU"
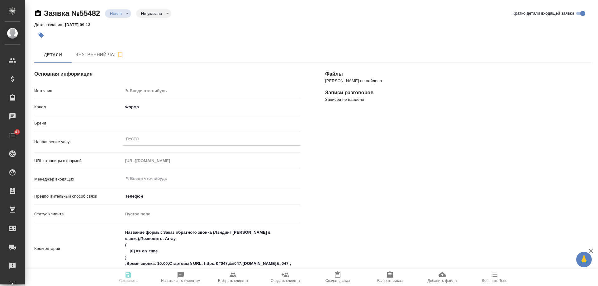
type textarea "x"
click at [165, 89] on body "🙏 .cls-1 fill:#fff; AWATERA [PERSON_NAME] Спецификации Заказы Чаты 41 Todo Прое…" at bounding box center [299, 143] width 598 height 286
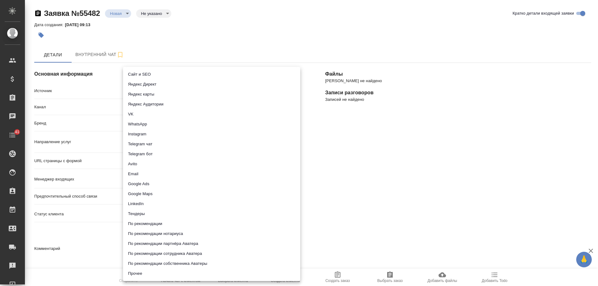
click at [155, 73] on li "Сайт и SEO" at bounding box center [211, 75] width 177 height 10
type input "seo"
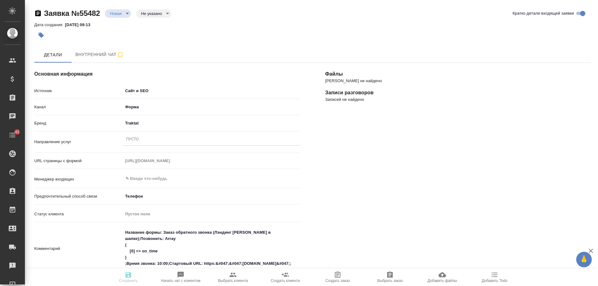
click at [143, 138] on div "Пусто" at bounding box center [211, 139] width 177 height 9
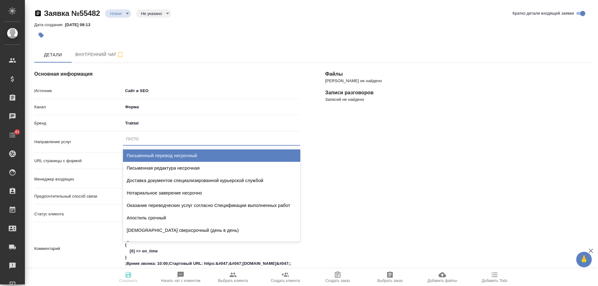
click at [148, 153] on div "Письменный перевод несрочный" at bounding box center [211, 156] width 177 height 12
type textarea "x"
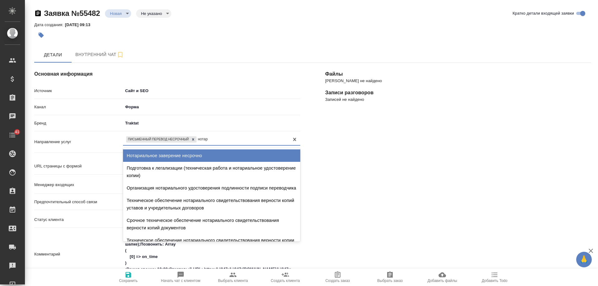
type input "нотари"
drag, startPoint x: 155, startPoint y: 154, endPoint x: 174, endPoint y: 150, distance: 19.4
click at [155, 154] on div "Нотариальное заверение несрочно" at bounding box center [211, 156] width 177 height 12
type textarea "x"
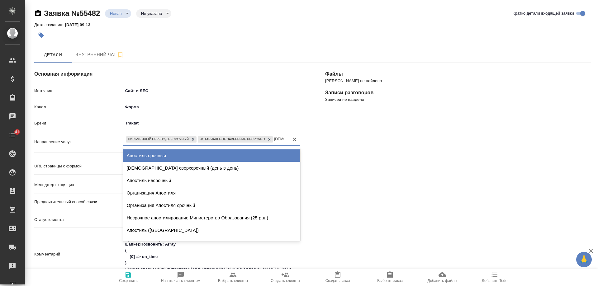
type input "[DEMOGRAPHIC_DATA]"
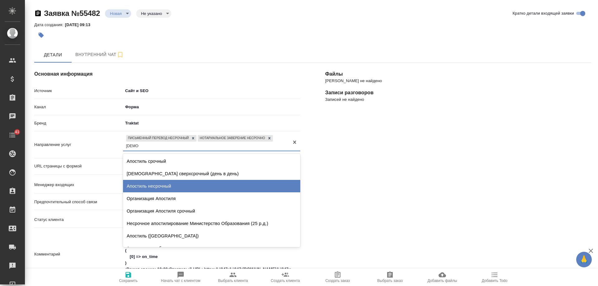
click at [164, 187] on div "Апостиль несрочный" at bounding box center [211, 186] width 177 height 12
type textarea "x"
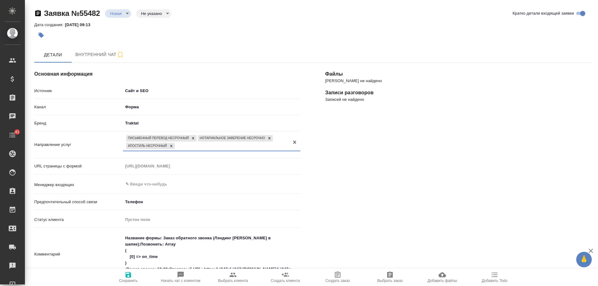
scroll to position [62, 0]
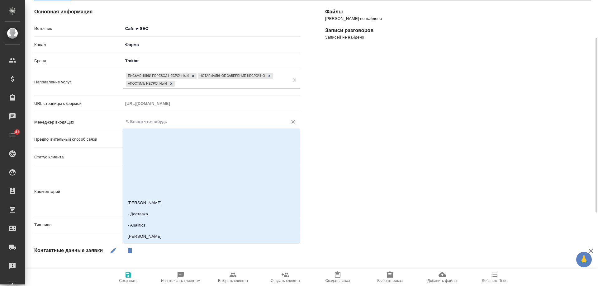
click at [151, 122] on input "text" at bounding box center [201, 121] width 153 height 7
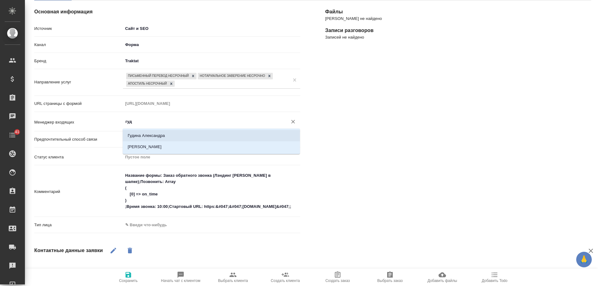
click at [150, 132] on li "Гудина Александра" at bounding box center [211, 135] width 177 height 11
type input "Гудина Александра"
type textarea "x"
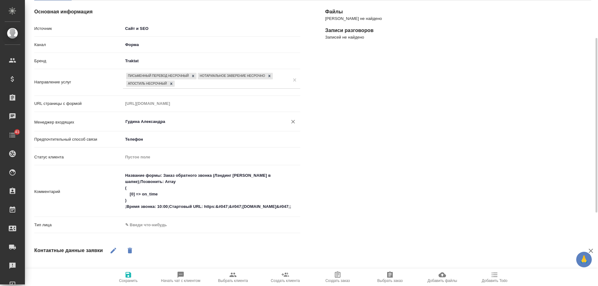
type input "Гудина Александра"
click at [155, 225] on body "🙏 .cls-1 fill:#fff; AWATERA [PERSON_NAME] Спецификации Заказы 0 Чаты 41 Todo Пр…" at bounding box center [299, 143] width 598 height 286
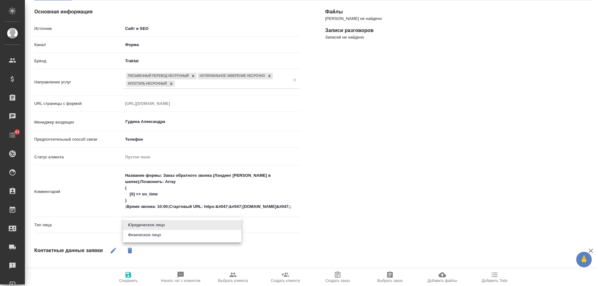
click at [148, 234] on li "Физическое лицо" at bounding box center [182, 235] width 118 height 10
type textarea "x"
type input "private"
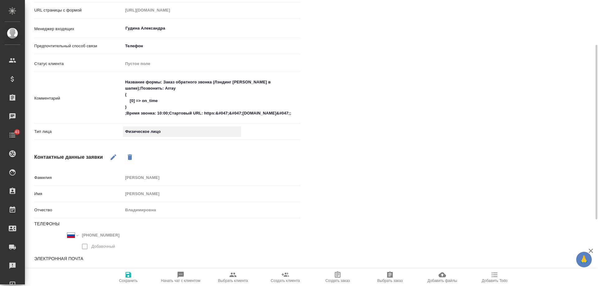
scroll to position [93, 0]
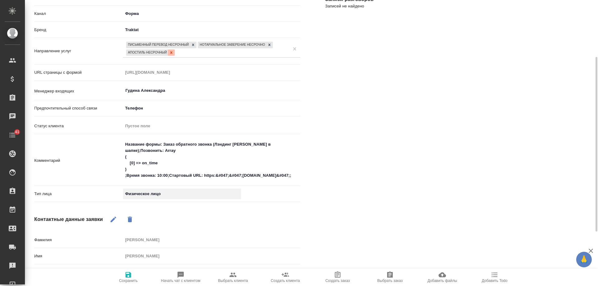
click at [173, 52] on icon at bounding box center [171, 52] width 4 height 4
type textarea "x"
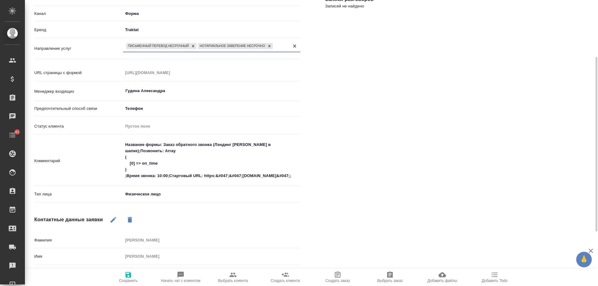
click at [127, 276] on icon "button" at bounding box center [129, 275] width 6 height 6
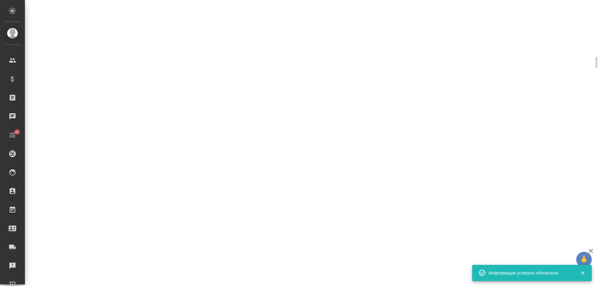
select select "RU"
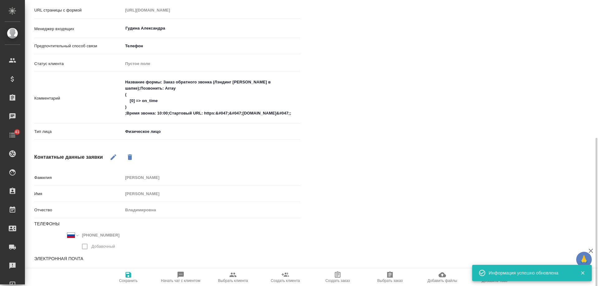
scroll to position [182, 0]
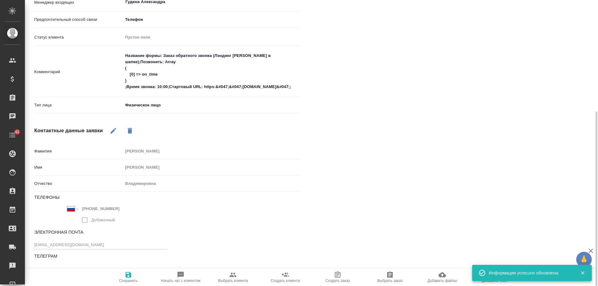
click at [404, 111] on div "[PERSON_NAME] не найдено Записи разговоров Записей не найдено" at bounding box center [458, 76] width 291 height 417
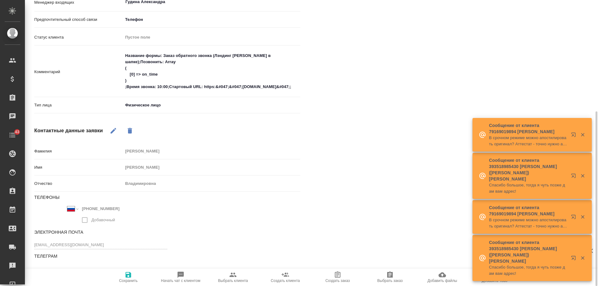
click at [114, 132] on icon "button" at bounding box center [113, 130] width 7 height 7
drag, startPoint x: 122, startPoint y: 208, endPoint x: 38, endPoint y: 209, distance: 83.5
click at [38, 209] on div "Международный [GEOGRAPHIC_DATA] [GEOGRAPHIC_DATA] [GEOGRAPHIC_DATA] [GEOGRAPHIC…" at bounding box center [100, 215] width 133 height 23
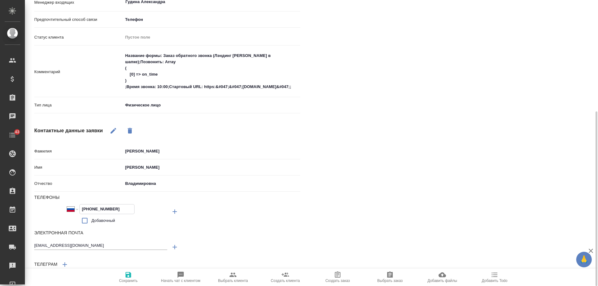
click at [382, 147] on div "[PERSON_NAME] не найдено Записи разговоров Записей не найдено" at bounding box center [458, 82] width 291 height 429
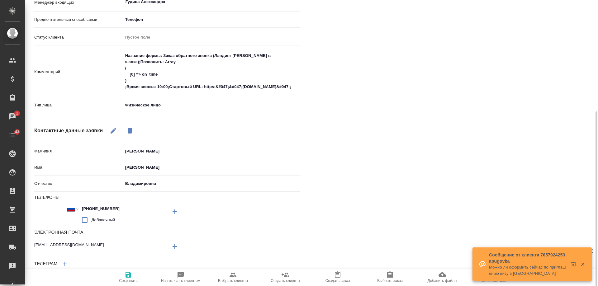
click at [573, 120] on div "[PERSON_NAME] не найдено Записи разговоров Записей не найдено" at bounding box center [458, 82] width 291 height 429
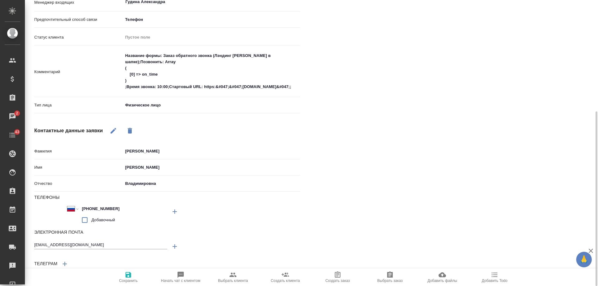
type textarea "x"
drag, startPoint x: 378, startPoint y: 159, endPoint x: 374, endPoint y: 159, distance: 4.4
click at [378, 159] on div "[PERSON_NAME] не найдено Записи разговоров Записей не найдено" at bounding box center [458, 82] width 291 height 429
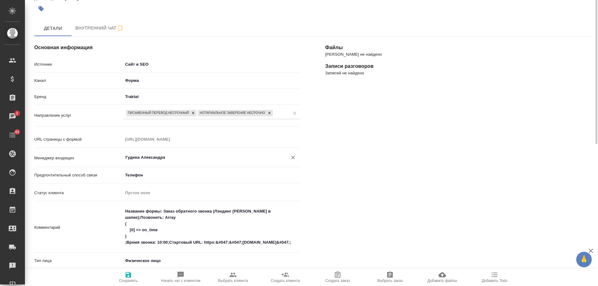
scroll to position [0, 0]
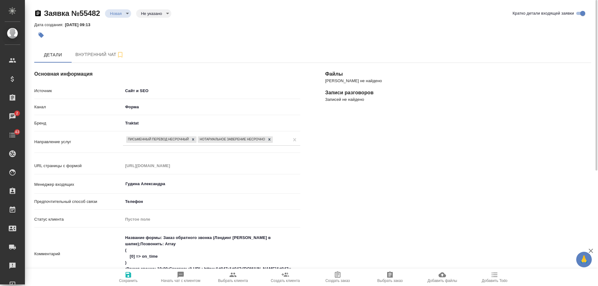
click at [116, 12] on body "🙏 .cls-1 fill:#fff; AWATERA [PERSON_NAME] Спецификации Заказы 2 Чаты 43 Todo Пр…" at bounding box center [299, 143] width 598 height 286
click at [116, 26] on button "Отказ" at bounding box center [117, 24] width 15 height 7
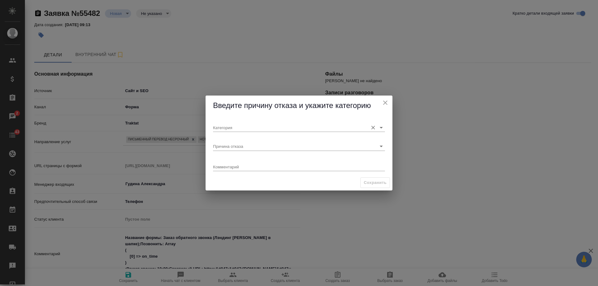
click at [258, 128] on input "Категория" at bounding box center [289, 127] width 152 height 8
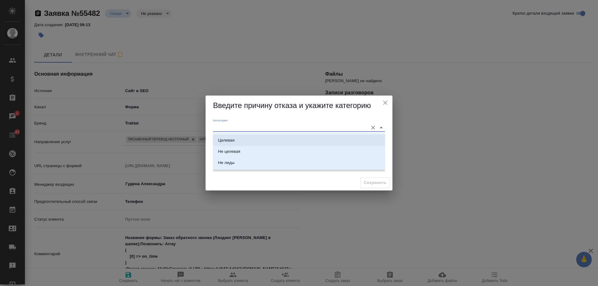
click at [241, 138] on li "Целевая" at bounding box center [299, 140] width 172 height 11
type input "Целевая"
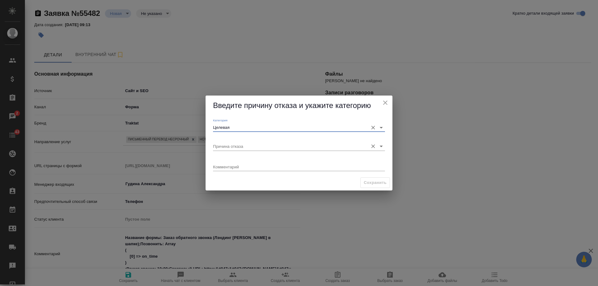
click at [232, 144] on input "Причина отказа" at bounding box center [289, 146] width 152 height 8
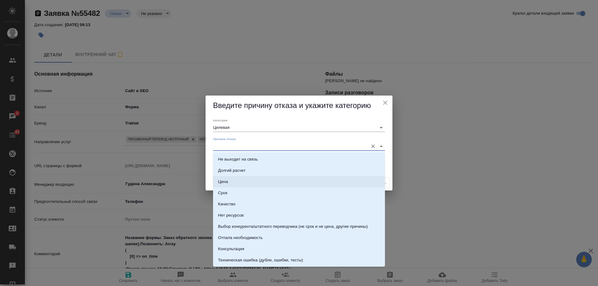
click at [230, 184] on li "Цена" at bounding box center [299, 181] width 172 height 11
type input "Цена"
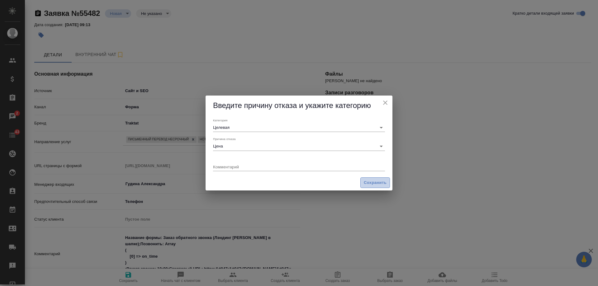
click at [367, 184] on span "Сохранить" at bounding box center [375, 183] width 23 height 7
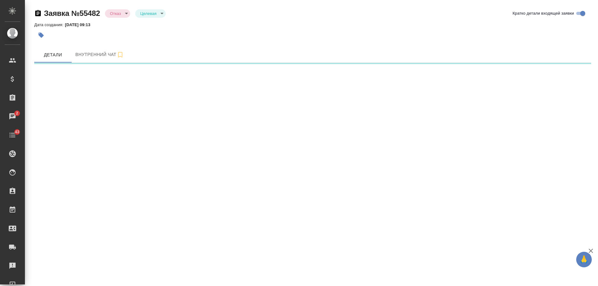
select select "RU"
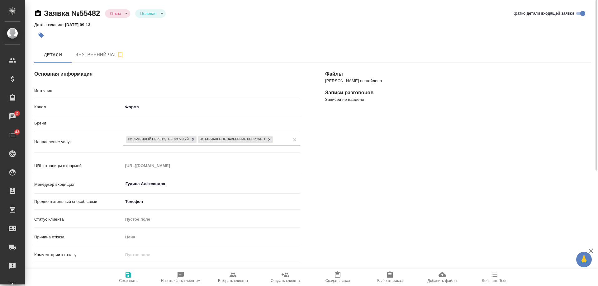
type textarea "x"
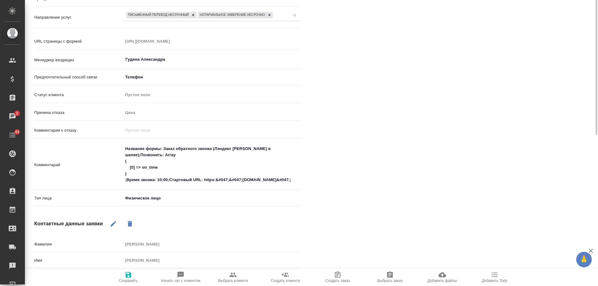
scroll to position [218, 0]
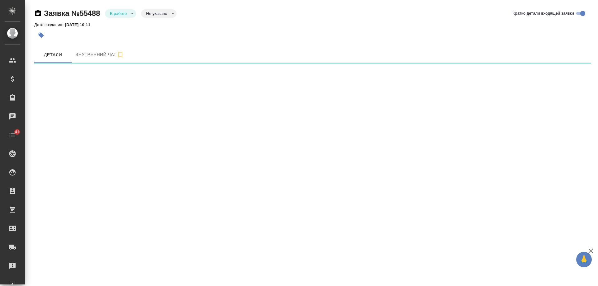
select select "RU"
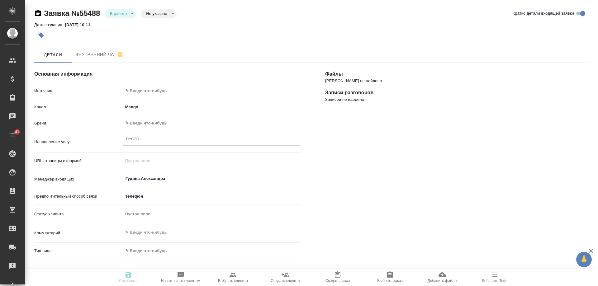
type textarea "x"
click at [154, 87] on body "🙏 .cls-1 fill:#fff; AWATERA [PERSON_NAME] Спецификации Заказы Чаты 41 Todo Прое…" at bounding box center [299, 143] width 598 height 286
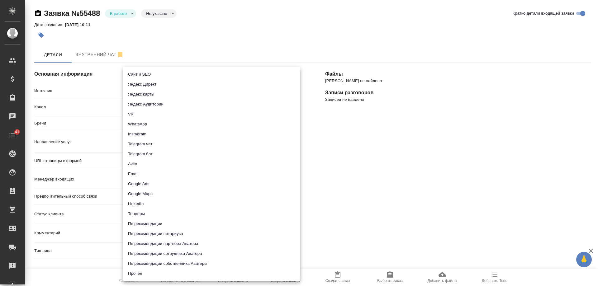
click at [155, 73] on li "Сайт и SEO" at bounding box center [211, 75] width 177 height 10
type input "seo"
type textarea "x"
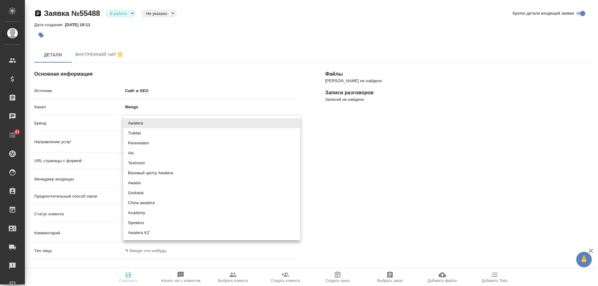
click at [138, 121] on body "🙏 .cls-1 fill:#fff; AWATERA [PERSON_NAME] Спецификации Заказы 0 Чаты 41 Todo Пр…" at bounding box center [299, 143] width 598 height 286
click at [139, 131] on li "Traktat" at bounding box center [211, 133] width 177 height 10
type input "traktat"
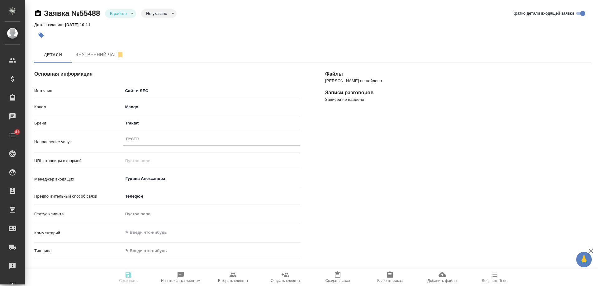
click at [143, 142] on div "Пусто" at bounding box center [211, 139] width 177 height 9
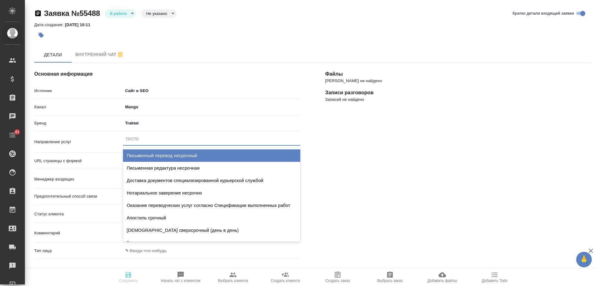
click at [149, 156] on div "Письменный перевод несрочный" at bounding box center [211, 156] width 177 height 12
type textarea "x"
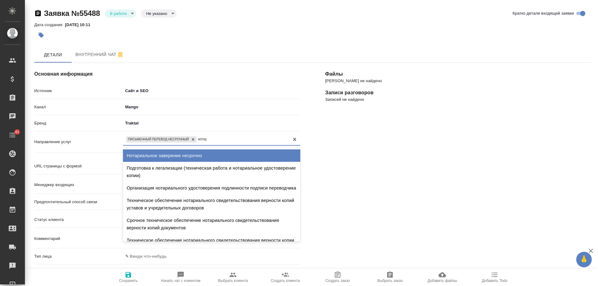
type input "нотари"
click at [173, 155] on div "Нотариальное заверение несрочно" at bounding box center [211, 156] width 177 height 12
type textarea "x"
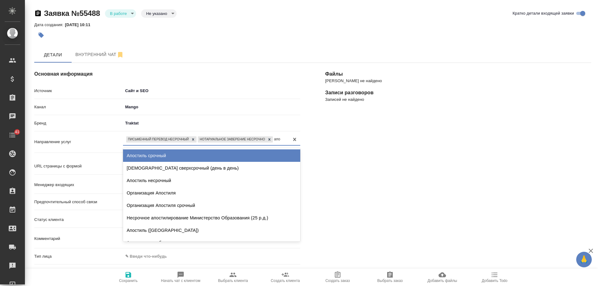
type input "апос"
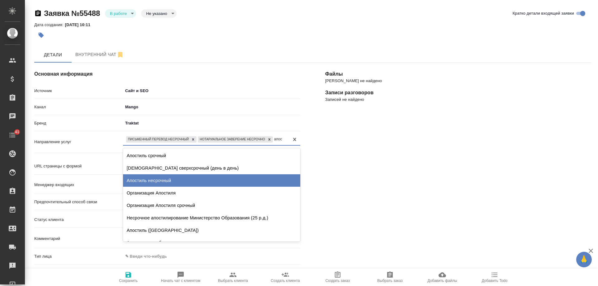
click at [162, 179] on div "Апостиль несрочный" at bounding box center [211, 181] width 177 height 12
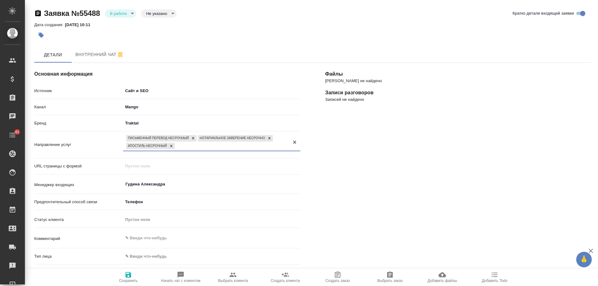
scroll to position [62, 0]
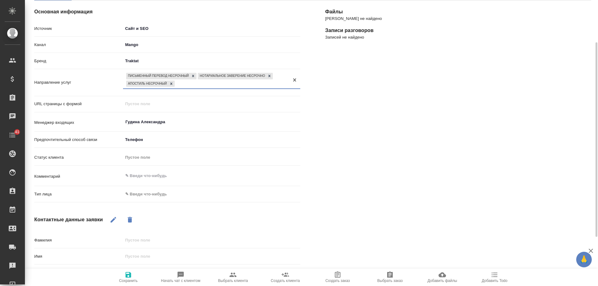
click at [145, 196] on body "🙏 .cls-1 fill:#fff; AWATERA [PERSON_NAME] Спецификации Заказы 0 Чаты 41 Todo Пр…" at bounding box center [299, 143] width 598 height 286
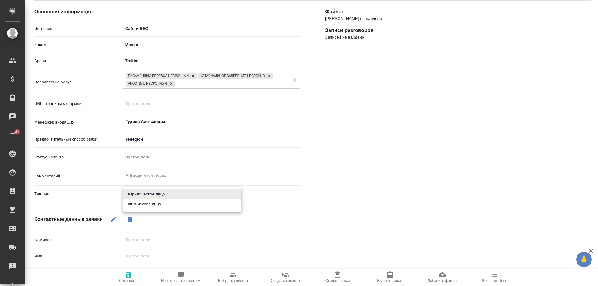
click at [144, 204] on li "Физическое лицо" at bounding box center [182, 204] width 118 height 10
type textarea "x"
type input "private"
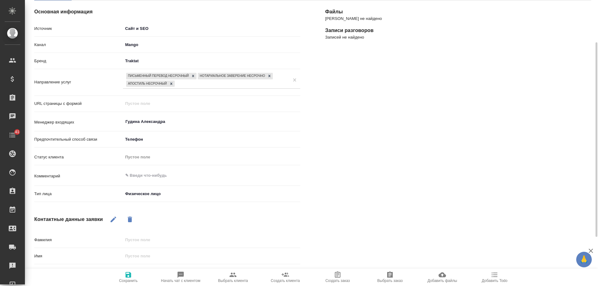
click at [112, 218] on icon "button" at bounding box center [113, 219] width 7 height 7
click at [146, 254] on input "text" at bounding box center [211, 256] width 177 height 9
type textarea "x"
type input "[PERSON_NAME]"
type textarea "x"
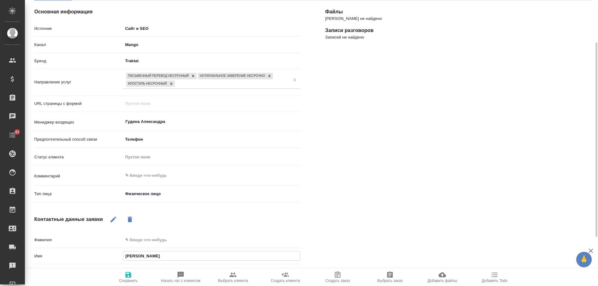
type input "Ир"
type textarea "x"
type input "Ири"
type textarea "x"
type input "Ирин"
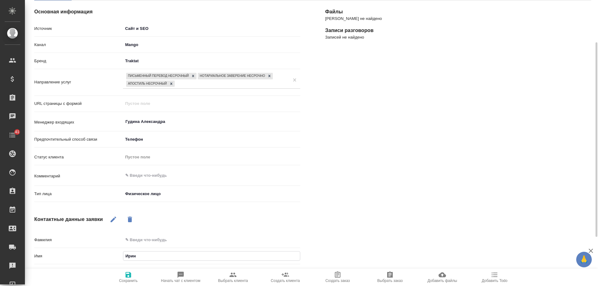
type textarea "x"
type input "[PERSON_NAME]"
click at [130, 277] on icon "button" at bounding box center [129, 275] width 6 height 6
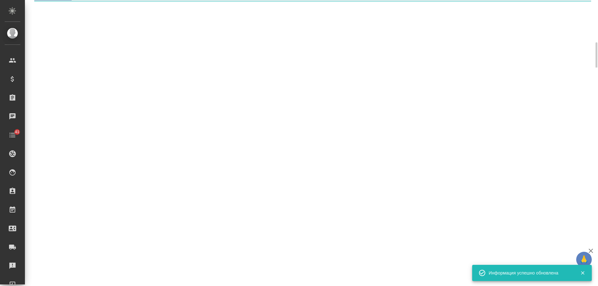
select select "RU"
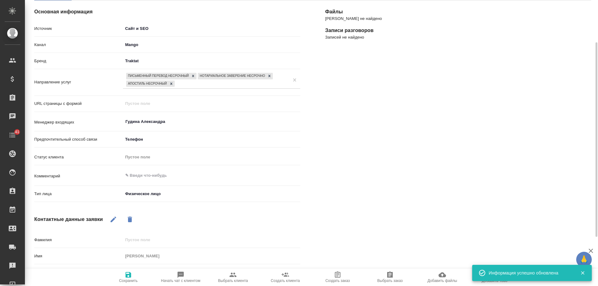
type textarea "x"
click at [151, 179] on textarea at bounding box center [211, 176] width 177 height 11
type textarea "п"
type textarea "x"
type textarea "по"
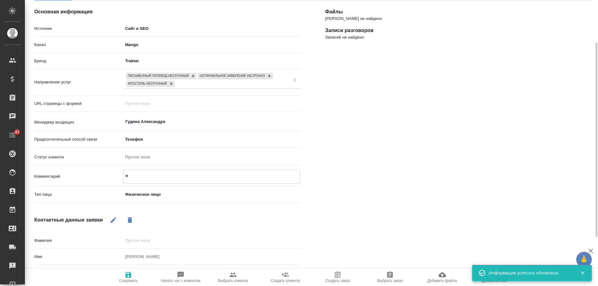
type textarea "x"
type textarea "под"
type textarea "x"
type textarea "подо"
type textarea "x"
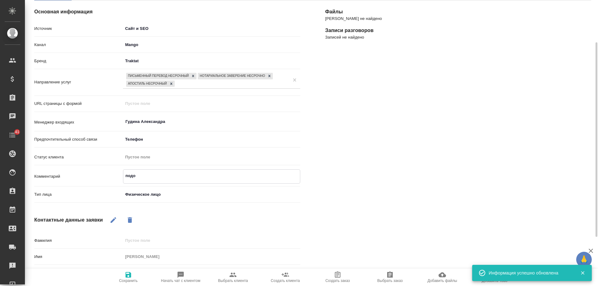
type textarea "подод"
type textarea "x"
type textarea "подо"
type textarea "x"
type textarea "подой"
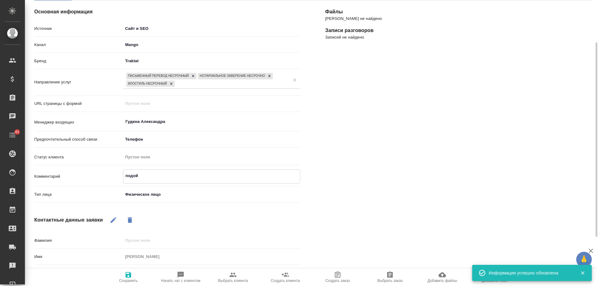
type textarea "x"
type textarea "подойд"
type textarea "x"
type textarea "подойде"
type textarea "x"
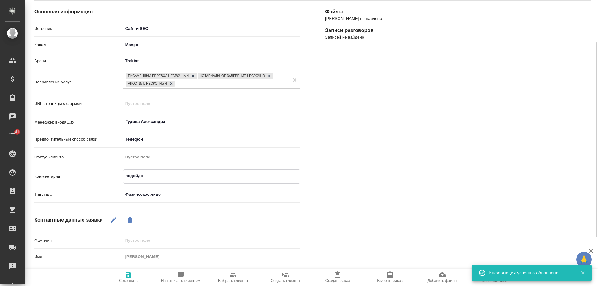
type textarea "подойдет"
type textarea "x"
type textarea "подойдет"
type textarea "x"
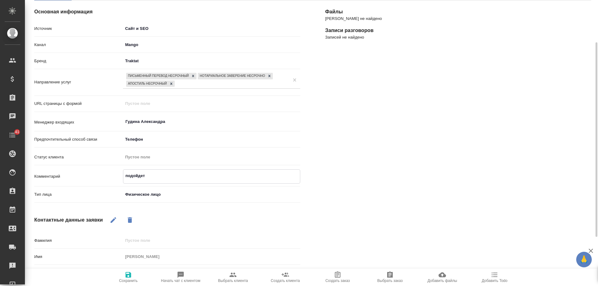
type textarea "подойдет [PERSON_NAME]"
type textarea "x"
type textarea "подойдет на"
type textarea "x"
type textarea "подойдет на"
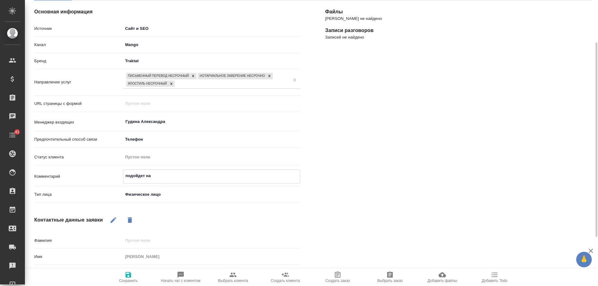
type textarea "x"
type textarea "подойдет на [PERSON_NAME]"
type textarea "x"
type textarea "подойдет на ба"
type textarea "x"
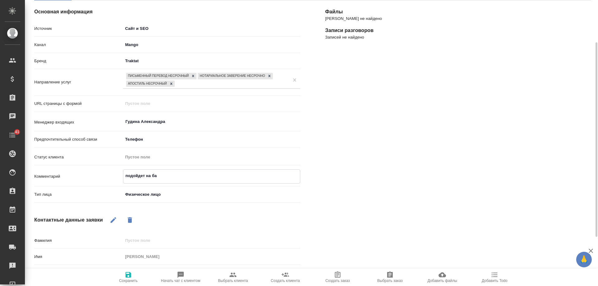
type textarea "подойдет на баб"
type textarea "x"
type textarea "подойдет на бабк"
type textarea "x"
type textarea "подойдет на бабку"
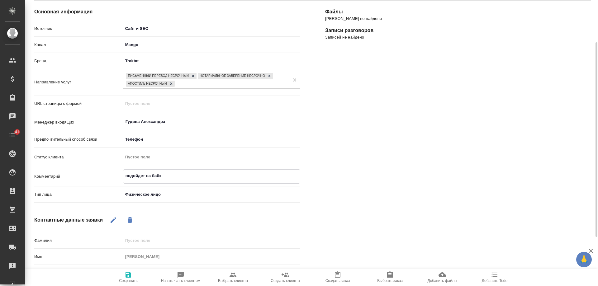
type textarea "x"
type textarea "подойдет на бабку,"
type textarea "x"
type textarea "подойдет на бабку,"
type textarea "x"
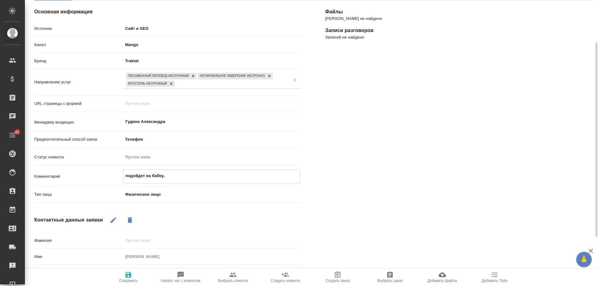
type textarea "подойдет на бабку, ж"
type textarea "x"
type textarea "подойдет на бабку, жд"
type textarea "x"
type textarea "подойдет на бабку, жде"
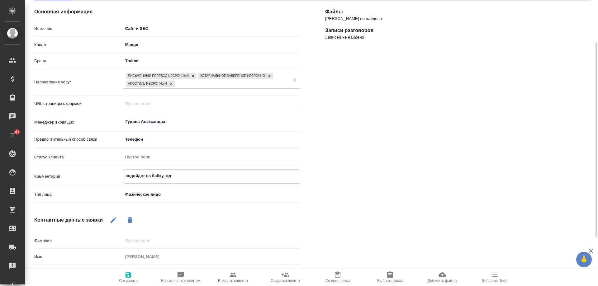
type textarea "x"
type textarea "подойдет на бабку, ждет"
type textarea "x"
type textarea "подойдет на бабку, ждет"
type textarea "x"
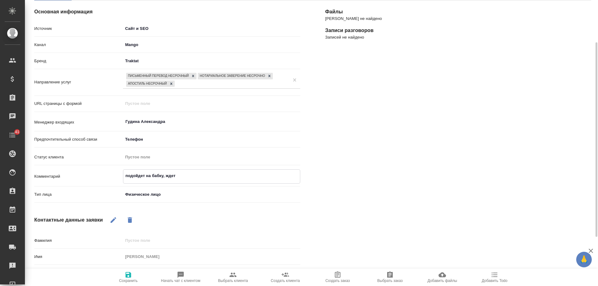
type textarea "подойдет на бабку, ждет С"
type textarea "x"
type textarea "подойдет на бабку, ждет СО"
type textarea "x"
type textarea "подойдет на бабку, ждет СОР"
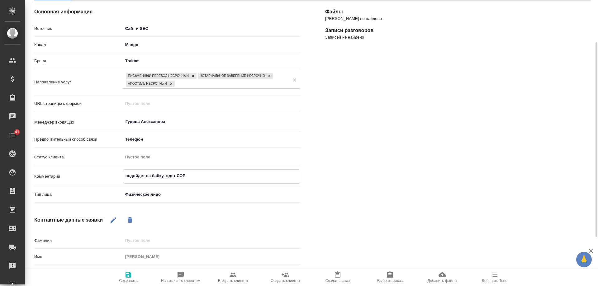
type textarea "x"
type textarea "подойдет на бабку, ждет СОР"
type textarea "x"
type textarea "подойдет на бабку, ждет СОР с"
type textarea "x"
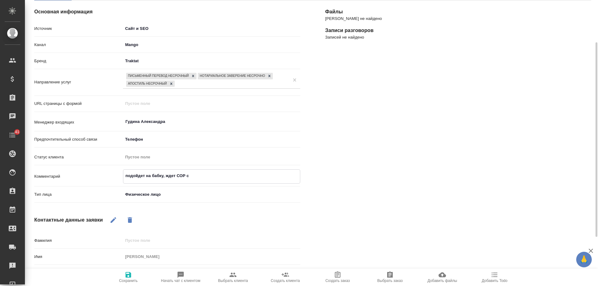
type textarea "подойдет на бабку, ждет СОР с"
type textarea "x"
type textarea "подойдет на бабку, ждет СОР с [PERSON_NAME]"
type textarea "x"
type textarea "подойдет на бабку, ждет СОР с ап"
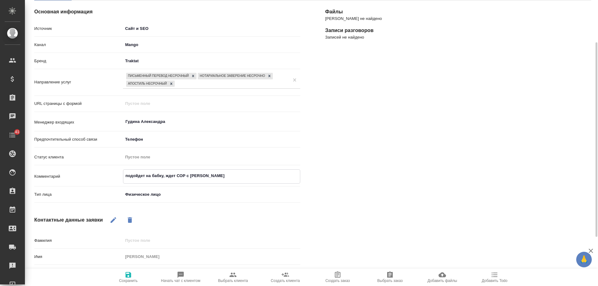
type textarea "x"
type textarea "подойдет на бабку, ждет СОР с апо"
type textarea "x"
type textarea "подойдет на бабку, ждет СОР с апос"
type textarea "x"
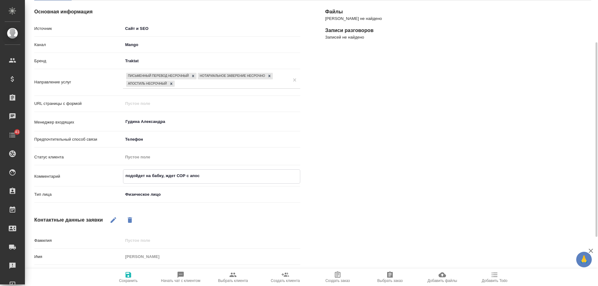
type textarea "подойдет на бабку, ждет СОР с апост"
type textarea "x"
type textarea "подойдет на бабку, ждет СОР с апости"
type textarea "x"
type textarea "подойдет на бабку, ждет СОР с апостил"
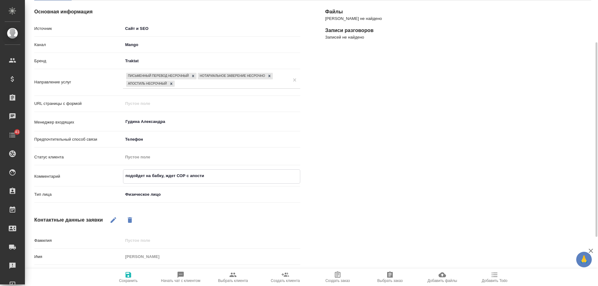
type textarea "x"
type textarea "подойдет на бабку, ждет СОР с апостиля"
type textarea "x"
type textarea "подойдет на бабку, ждет СОР с апостиля"
type textarea "x"
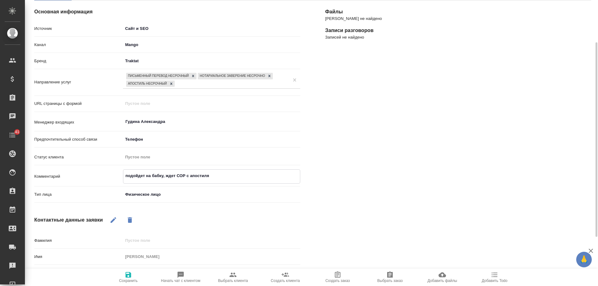
type textarea "подойдет на бабку, ждет СОР с апостиля [PERSON_NAME]"
type textarea "x"
type textarea "подойдет на бабку, ждет СОР с апостиля [PERSON_NAME]"
type textarea "x"
type textarea "подойдет на бабку, ждет СОР с апостиля в М"
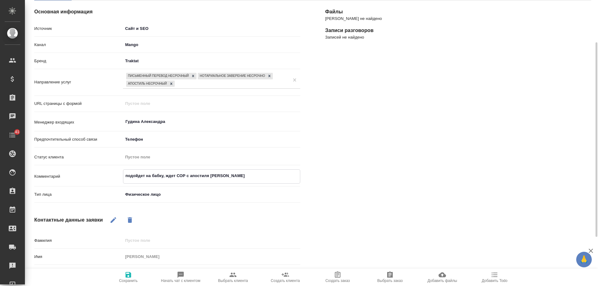
type textarea "x"
type textarea "подойдет на бабку, ждет СОР с апостиля в [GEOGRAPHIC_DATA]"
type textarea "x"
type textarea "подойдет на бабку, ждет СОР с апостиля в [GEOGRAPHIC_DATA]"
type textarea "x"
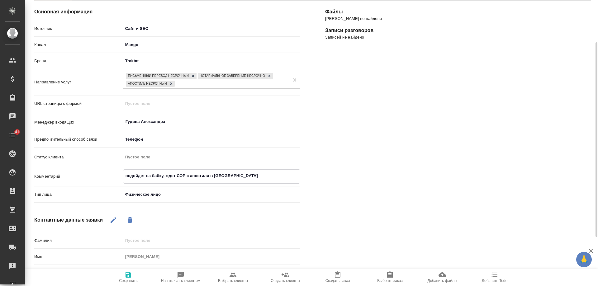
type textarea "подойдет на бабку, ждет СОР с апостиля в [GEOGRAPHIC_DATA]"
type textarea "x"
type textarea "подойдет на бабку, ждет СОР с апостиля в [GEOGRAPHIC_DATA]"
type textarea "x"
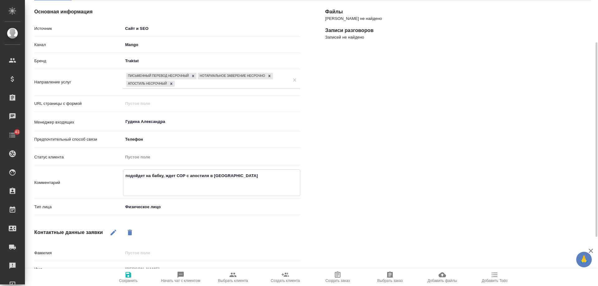
type textarea "подойдет на бабку, ждет СОР с апостиля в [GEOGRAPHIC_DATA] н"
type textarea "x"
type textarea "подойдет на бабку, ждет СОР с апостиля в [GEOGRAPHIC_DATA]"
type textarea "x"
type textarea "подойдет на бабку, ждет СОР с апостиля в [GEOGRAPHIC_DATA] п"
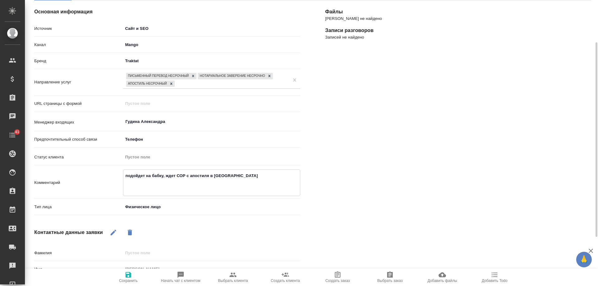
type textarea "x"
type textarea "подойдет на бабку, ждет СОР с апостиля в [GEOGRAPHIC_DATA] пре"
type textarea "x"
type textarea "подойдет на бабку, ждет СОР с апостиля в [GEOGRAPHIC_DATA] пр"
type textarea "x"
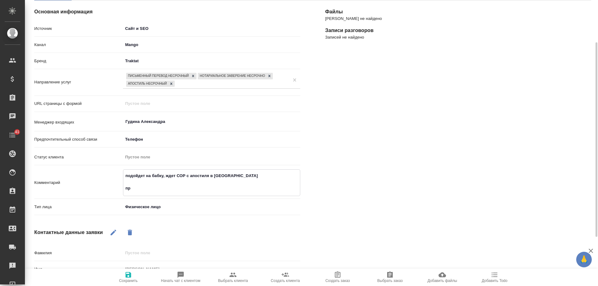
type textarea "подойдет на бабку, ждет СОР с апостиля в [GEOGRAPHIC_DATA] п"
type textarea "x"
type textarea "подойдет на бабку, ждет СОР с апостиля в [GEOGRAPHIC_DATA] пе"
type textarea "x"
type textarea "подойдет на бабку, ждет СОР с апостиля в [GEOGRAPHIC_DATA] пер"
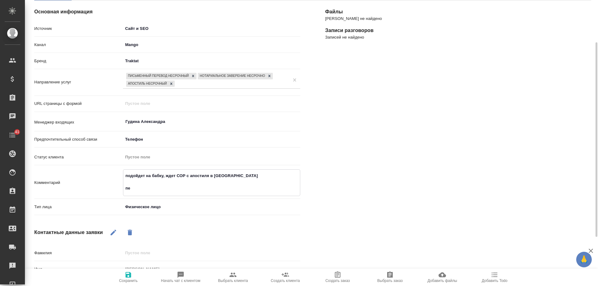
type textarea "x"
type textarea "подойдет на бабку, ждет СОР с апостиля в [GEOGRAPHIC_DATA] пере"
type textarea "x"
type textarea "подойдет на бабку, ждет СОР с апостиля в [GEOGRAPHIC_DATA] перев"
type textarea "x"
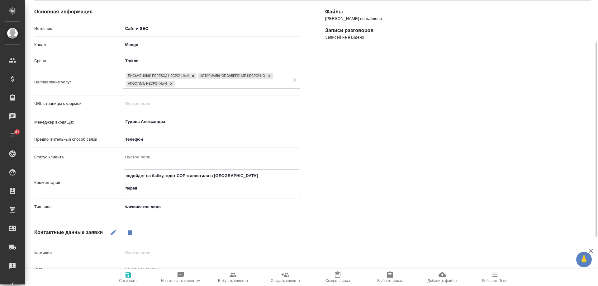
type textarea "подойдет на бабку, ждет СОР с апостиля в [GEOGRAPHIC_DATA] [GEOGRAPHIC_DATA]"
type textarea "x"
type textarea "подойдет на бабку, ждет СОР с апостиля в [GEOGRAPHIC_DATA] перевод"
type textarea "x"
type textarea "подойдет на бабку, ждет СОР с апостиля в МФЦ перевод"
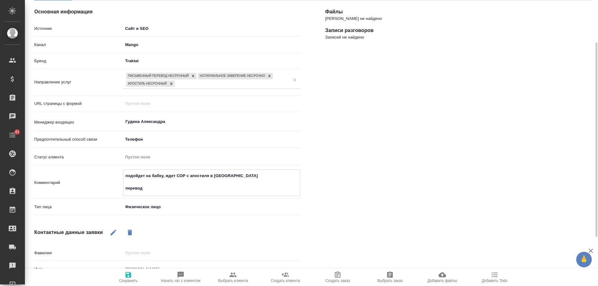
type textarea "x"
type textarea "подойдет на бабку, ждет СОР с апостиля в МФЦ перевод С"
type textarea "x"
type textarea "подойдет на бабку, ждет СОР с апостиля в МФЦ перевод СО"
type textarea "x"
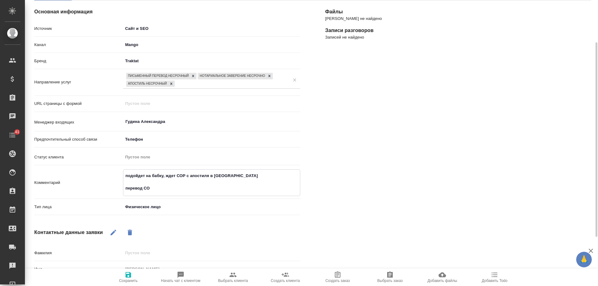
type textarea "подойдет на бабку, ждет СОР с апостиля в МФЦ перевод СОР"
type textarea "x"
type textarea "подойдет на бабку, ждет СОР с апостиля в МФЦ перевод СОР"
type textarea "x"
type textarea "подойдет на бабку, ждет СОР с апостиля в МФЦ перевод СОР с"
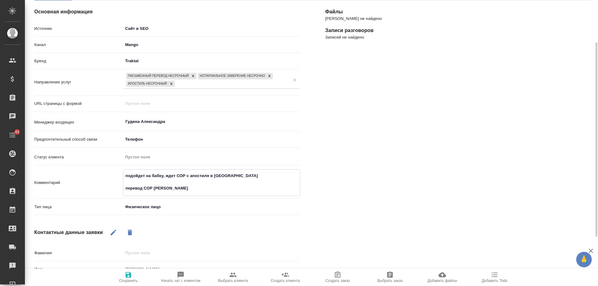
type textarea "x"
type textarea "подойдет на бабку, ждет СОР с апостиля в МФЦ перевод СОР с а"
type textarea "x"
type textarea "подойдет на бабку, ждет СОР с апостиля в МФЦ перевод СОР с ап"
type textarea "x"
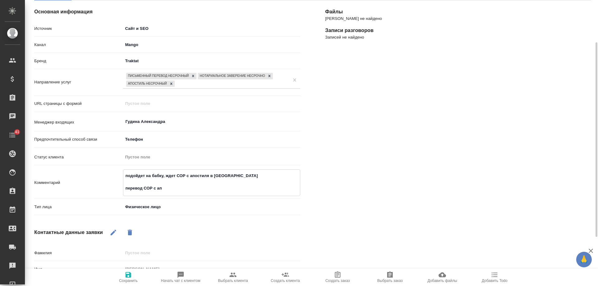
type textarea "подойдет на бабку, ждет СОР с апостиля в МФЦ перевод СОР с апо"
type textarea "x"
type textarea "подойдет на бабку, ждет СОР с апостиля в МФЦ перевод СОР с апос"
type textarea "x"
type textarea "подойдет на бабку, ждет СОР с апостиля в МФЦ перевод СОР с апости"
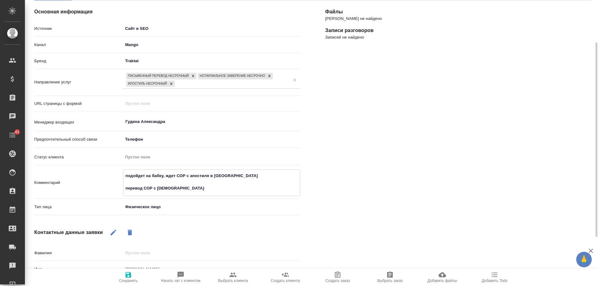
type textarea "x"
type textarea "подойдет на бабку, ждет СОР с апостиля в МФЦ перевод СОР с апостил"
type textarea "x"
type textarea "подойдет на бабку, ждет СОР с апостиля в МФЦ перевод СОР с апостиле"
type textarea "x"
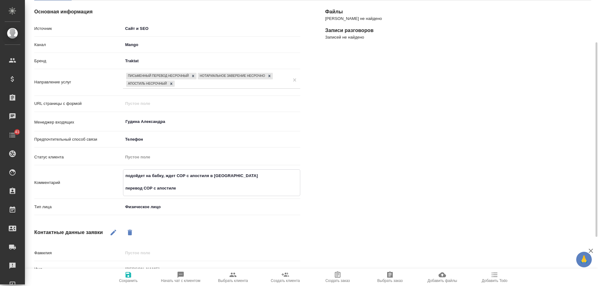
type textarea "подойдет на бабку, ждет СОР с апостиля в МФЦ перевод СОР с апостилем"
type textarea "x"
type textarea "подойдет на бабку, ждет СОР с апостиля в МФЦ перевод СОР с апостилем"
type textarea "x"
type textarea "подойдет на бабку, ждет СОР с апостиля в МФЦ перевод СОР с апостилем н"
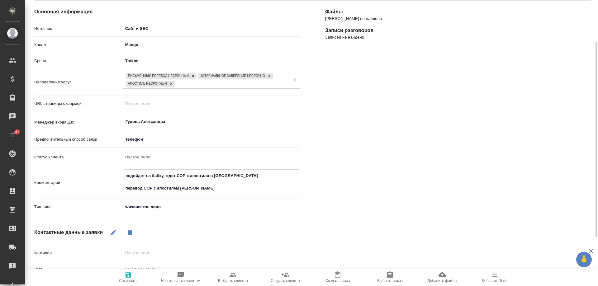
type textarea "x"
type textarea "подойдет на бабку, ждет СОР с апостиля в МФЦ перевод СОР с апостилем на"
type textarea "x"
type textarea "подойдет на бабку, ждет СОР с апостиля в МФЦ перевод СОР с апостилем на"
type textarea "x"
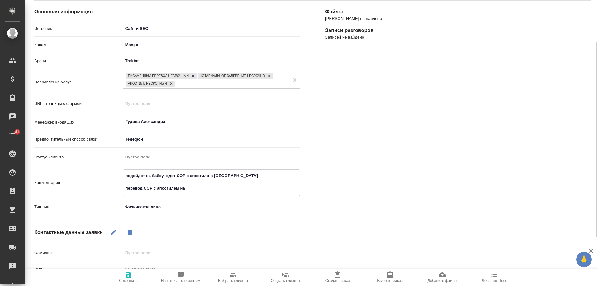
type textarea "подойдет на бабку, ждет СОР с апостиля в МФЦ перевод СОР с апостилем на а"
type textarea "x"
type textarea "подойдет на бабку, ждет СОР с апостиля в МФЦ перевод СОР с апостилем на ан"
type textarea "x"
type textarea "подойдет на бабку, ждет СОР с апостиля в МФЦ перевод СОР с апостилем на анг"
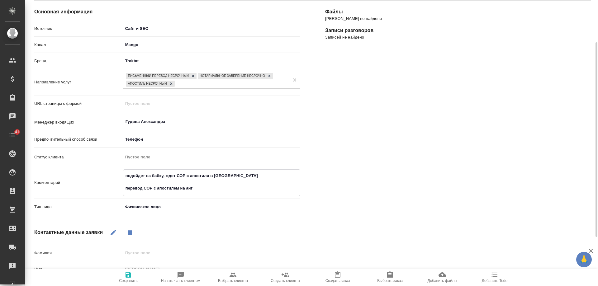
type textarea "x"
type textarea "подойдет на бабку, ждет СОР с апостиля в МФЦ перевод СОР с апостилем на англ"
type textarea "x"
type textarea "подойдет на бабку, ждет СОР с апостиля в МФЦ перевод СОР с апостилем на англ"
type textarea "x"
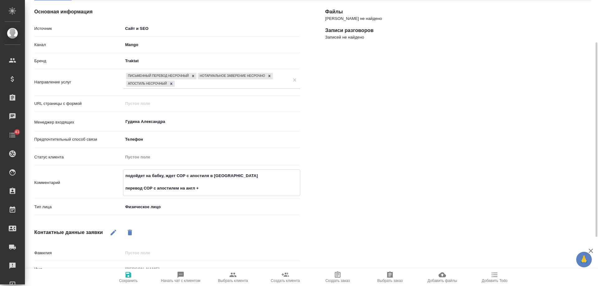
type textarea "подойдет на бабку, ждет СОР с апостиля в МФЦ перевод СОР с апостилем на англ +"
type textarea "x"
type textarea "подойдет на бабку, ждет СОР с апостиля в МФЦ перевод СОР с апостилем на англ + …"
type textarea "x"
type textarea "подойдет на бабку, ждет СОР с апостиля в МФЦ перевод СОР с апостилем на англ + …"
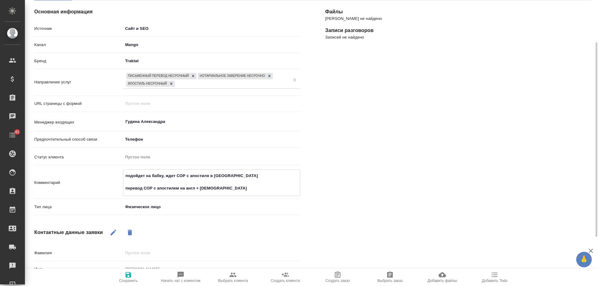
type textarea "x"
type textarea "подойдет на бабку, ждет СОР с апостиля в МФЦ перевод СОР с апостилем на англ + …"
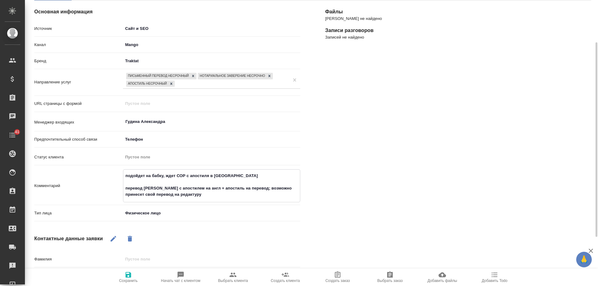
drag, startPoint x: 247, startPoint y: 189, endPoint x: 266, endPoint y: 188, distance: 19.3
click at [266, 188] on textarea "подойдет на бабку, ждет СОР с апостиля в МФЦ перевод СОР с апостилем на англ + …" at bounding box center [211, 185] width 177 height 29
click at [127, 276] on icon "button" at bounding box center [129, 275] width 6 height 6
click at [243, 191] on textarea "подойдет на бабку, ждет СОР с апостиля в МФЦ перевод СОР с апостилем на англ + …" at bounding box center [211, 185] width 177 height 29
click at [127, 278] on icon "button" at bounding box center [129, 275] width 6 height 6
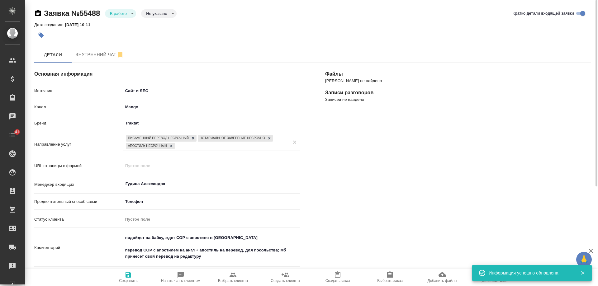
scroll to position [31, 0]
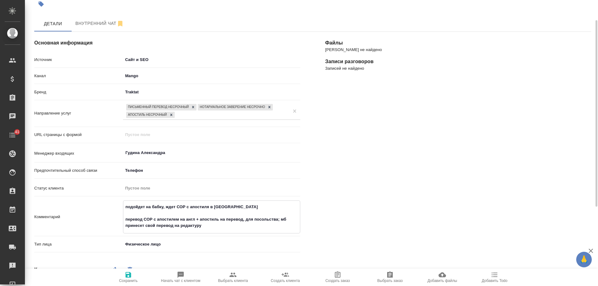
drag, startPoint x: 204, startPoint y: 226, endPoint x: 116, endPoint y: 222, distance: 87.3
click at [116, 222] on div "Комментарий подойдет на бабку, ждет СОР с апостиля в МФЦ перевод СОР с апостиле…" at bounding box center [167, 217] width 266 height 33
click at [234, 275] on icon "button" at bounding box center [232, 274] width 7 height 7
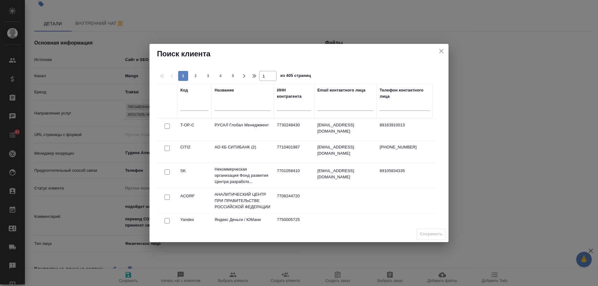
click at [228, 102] on div at bounding box center [243, 107] width 56 height 15
click at [227, 108] on input "text" at bounding box center [243, 107] width 56 height 8
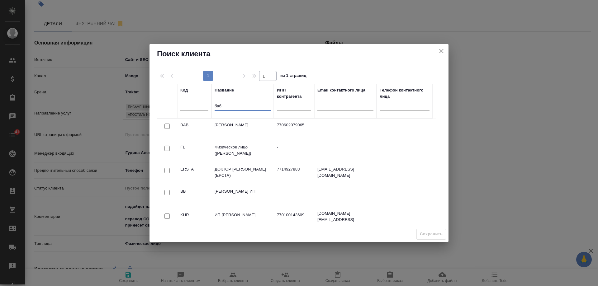
click at [166, 147] on input "checkbox" at bounding box center [167, 148] width 5 height 5
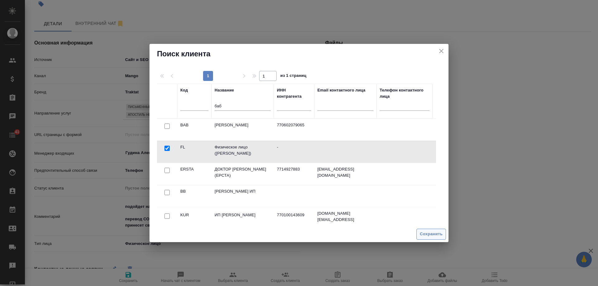
click at [433, 233] on span "Сохранить" at bounding box center [431, 234] width 23 height 7
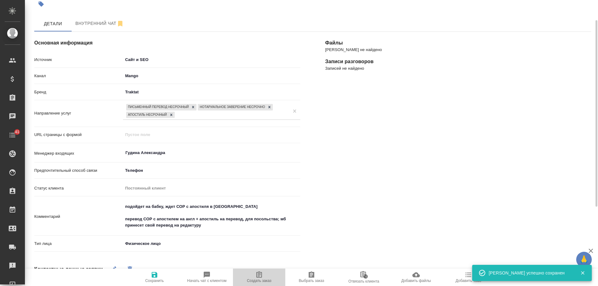
click at [261, 276] on icon "button" at bounding box center [259, 275] width 6 height 6
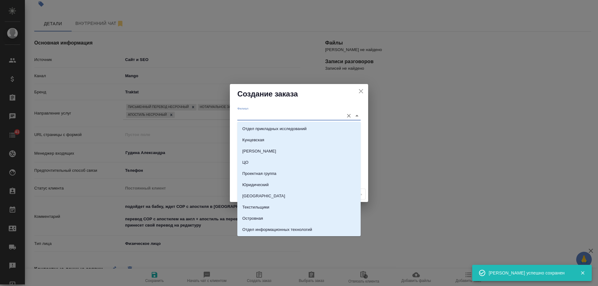
click at [253, 115] on input "Филиал" at bounding box center [288, 116] width 103 height 8
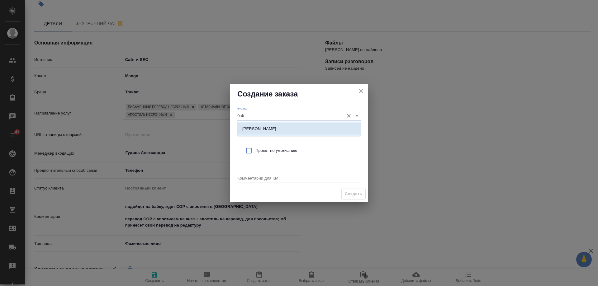
drag, startPoint x: 260, startPoint y: 125, endPoint x: 265, endPoint y: 144, distance: 19.4
click at [260, 126] on li "Бабушкинская" at bounding box center [298, 128] width 123 height 11
drag, startPoint x: 266, startPoint y: 148, endPoint x: 274, endPoint y: 181, distance: 33.9
click at [266, 149] on span "Проект по умолчанию" at bounding box center [306, 151] width 100 height 6
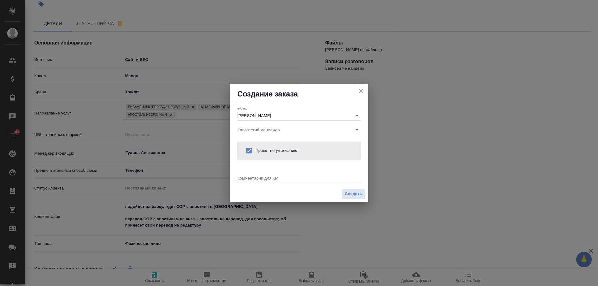
click at [274, 180] on textarea at bounding box center [298, 178] width 123 height 5
paste textarea "перевод СОР с апостилем на англ + апостиль на перевод, для посольства; мб прине…"
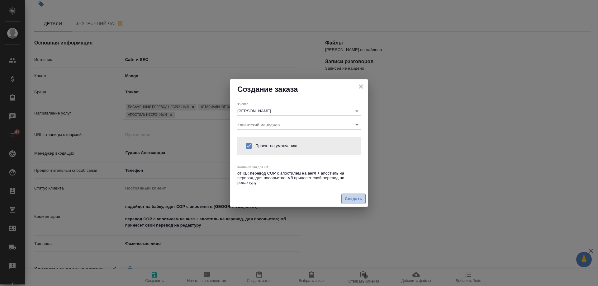
click at [356, 197] on span "Создать" at bounding box center [353, 199] width 17 height 7
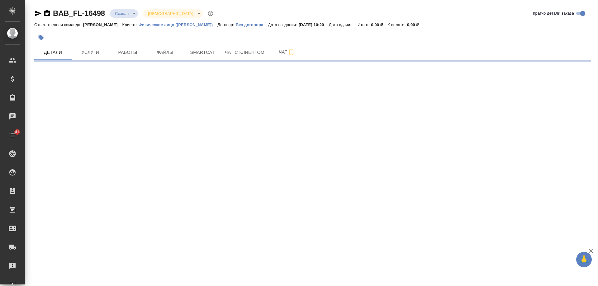
click at [47, 12] on icon "button" at bounding box center [46, 13] width 7 height 7
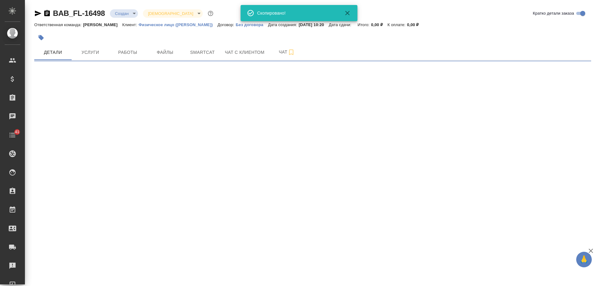
select select "RU"
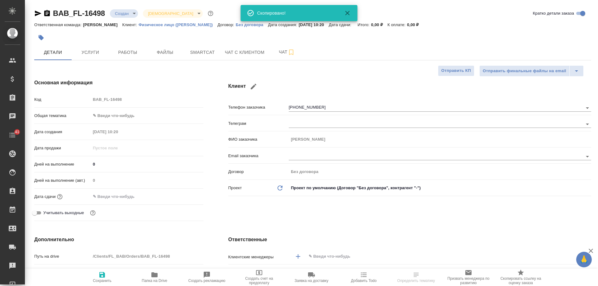
type textarea "x"
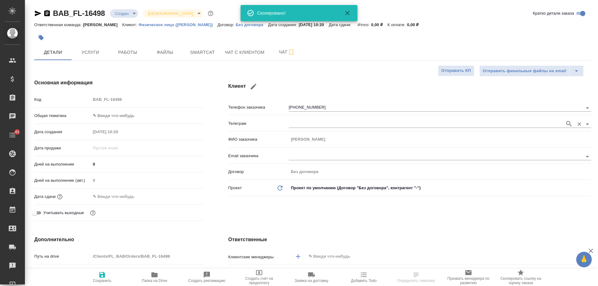
type textarea "x"
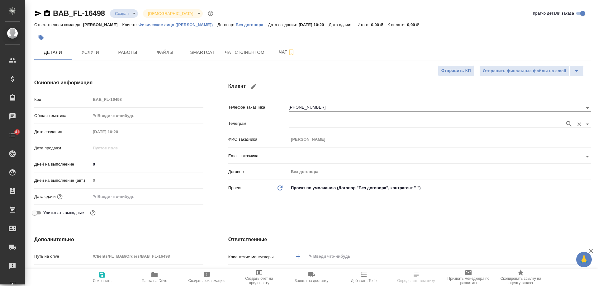
scroll to position [187, 0]
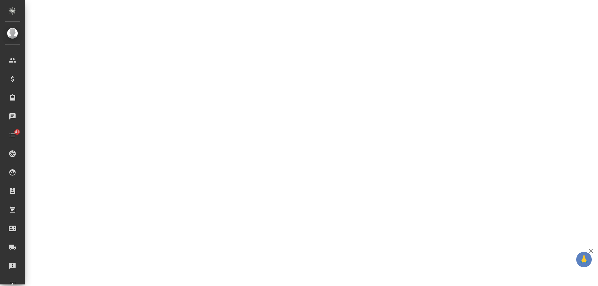
select select "RU"
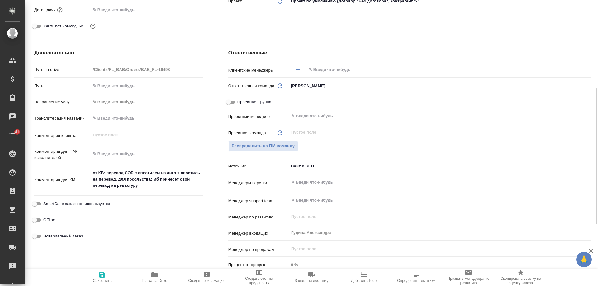
type textarea "x"
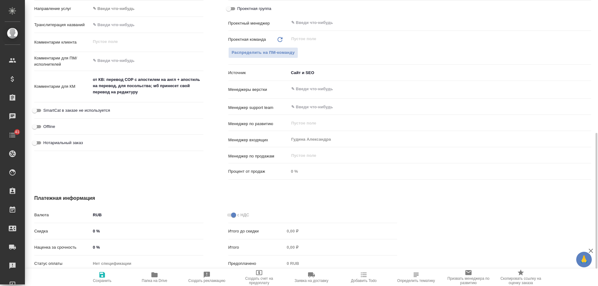
click at [67, 142] on span "Нотариальный заказ" at bounding box center [63, 143] width 40 height 6
click at [46, 142] on input "Нотариальный заказ" at bounding box center [34, 142] width 22 height 7
checkbox input "true"
type textarea "x"
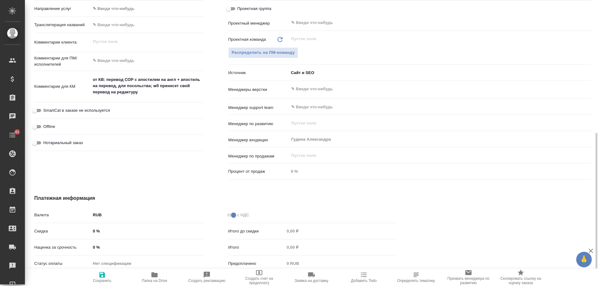
type textarea "x"
click at [96, 278] on span "Сохранить" at bounding box center [102, 277] width 45 height 12
type textarea "x"
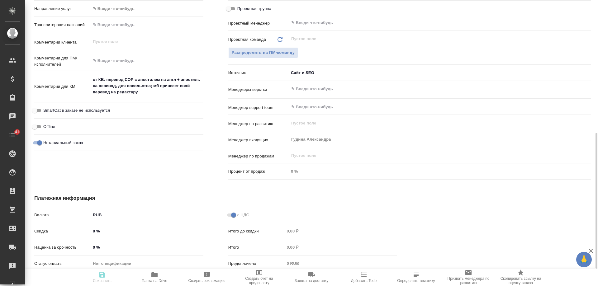
type textarea "x"
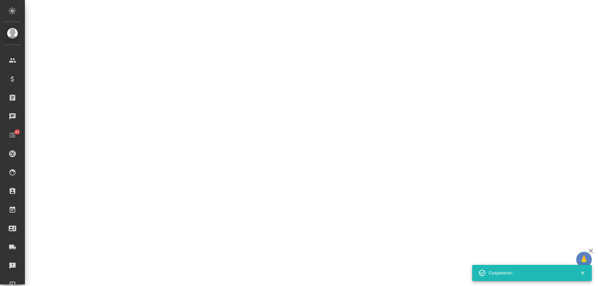
select select "RU"
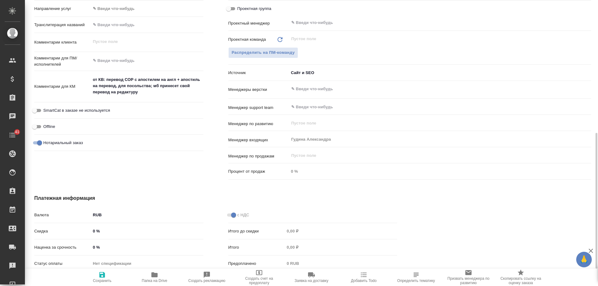
type textarea "x"
click at [366, 279] on span "Добавить Todo" at bounding box center [364, 281] width 26 height 4
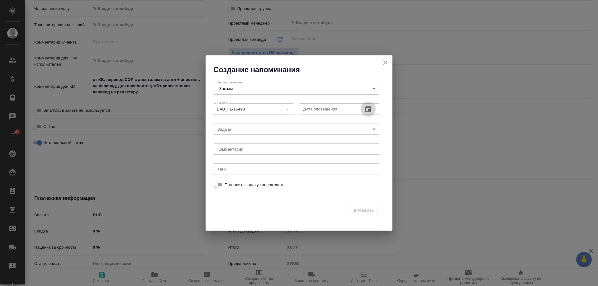
click at [368, 108] on icon "button" at bounding box center [368, 109] width 7 height 7
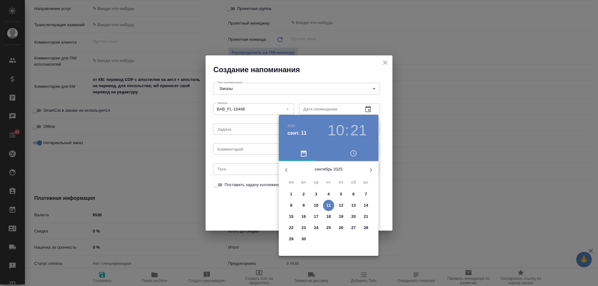
click at [304, 216] on p "16" at bounding box center [304, 217] width 5 height 6
type input "16.09.2025 10:21"
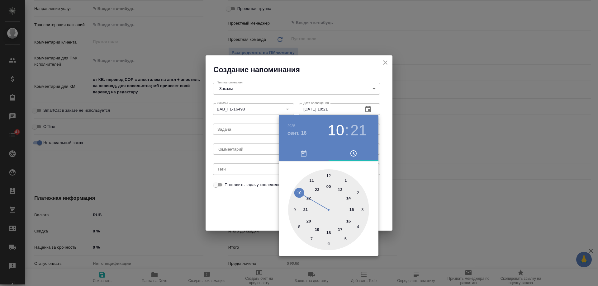
click at [234, 149] on div at bounding box center [299, 143] width 598 height 286
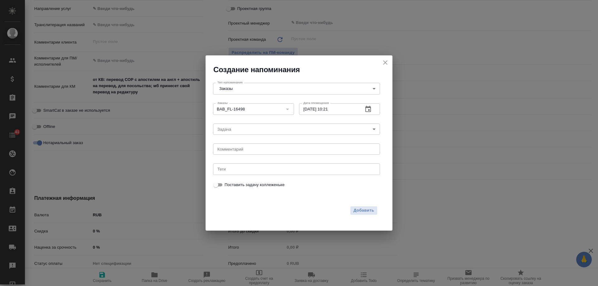
click at [234, 150] on div "2025 сент. 16 10 : 21 00 1 2 3 4 5 6 7 8 9 10 11 12 13 14 15 16 17 18 19 20 21 …" at bounding box center [299, 143] width 598 height 286
click at [234, 151] on textarea at bounding box center [297, 149] width 158 height 5
type textarea "приходила?"
click at [364, 209] on span "Добавить" at bounding box center [364, 210] width 21 height 7
type textarea "x"
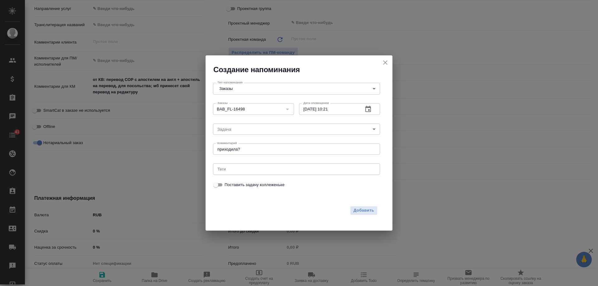
type textarea "x"
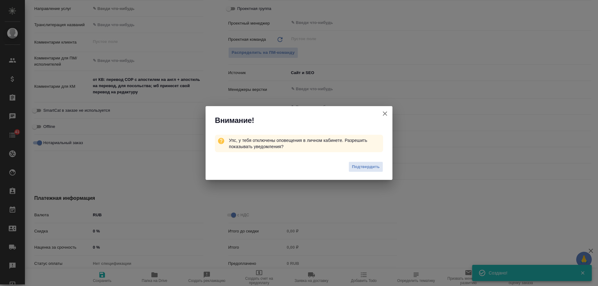
type textarea "x"
click at [385, 114] on icon "button" at bounding box center [384, 113] width 7 height 7
type textarea "x"
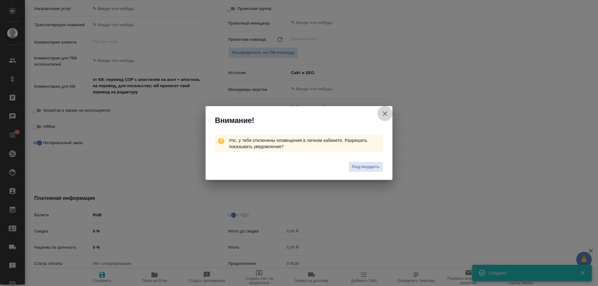
type textarea "x"
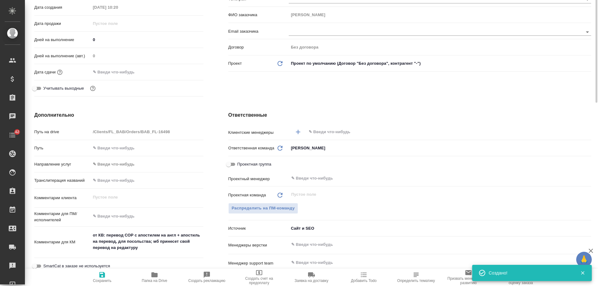
scroll to position [0, 0]
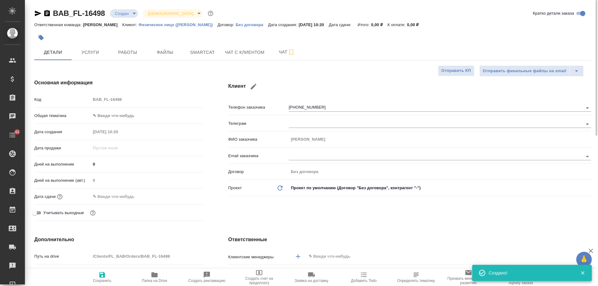
click at [48, 15] on icon "button" at bounding box center [47, 13] width 6 height 6
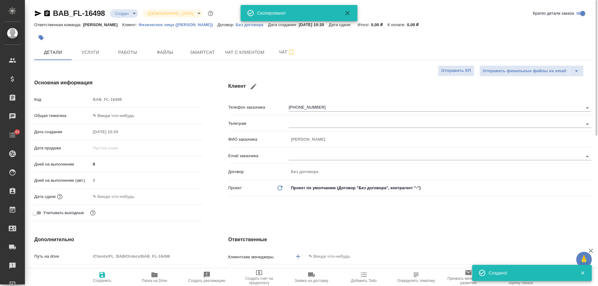
type textarea "x"
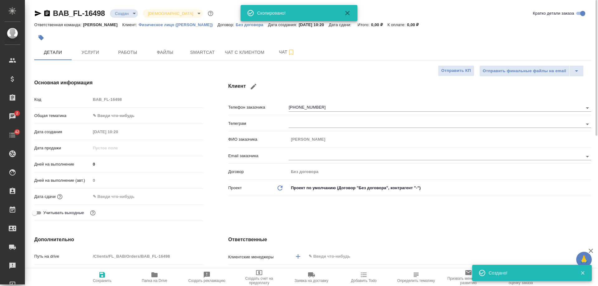
type textarea "x"
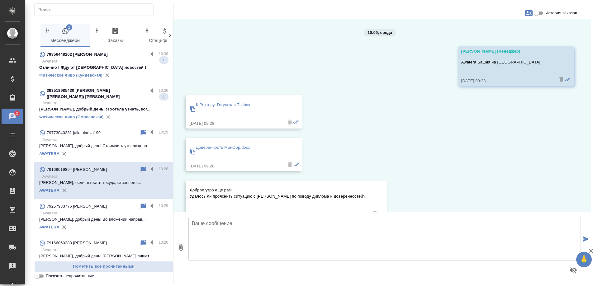
scroll to position [1729, 0]
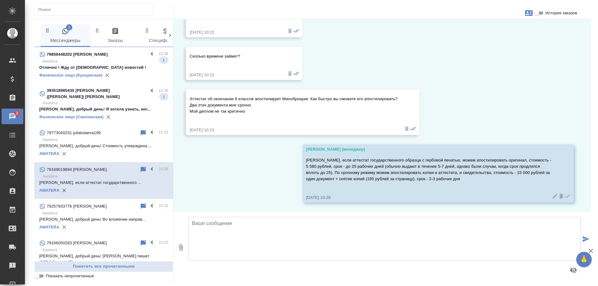
click at [117, 100] on p "Awatera" at bounding box center [105, 103] width 126 height 6
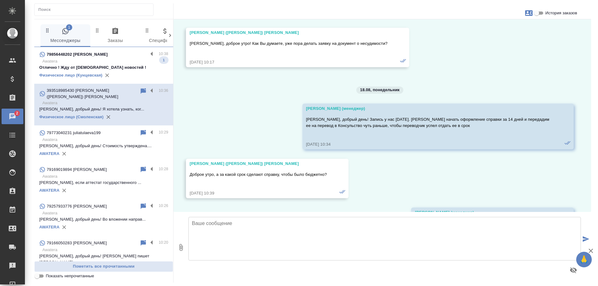
scroll to position [16083, 0]
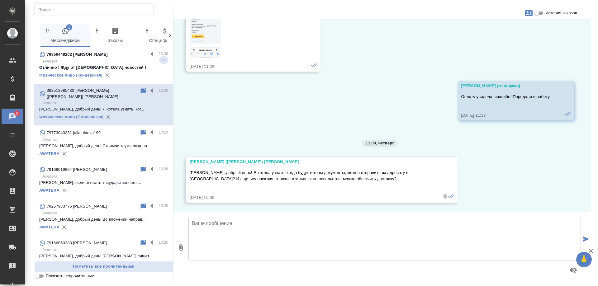
click at [117, 63] on p "Awatera" at bounding box center [105, 61] width 126 height 6
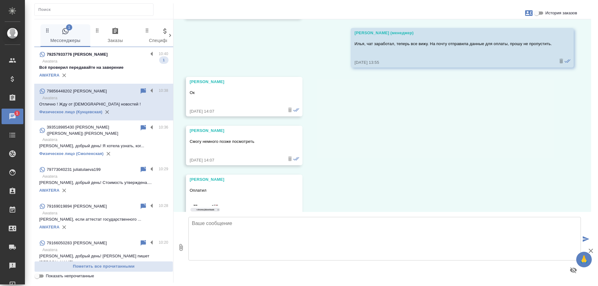
scroll to position [3031, 0]
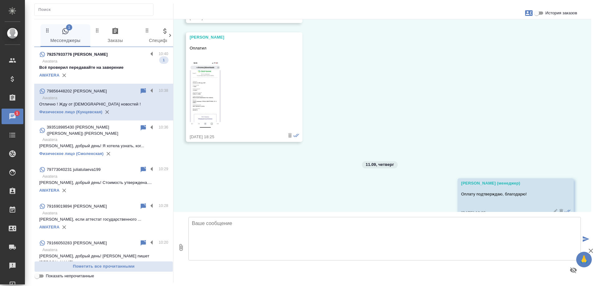
click at [127, 69] on p "Всё проверил передавайте на заверение" at bounding box center [103, 68] width 129 height 6
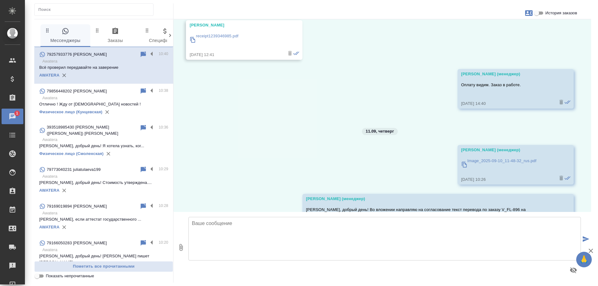
scroll to position [514, 0]
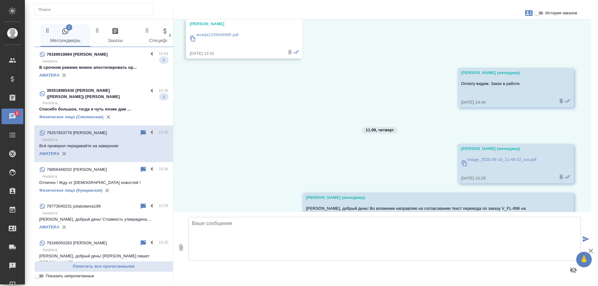
click at [113, 100] on p "Awatera" at bounding box center [105, 103] width 126 height 6
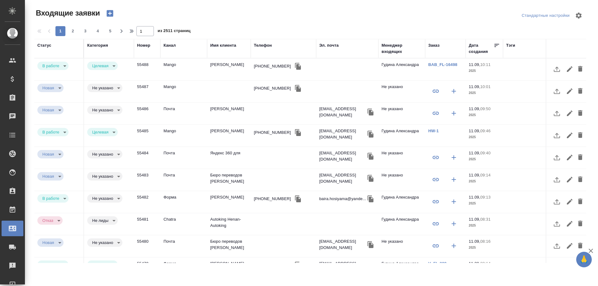
select select "RU"
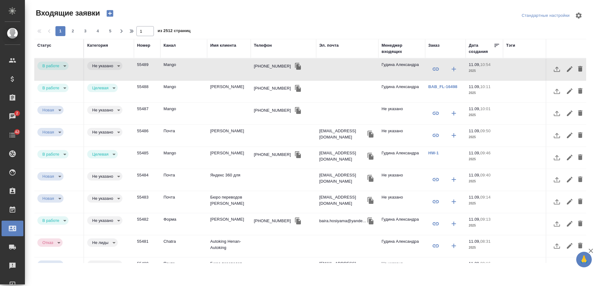
select select "RU"
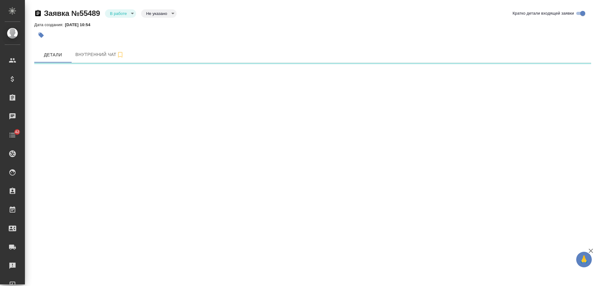
click at [162, 90] on body "🙏 .cls-1 fill:#fff; AWATERA [PERSON_NAME] Спецификации Заказы Чаты 42 Todo Прое…" at bounding box center [299, 143] width 598 height 286
select select "RU"
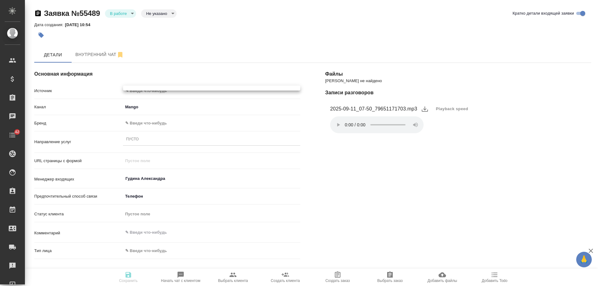
type textarea "x"
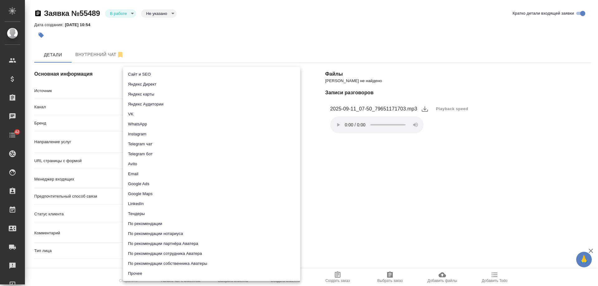
click at [153, 76] on li "Сайт и SEO" at bounding box center [211, 75] width 177 height 10
type input "seo"
type textarea "x"
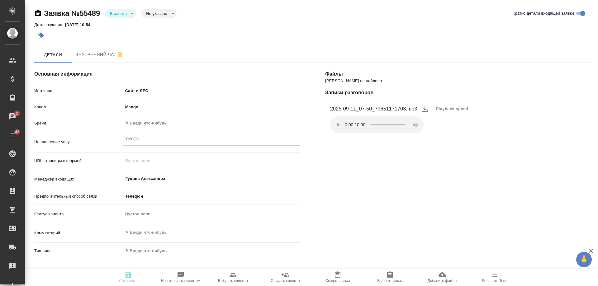
click at [145, 123] on body "🙏 .cls-1 fill:#fff; AWATERA Gudina Alexandra Клиенты Спецификации Заказы 2 Чаты…" at bounding box center [299, 143] width 598 height 286
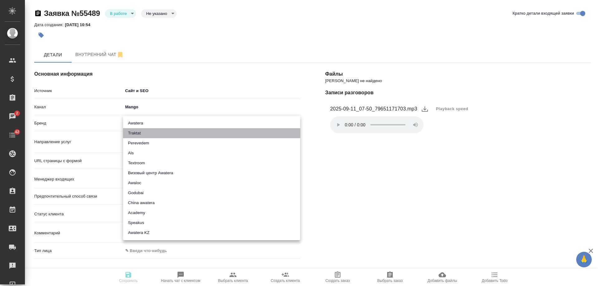
click at [143, 132] on li "Traktat" at bounding box center [211, 133] width 177 height 10
type input "traktat"
type textarea "x"
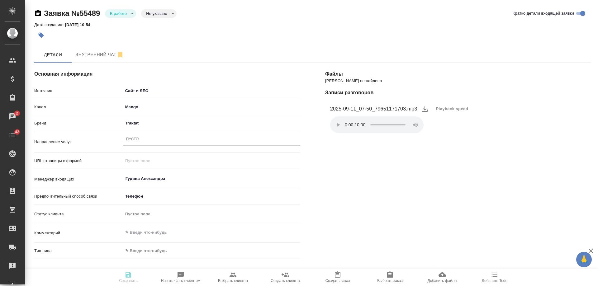
click at [141, 141] on div "Пусто" at bounding box center [211, 139] width 177 height 9
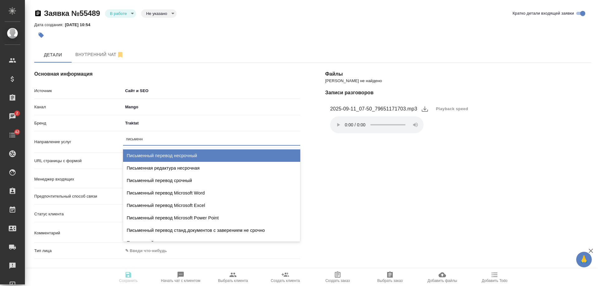
type input "письменны"
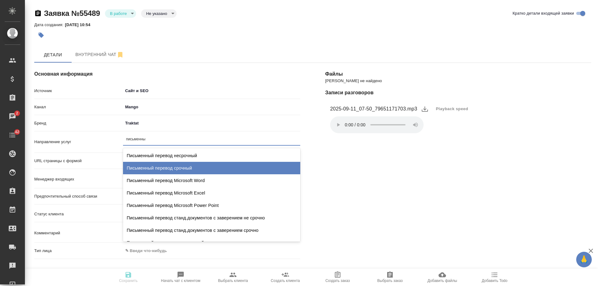
click at [173, 167] on div "Письменный перевод срочный" at bounding box center [211, 168] width 177 height 12
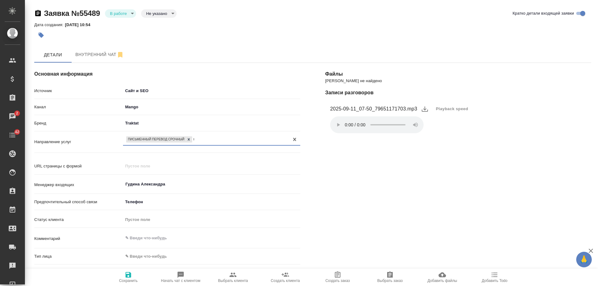
type textarea "x"
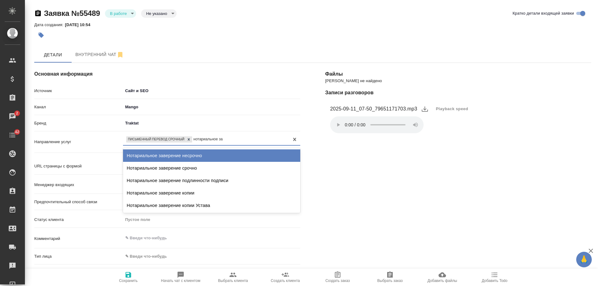
type input "нотариальное зав"
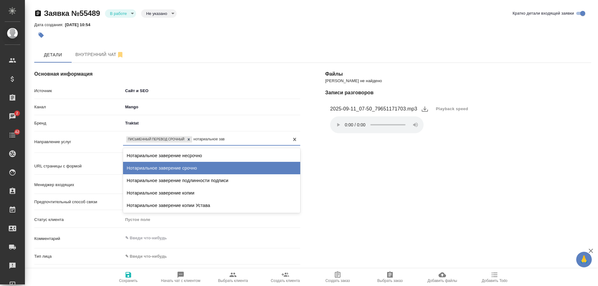
click at [203, 166] on div "Нотариальное заверение срочно" at bounding box center [211, 168] width 177 height 12
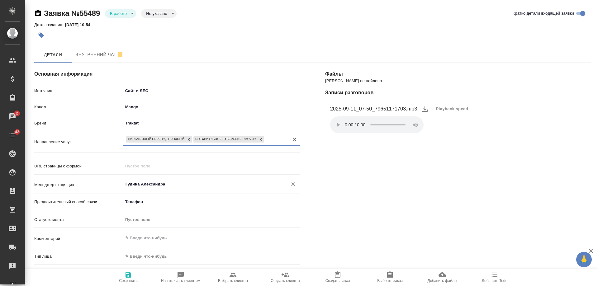
scroll to position [93, 0]
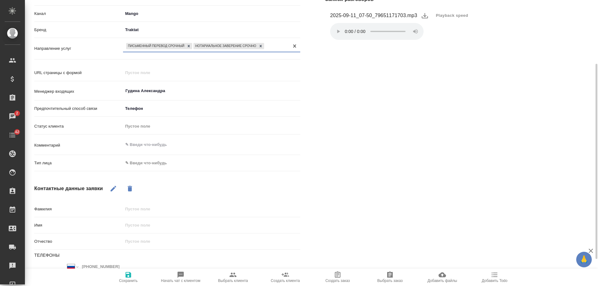
click at [141, 161] on body "🙏 .cls-1 fill:#fff; AWATERA Gudina Alexandra Клиенты Спецификации Заказы 2 Чаты…" at bounding box center [299, 143] width 598 height 286
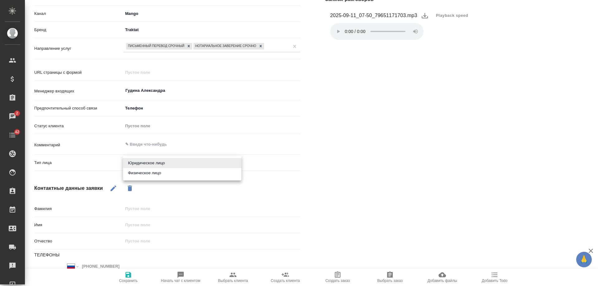
click at [142, 175] on li "Физическое лицо" at bounding box center [182, 173] width 118 height 10
type textarea "x"
type input "private"
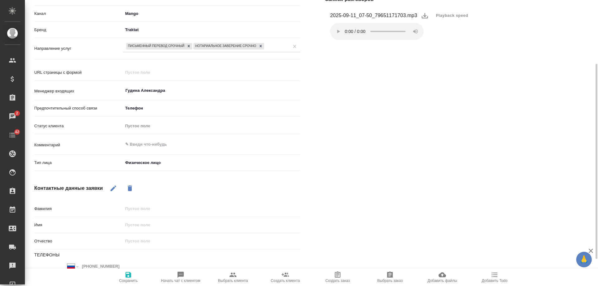
click at [111, 191] on icon "button" at bounding box center [113, 188] width 7 height 7
click at [164, 227] on input "text" at bounding box center [211, 225] width 177 height 9
type input "Д"
type textarea "x"
type input "Джа"
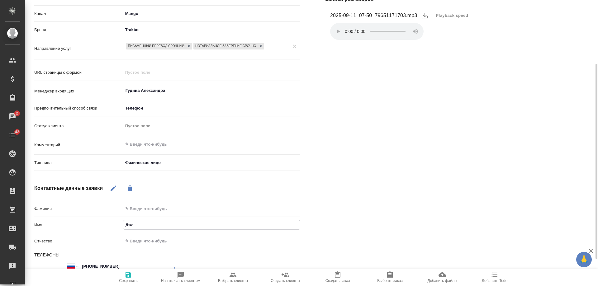
type textarea "x"
type input "Джахо"
type textarea "x"
type input "Джахонг"
type textarea "x"
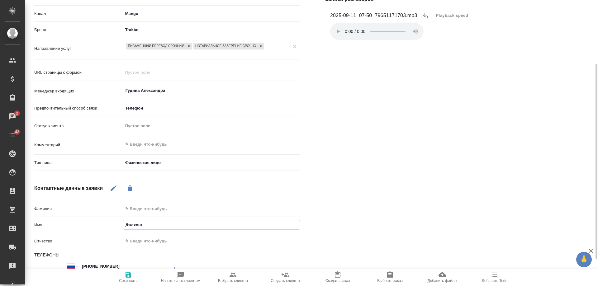
type input "Джахонги"
type textarea "x"
type input "Джахонгир"
click at [128, 276] on icon "button" at bounding box center [129, 275] width 6 height 6
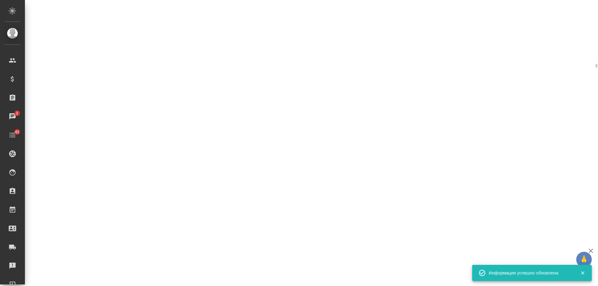
select select "RU"
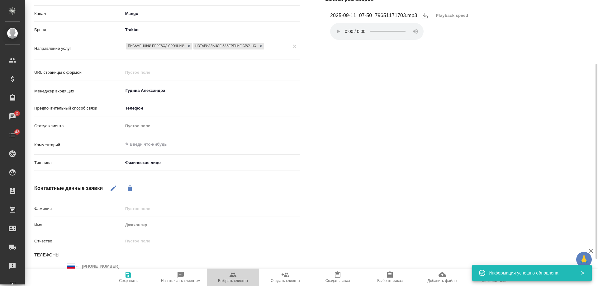
click at [229, 276] on span "Выбрать клиента" at bounding box center [233, 277] width 45 height 12
type textarea "x"
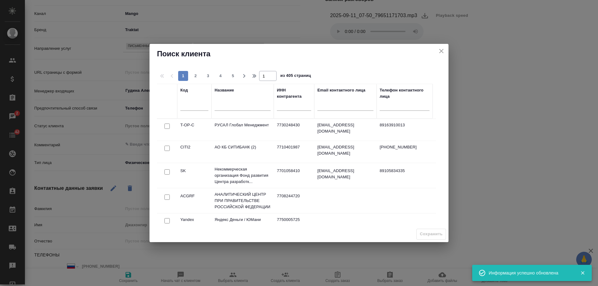
click at [229, 107] on input "text" at bounding box center [243, 107] width 56 height 8
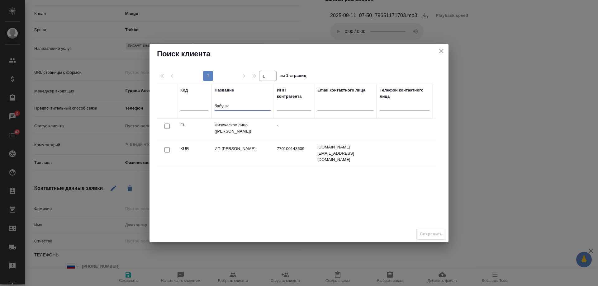
type input "бабушк"
click at [166, 126] on input "checkbox" at bounding box center [167, 126] width 5 height 5
checkbox input "true"
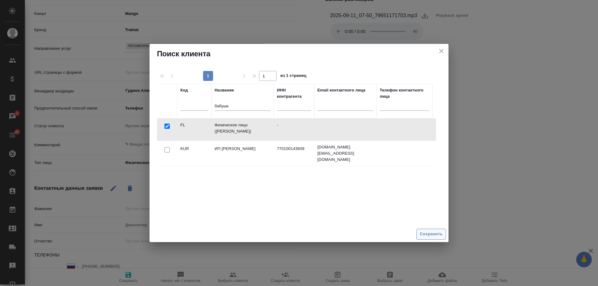
click at [429, 234] on span "Сохранить" at bounding box center [431, 234] width 23 height 7
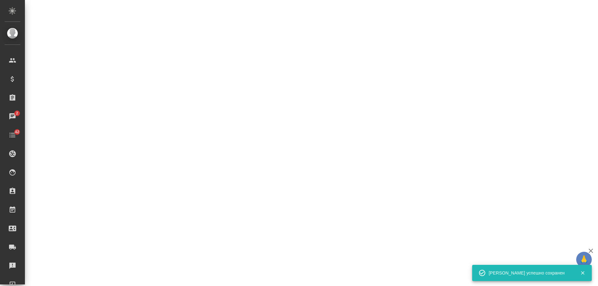
select select "RU"
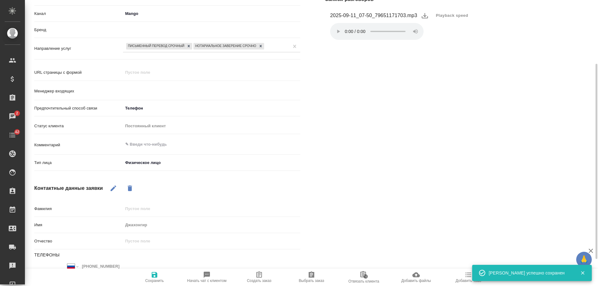
type input "Гудина Александра"
click at [262, 279] on span "Создать заказ" at bounding box center [259, 281] width 25 height 4
type textarea "x"
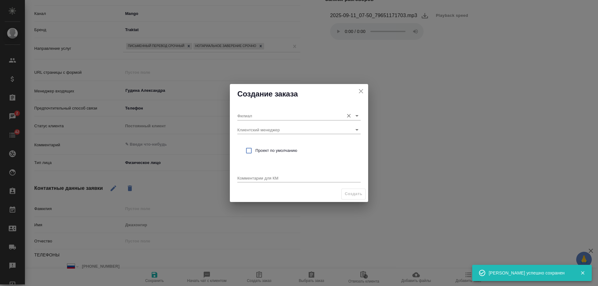
click at [249, 115] on input "Филиал" at bounding box center [288, 116] width 103 height 8
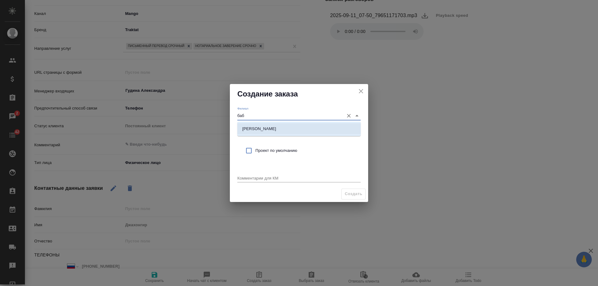
drag, startPoint x: 247, startPoint y: 131, endPoint x: 262, endPoint y: 145, distance: 20.1
click at [247, 131] on p "Бабушкинская" at bounding box center [259, 129] width 34 height 6
type input "Бабушкинская"
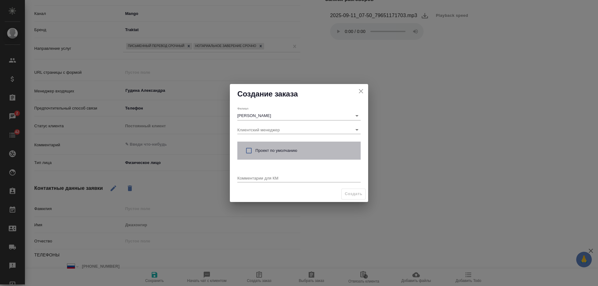
drag, startPoint x: 264, startPoint y: 148, endPoint x: 261, endPoint y: 172, distance: 24.3
click at [264, 148] on span "Проект по умолчанию" at bounding box center [306, 151] width 100 height 6
checkbox input "true"
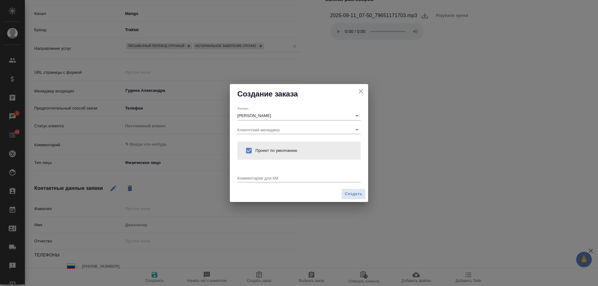
click at [259, 175] on div "Комментарии для КМ x" at bounding box center [298, 176] width 123 height 13
click at [258, 180] on textarea at bounding box center [298, 178] width 123 height 5
click at [249, 180] on textarea "от КВ6 разворот" at bounding box center [298, 178] width 123 height 5
click at [284, 182] on div "от КВ: разворот x" at bounding box center [298, 179] width 123 height 8
click at [284, 177] on textarea "от КВ: разворот" at bounding box center [298, 178] width 123 height 5
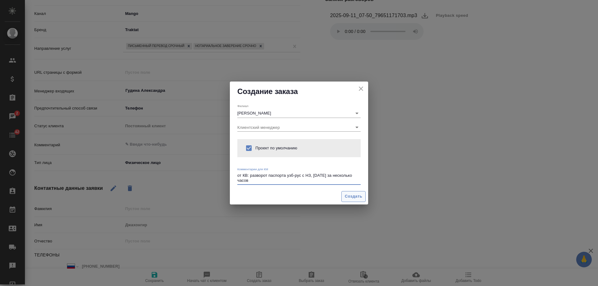
type textarea "от КВ: разворот паспорта узб-рус с НЗ, сегодня за несколько часов"
click at [356, 197] on span "Создать" at bounding box center [353, 196] width 17 height 7
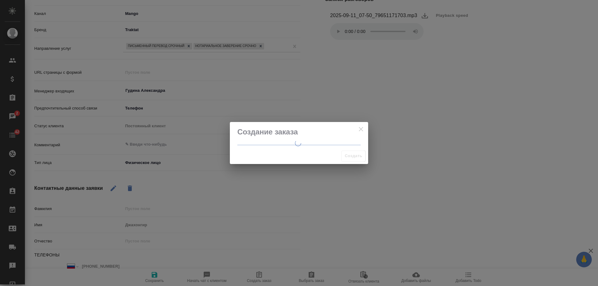
type textarea "x"
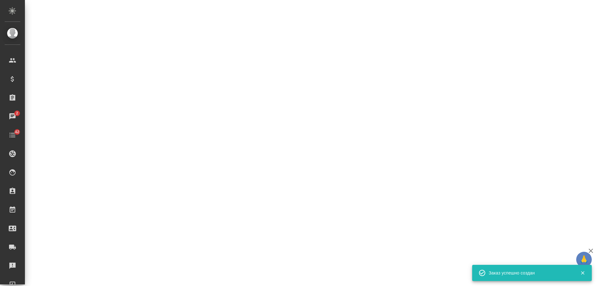
select select "RU"
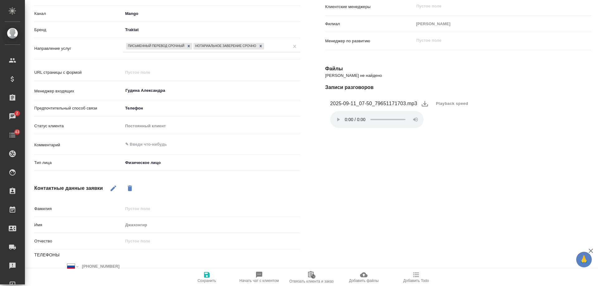
type textarea "x"
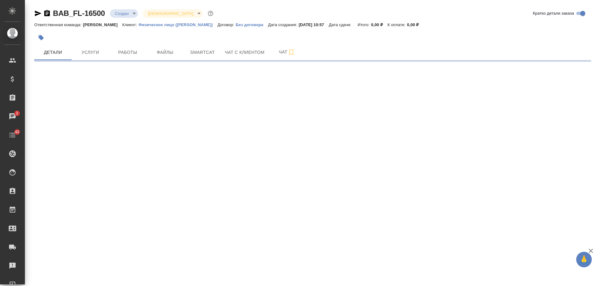
select select "RU"
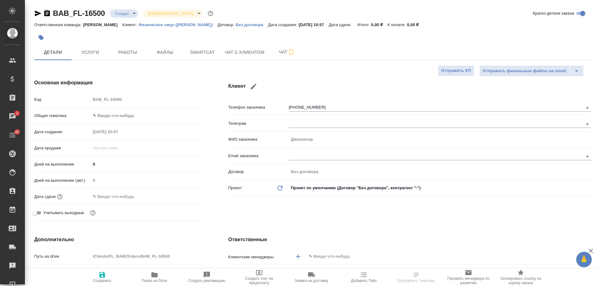
type textarea "x"
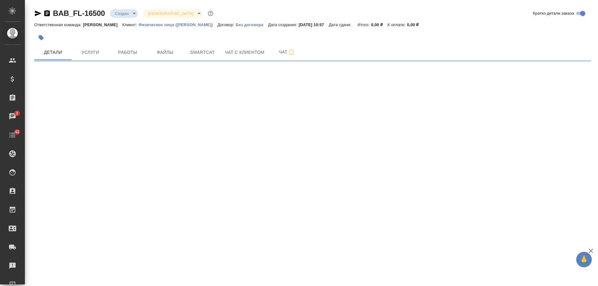
click at [47, 14] on icon "button" at bounding box center [47, 13] width 6 height 6
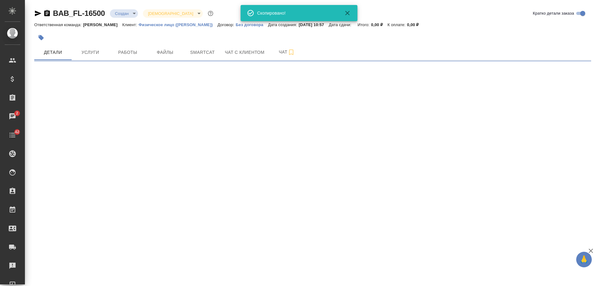
select select "RU"
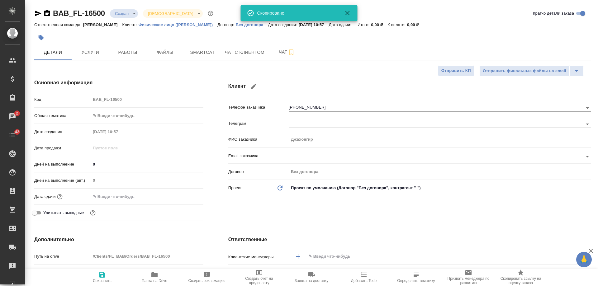
type textarea "x"
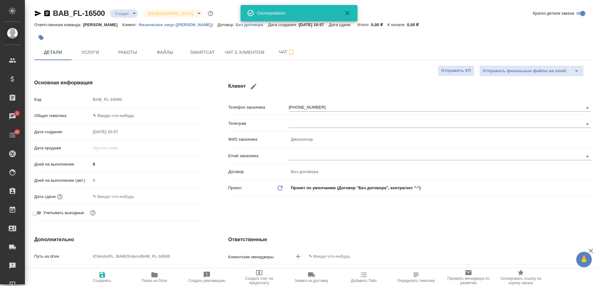
type textarea "x"
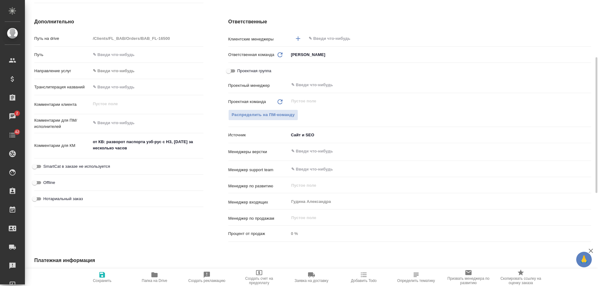
scroll to position [156, 0]
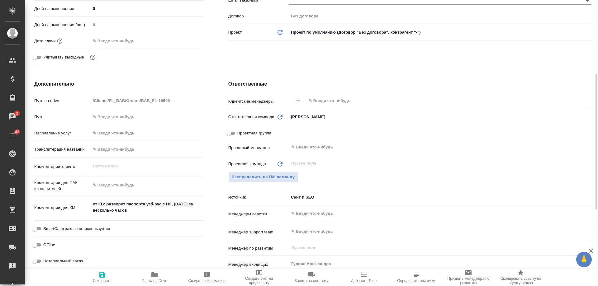
click at [326, 103] on div "​" at bounding box center [440, 100] width 303 height 11
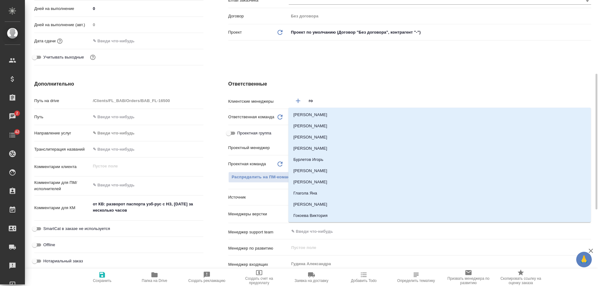
type input "гол"
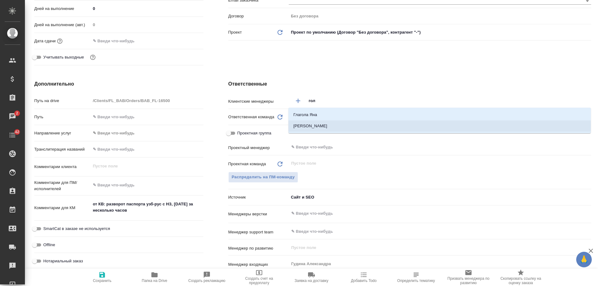
click at [325, 123] on li "[PERSON_NAME]" at bounding box center [440, 126] width 303 height 11
type textarea "x"
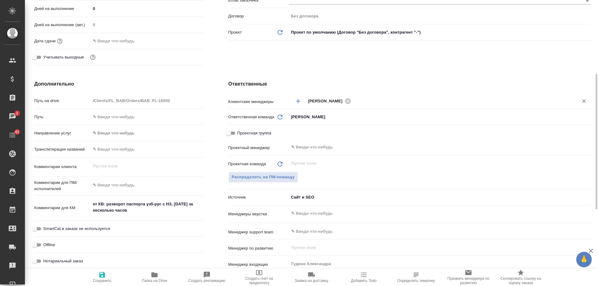
click at [75, 260] on span "Нотариальный заказ" at bounding box center [63, 261] width 40 height 6
click at [46, 260] on input "Нотариальный заказ" at bounding box center [34, 261] width 22 height 7
checkbox input "true"
type textarea "x"
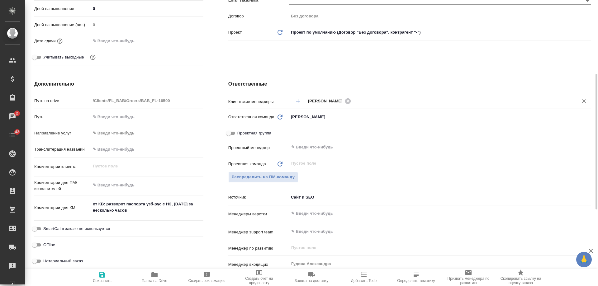
type textarea "x"
click at [103, 276] on icon "button" at bounding box center [102, 275] width 6 height 6
type textarea "x"
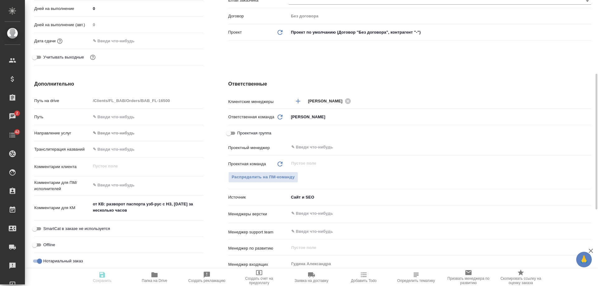
type textarea "x"
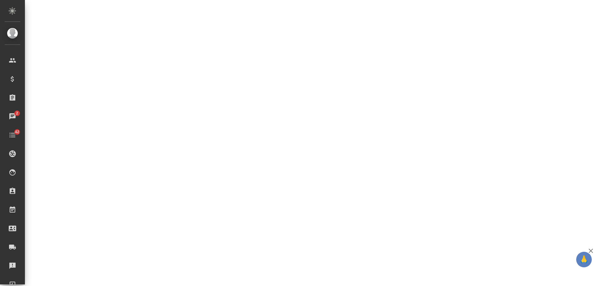
select select "RU"
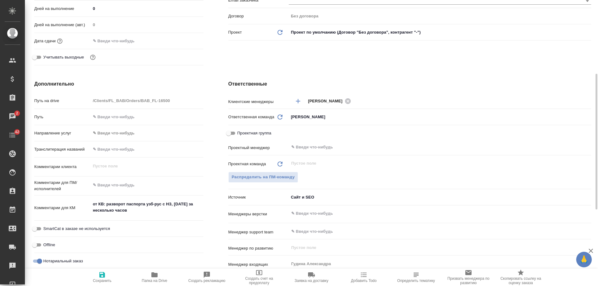
type textarea "x"
click at [368, 282] on span "Добавить Todo" at bounding box center [364, 281] width 26 height 4
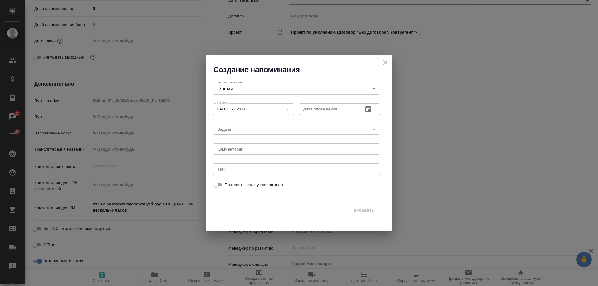
click at [369, 112] on icon "button" at bounding box center [369, 109] width 6 height 6
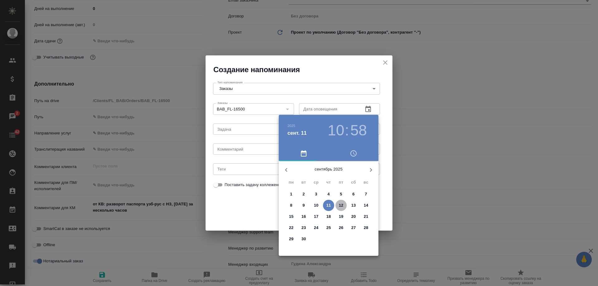
click at [342, 206] on p "12" at bounding box center [341, 206] width 5 height 6
type input "12.09.2025 10:58"
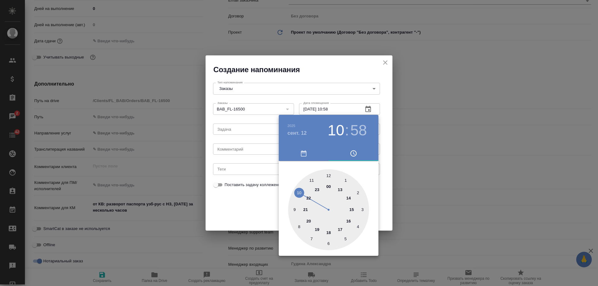
click at [227, 148] on div at bounding box center [299, 143] width 598 height 286
click at [227, 149] on div "2025 сент. 12 10 : 58 00 1 2 3 4 5 6 7 8 9 10 11 12 13 14 15 16 17 18 19 20 21 …" at bounding box center [299, 143] width 598 height 286
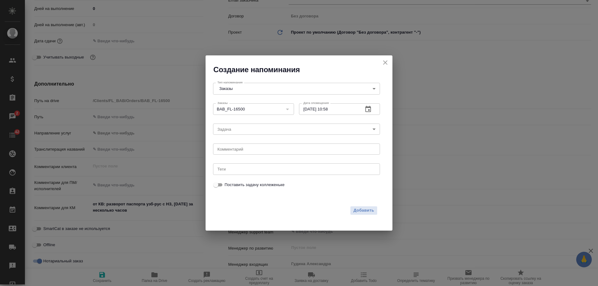
click at [227, 151] on div "2025 сент. 12 10 : 58 00 1 2 3 4 5 6 7 8 9 10 11 12 13 14 15 16 17 18 19 20 21 …" at bounding box center [299, 143] width 598 height 286
click at [227, 151] on textarea at bounding box center [297, 149] width 158 height 5
type textarea "приходил?"
click at [360, 211] on span "Добавить" at bounding box center [364, 210] width 21 height 7
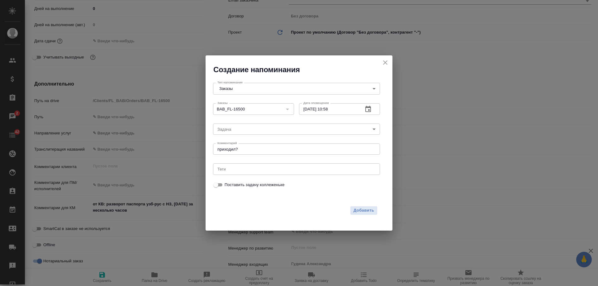
type textarea "x"
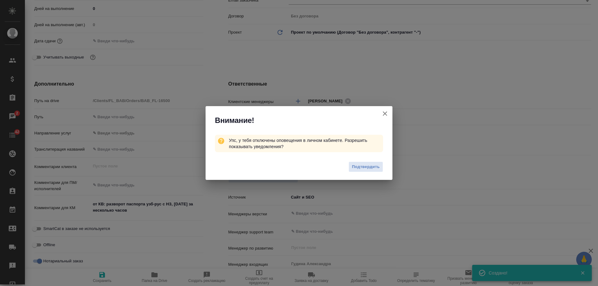
type textarea "x"
click at [384, 112] on icon "button" at bounding box center [384, 113] width 7 height 7
type textarea "x"
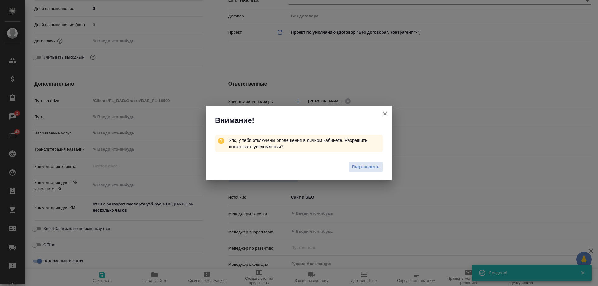
type textarea "x"
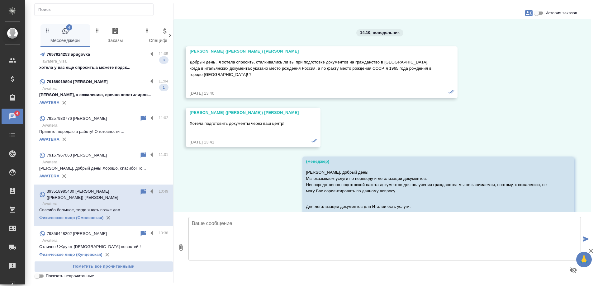
click at [100, 96] on p "Татьяна, к сожалению, срочно апостилиров..." at bounding box center [103, 95] width 129 height 6
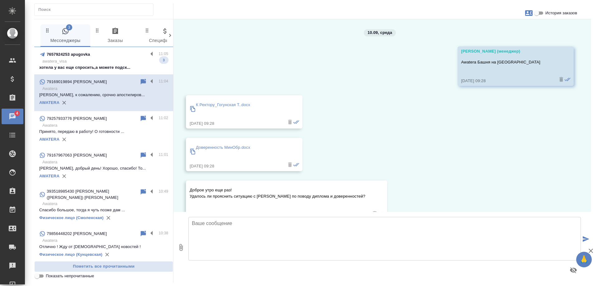
scroll to position [1827, 0]
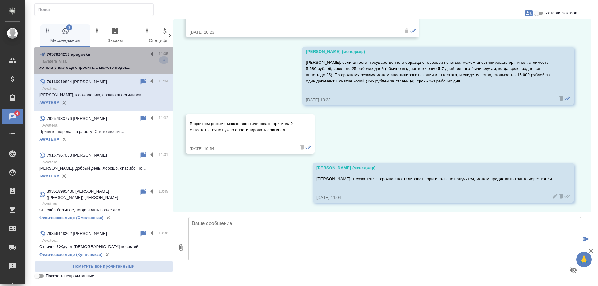
click at [108, 67] on p "хотела у вас еще спросить,а можете подск..." at bounding box center [103, 68] width 129 height 6
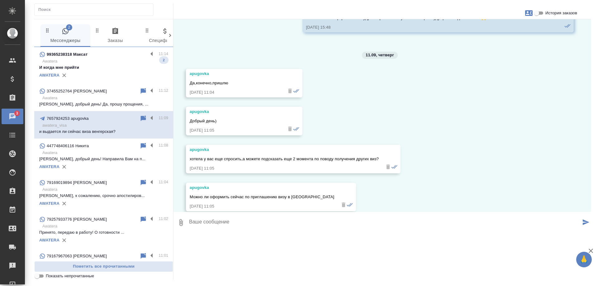
scroll to position [112, 0]
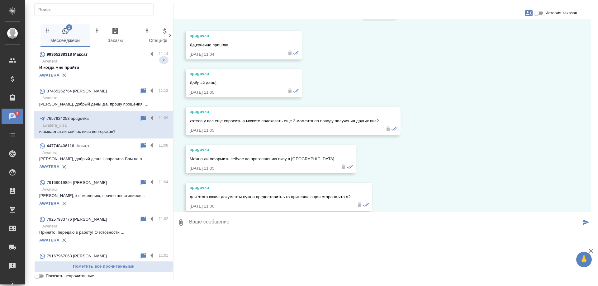
click at [101, 55] on div "99365238318 Максат" at bounding box center [93, 54] width 109 height 7
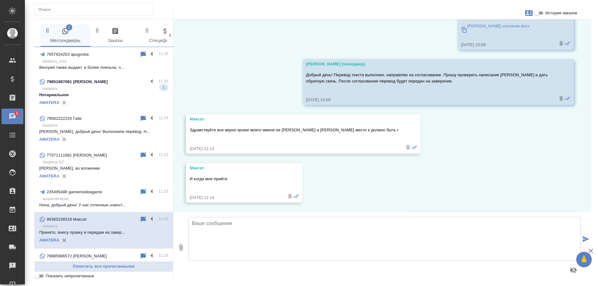
scroll to position [1173, 0]
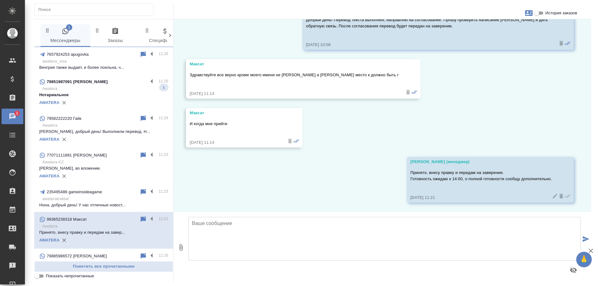
click at [114, 90] on p "Awatera" at bounding box center [105, 89] width 126 height 6
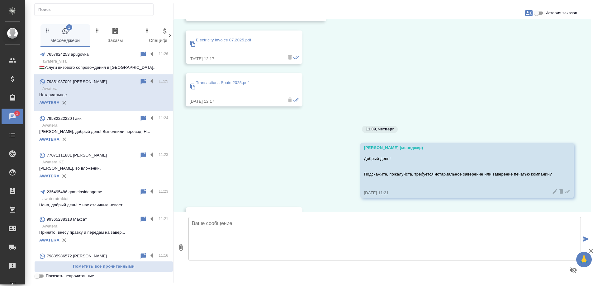
scroll to position [2883, 0]
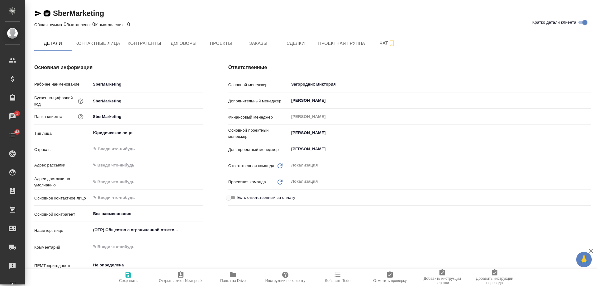
click at [45, 15] on icon "button" at bounding box center [47, 13] width 6 height 6
click at [108, 45] on span "Контактные лица" at bounding box center [97, 44] width 45 height 8
select select "RU"
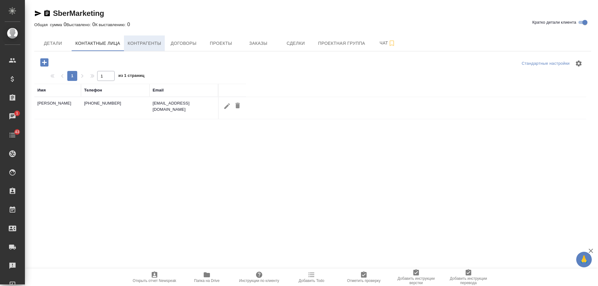
click at [156, 44] on span "Контрагенты" at bounding box center [145, 44] width 34 height 8
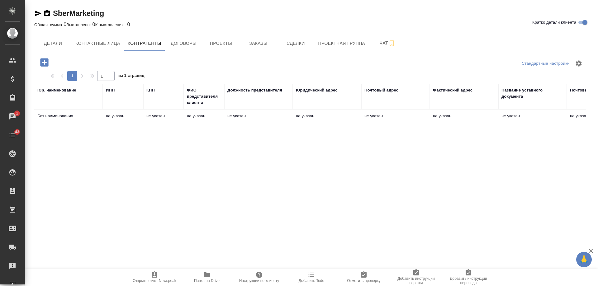
click at [185, 44] on span "Договоры" at bounding box center [184, 44] width 30 height 8
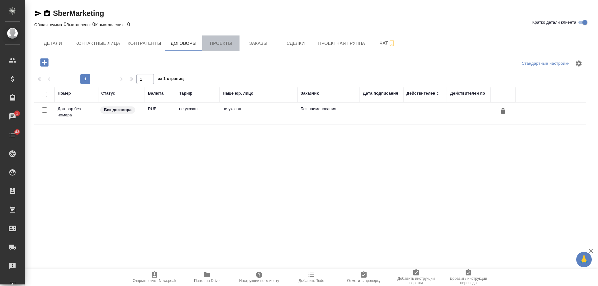
click at [219, 44] on span "Проекты" at bounding box center [221, 44] width 30 height 8
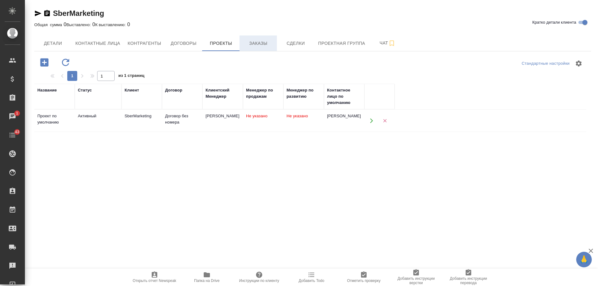
click at [268, 44] on span "Заказы" at bounding box center [258, 44] width 30 height 8
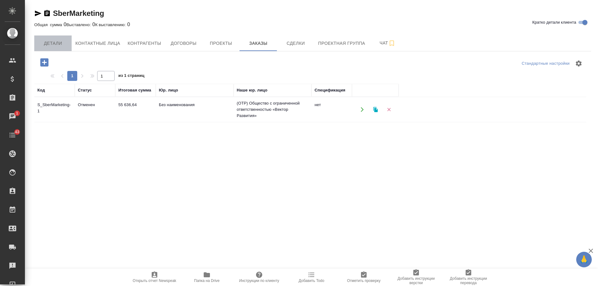
click at [57, 48] on button "Детали" at bounding box center [52, 44] width 37 height 16
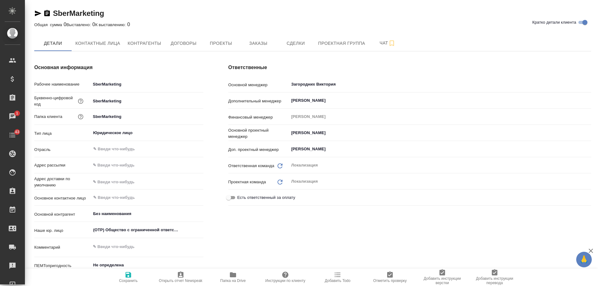
type textarea "x"
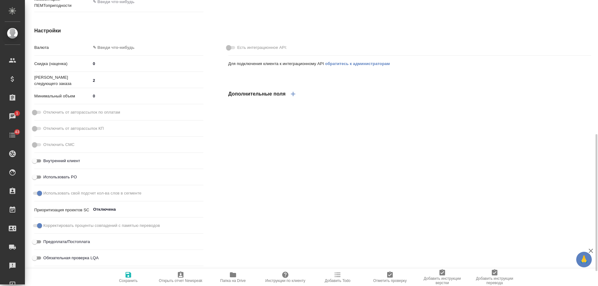
scroll to position [311, 0]
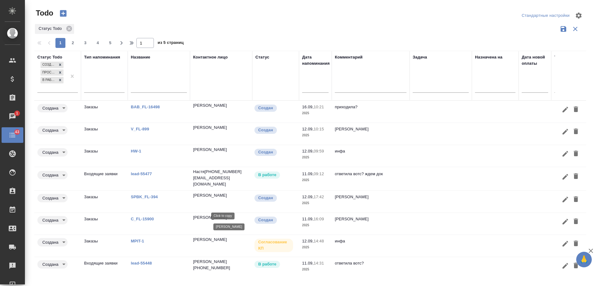
scroll to position [52, 0]
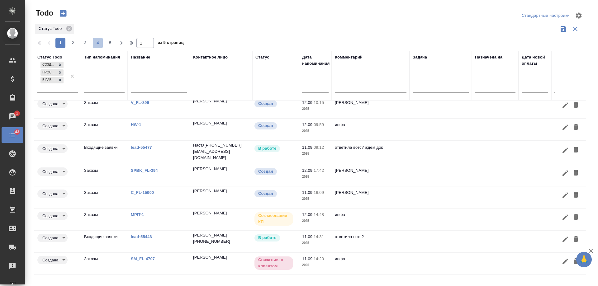
click at [95, 44] on span "4" at bounding box center [98, 43] width 10 height 6
type input "4"
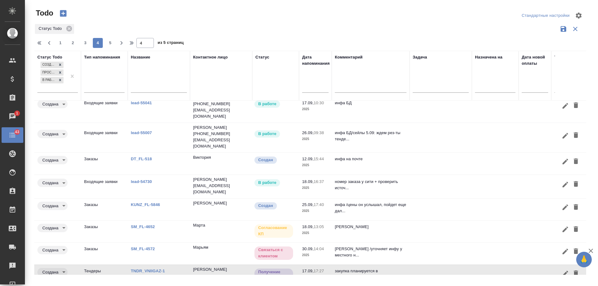
scroll to position [0, 0]
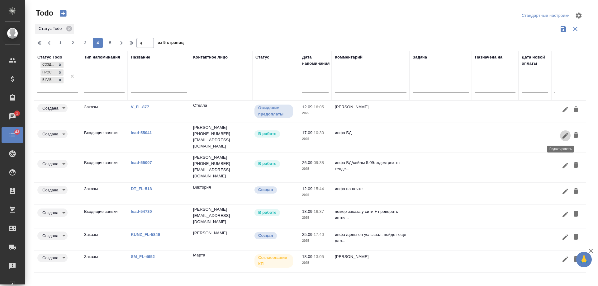
click at [562, 135] on icon "button" at bounding box center [565, 135] width 7 height 7
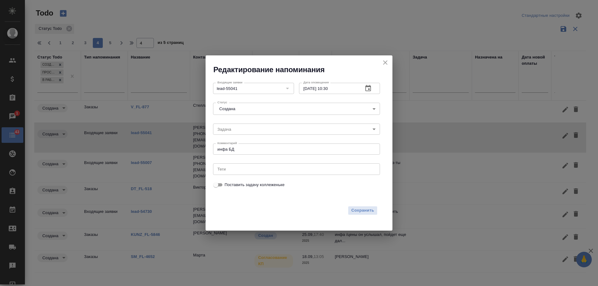
click at [254, 151] on textarea "инфа БД" at bounding box center [297, 149] width 158 height 5
paste textarea "по устному заказу точно минус. там в 7 раз смета меньше у коллег, а по письменн…"
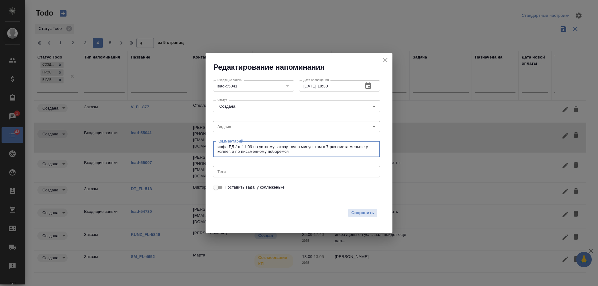
type textarea "инфа БД /от 11.09 по устному заказу точно минус. там в 7 раз смета меньше у кол…"
click at [369, 86] on icon "button" at bounding box center [369, 86] width 6 height 6
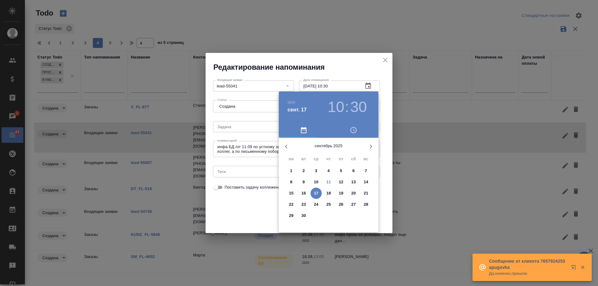
click at [318, 204] on p "24" at bounding box center [316, 205] width 5 height 6
type input "[DATE] 10:30"
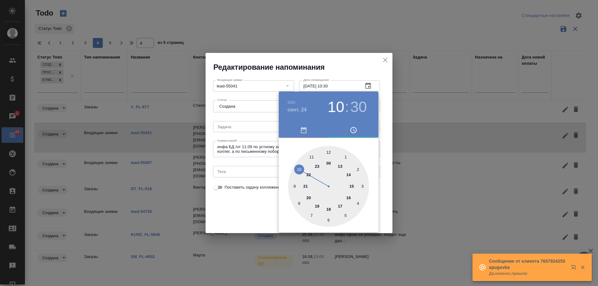
click at [242, 207] on div at bounding box center [299, 143] width 598 height 286
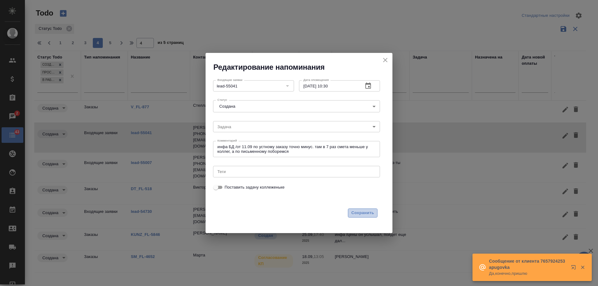
click at [358, 214] on span "Сохранить" at bounding box center [363, 213] width 23 height 7
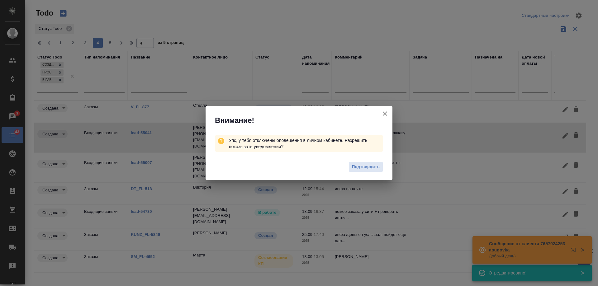
click at [386, 113] on icon "button" at bounding box center [385, 114] width 4 height 4
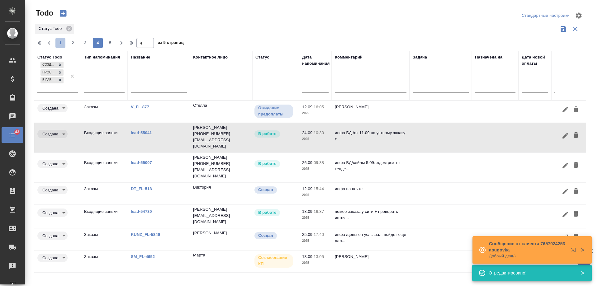
click at [61, 43] on span "1" at bounding box center [60, 43] width 10 height 6
type input "1"
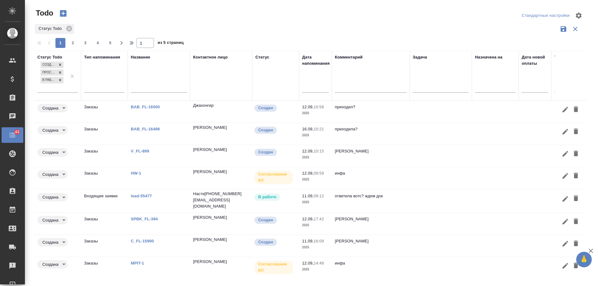
click at [318, 91] on input "text" at bounding box center [317, 87] width 23 height 9
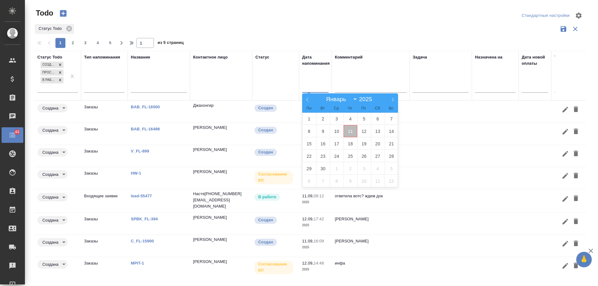
click at [348, 132] on span "11" at bounding box center [351, 131] width 14 height 12
type div "[DATE]T21:00:00.000Z"
click at [365, 131] on span "12" at bounding box center [364, 131] width 14 height 12
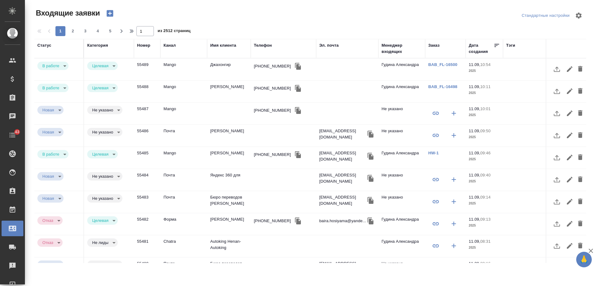
select select "RU"
